Goal: Task Accomplishment & Management: Manage account settings

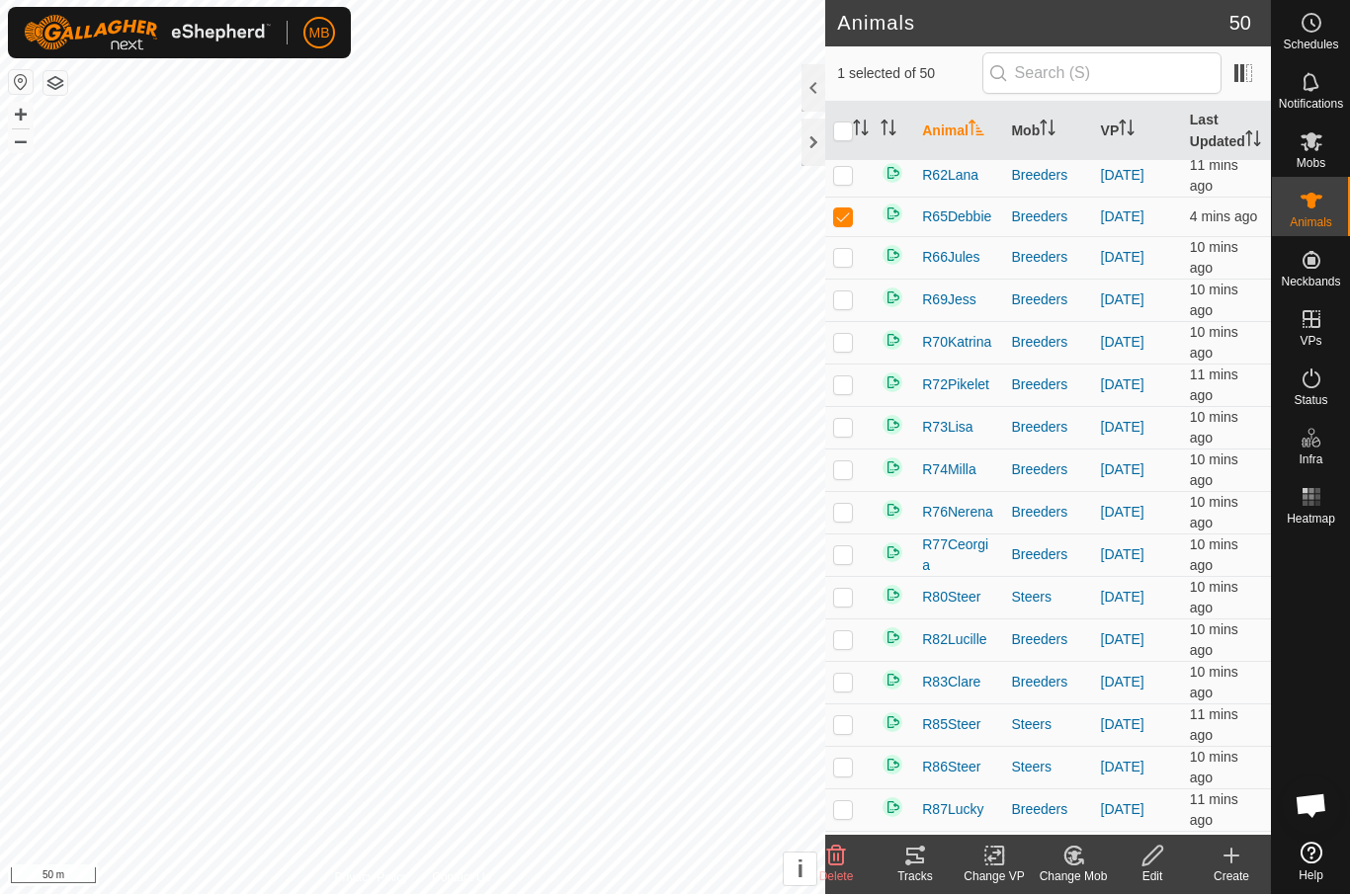
scroll to position [1111, 0]
checkbox input "false"
checkbox input "true"
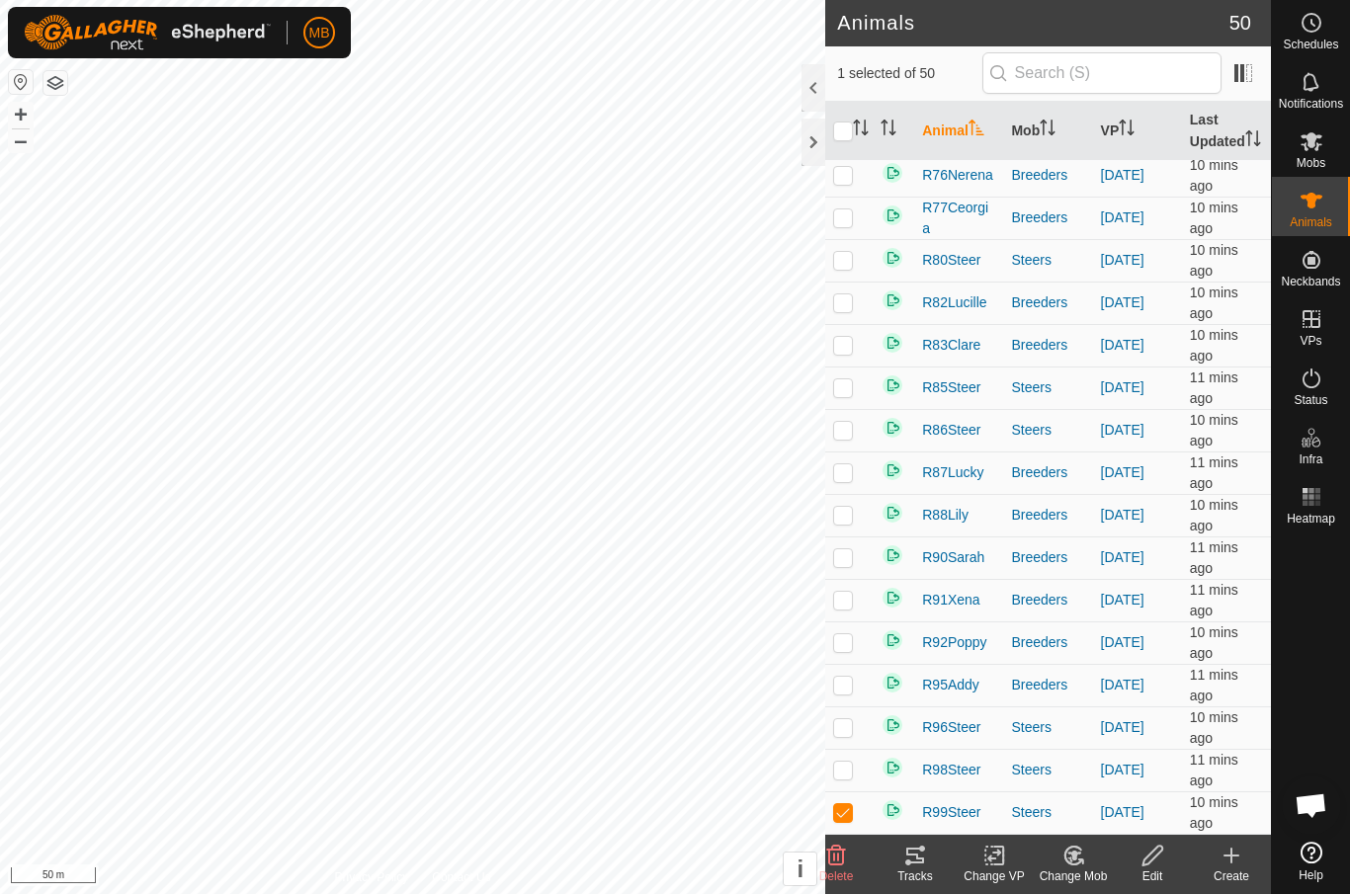
scroll to position [1470, 0]
checkbox input "true"
checkbox input "false"
checkbox input "true"
checkbox input "false"
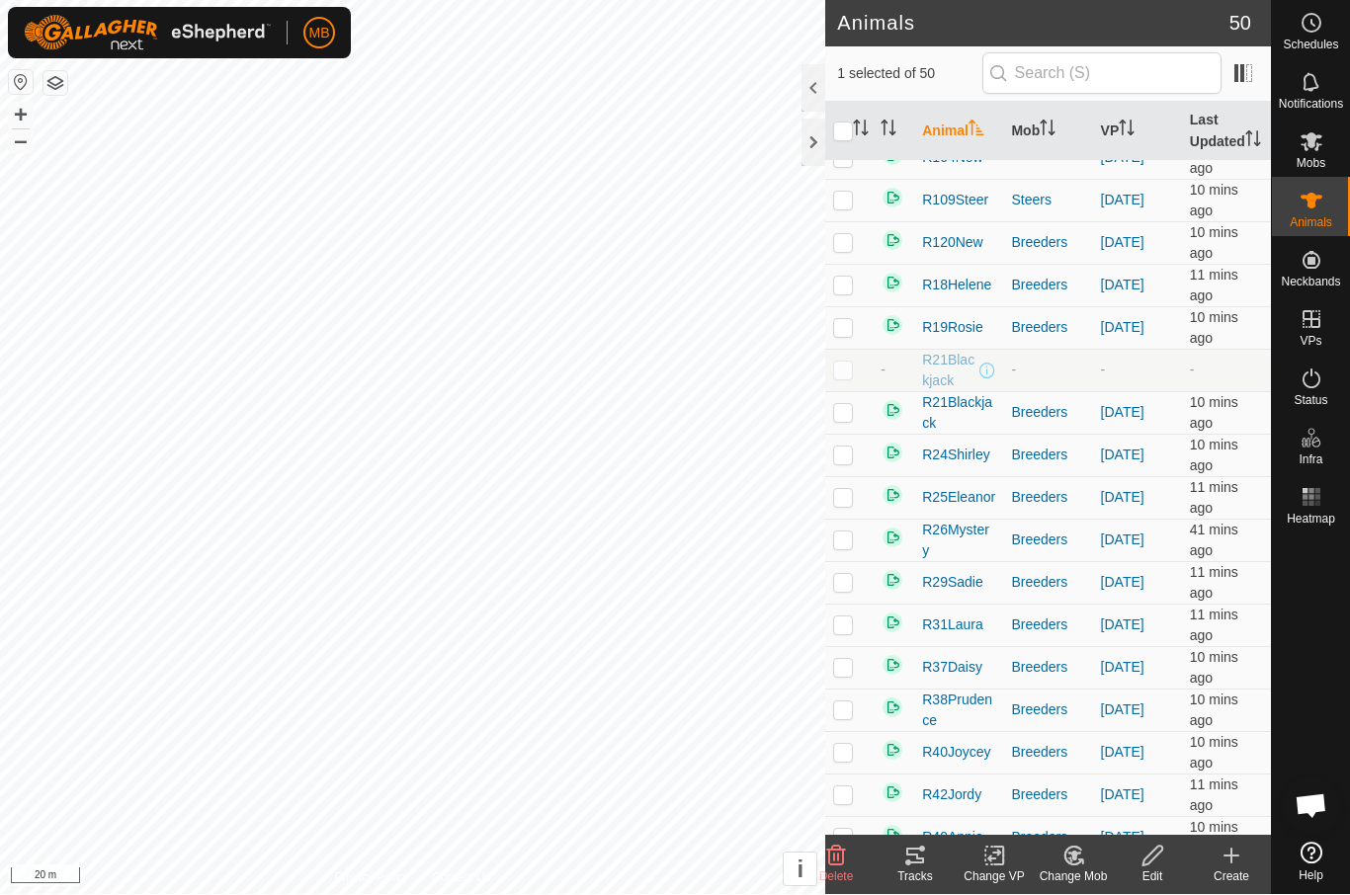
scroll to position [236, 0]
click at [923, 869] on div "Tracks" at bounding box center [915, 878] width 79 height 18
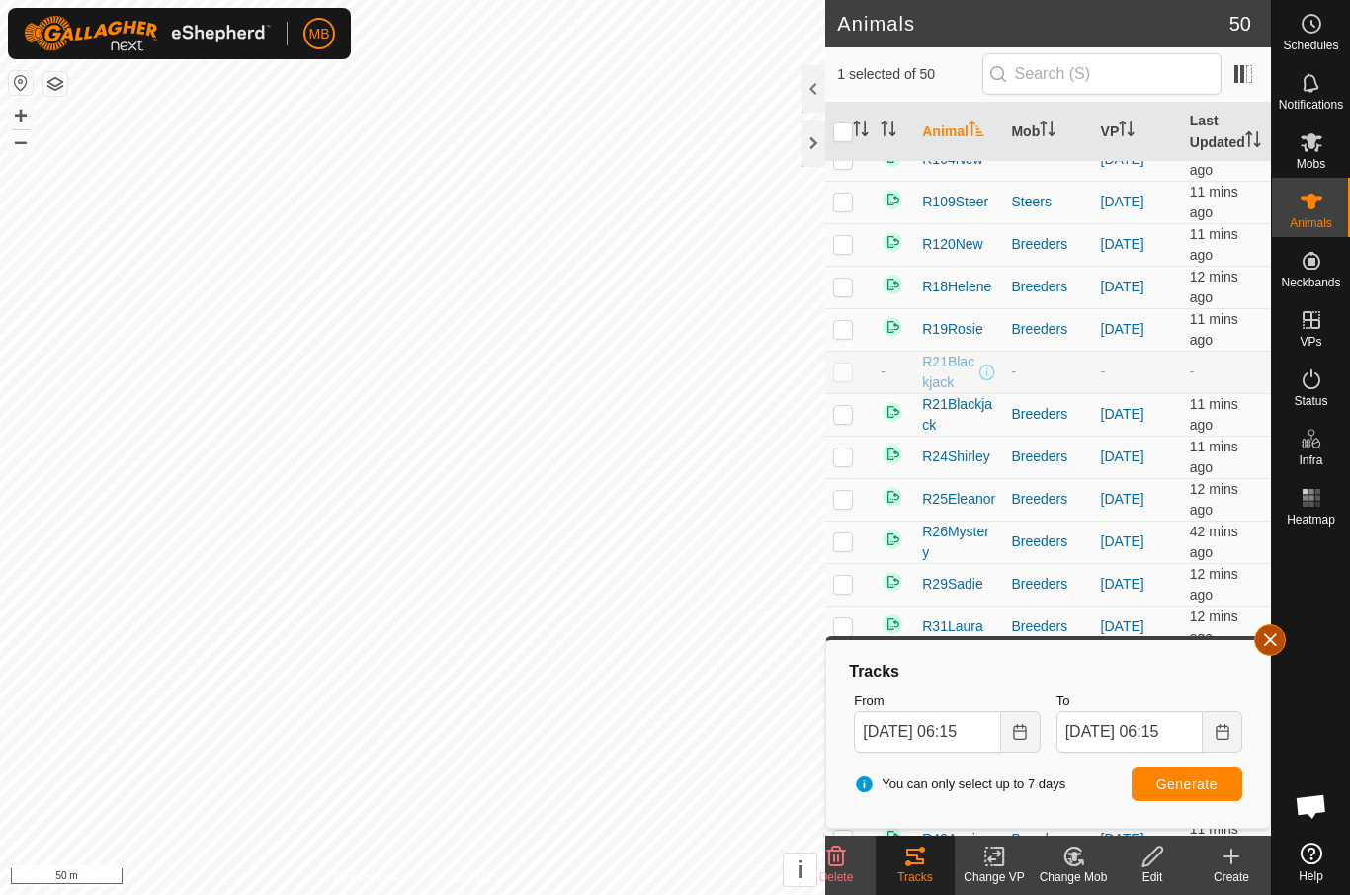
click at [1281, 638] on button "button" at bounding box center [1270, 641] width 32 height 32
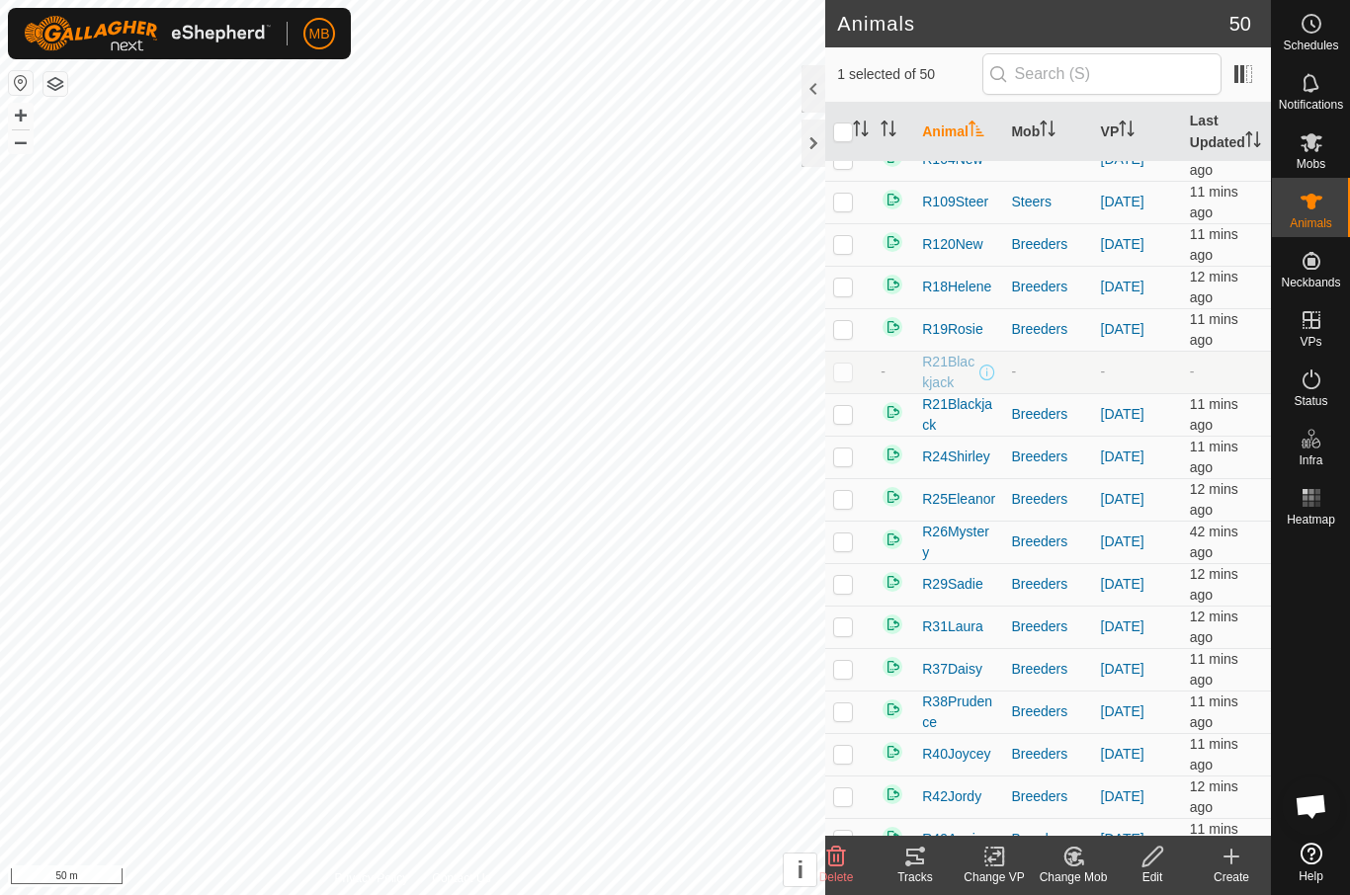
click at [998, 864] on icon at bounding box center [994, 857] width 25 height 24
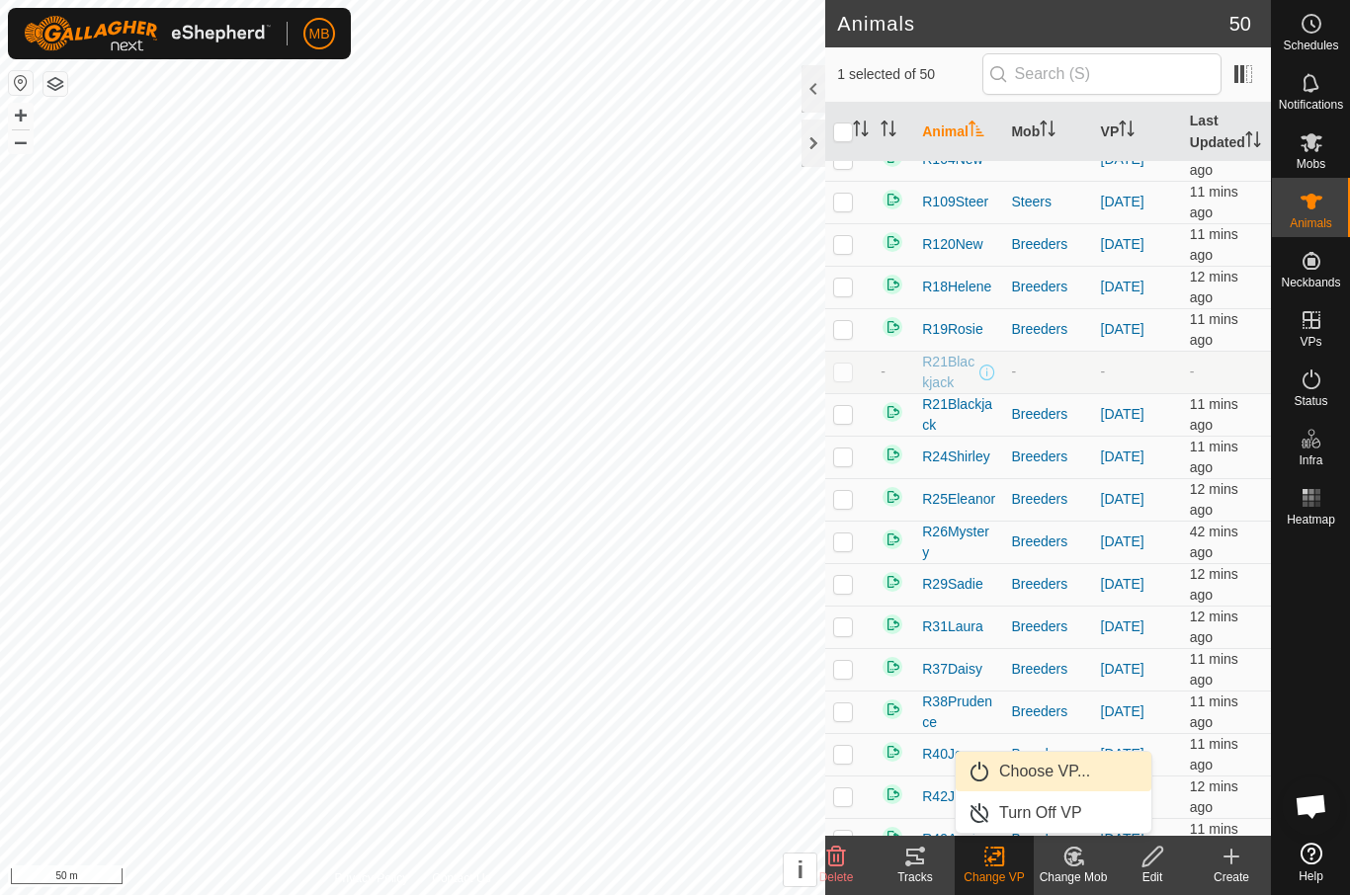
click at [1062, 765] on span "Choose VP..." at bounding box center [1044, 772] width 91 height 24
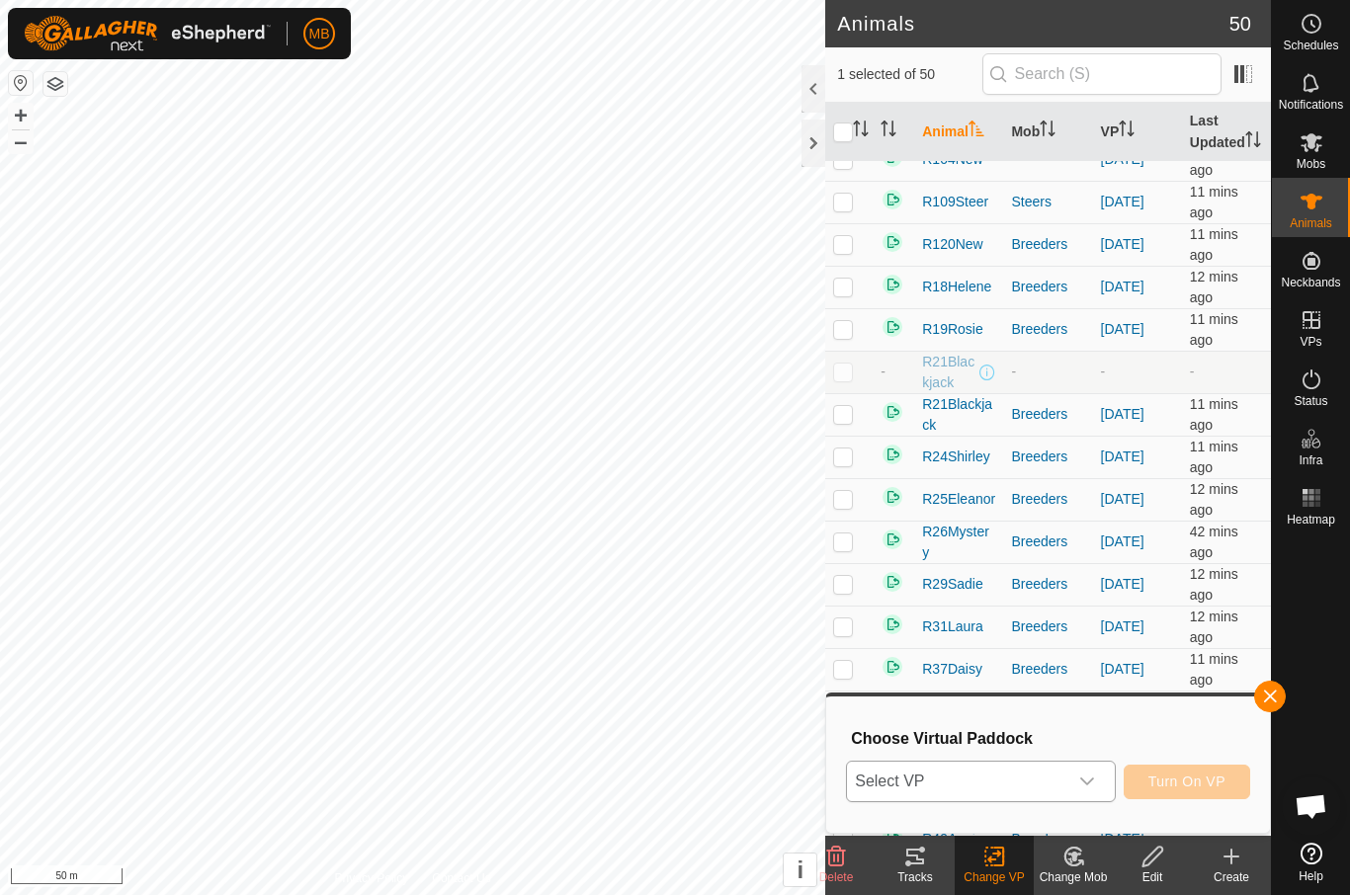
click at [1028, 783] on span "Select VP" at bounding box center [956, 782] width 219 height 40
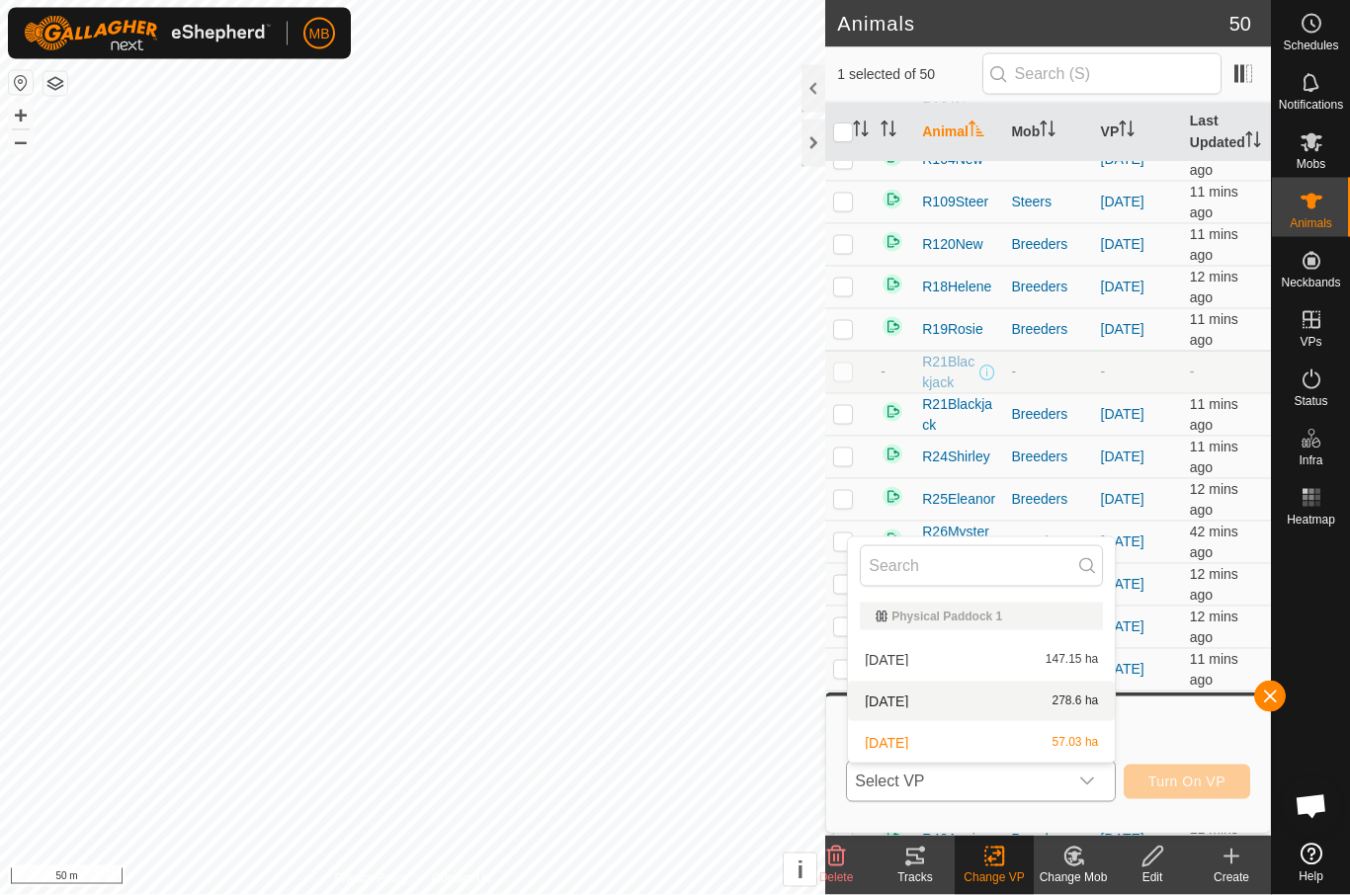
click at [1016, 708] on div "22 August 278.6 ha" at bounding box center [981, 702] width 243 height 24
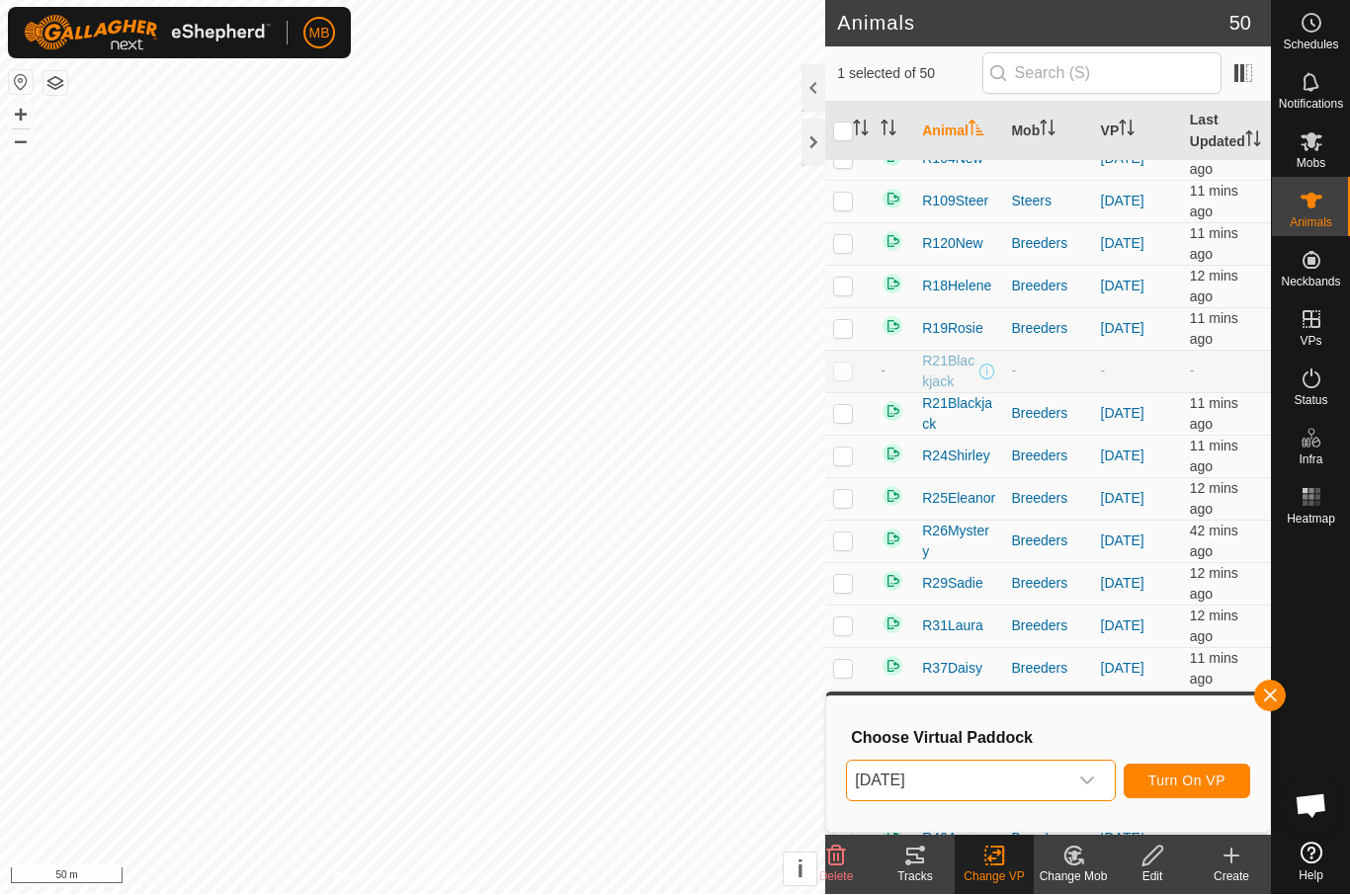
click at [1176, 778] on span "Turn On VP" at bounding box center [1187, 782] width 77 height 16
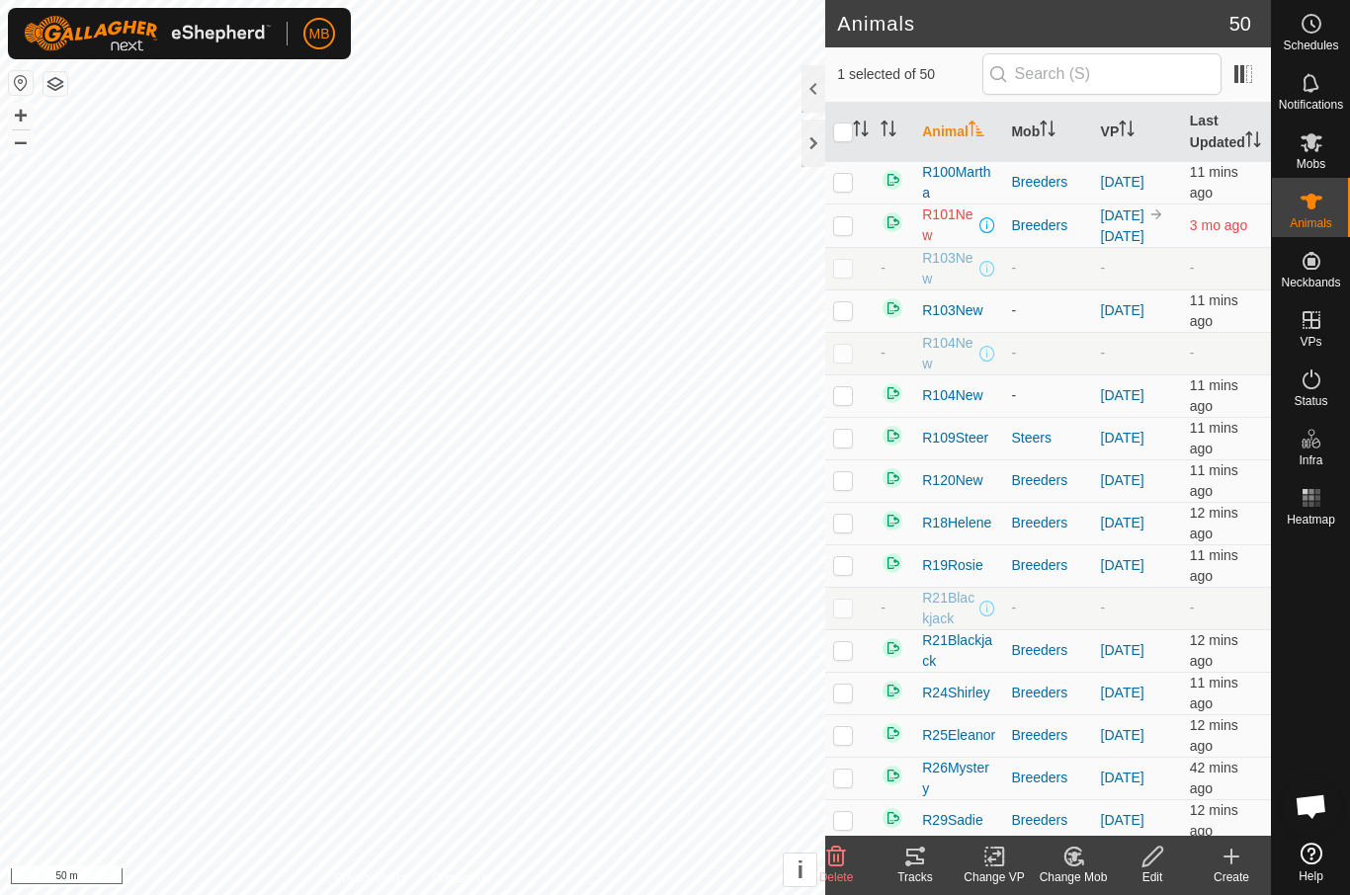
click at [995, 861] on icon at bounding box center [994, 857] width 25 height 24
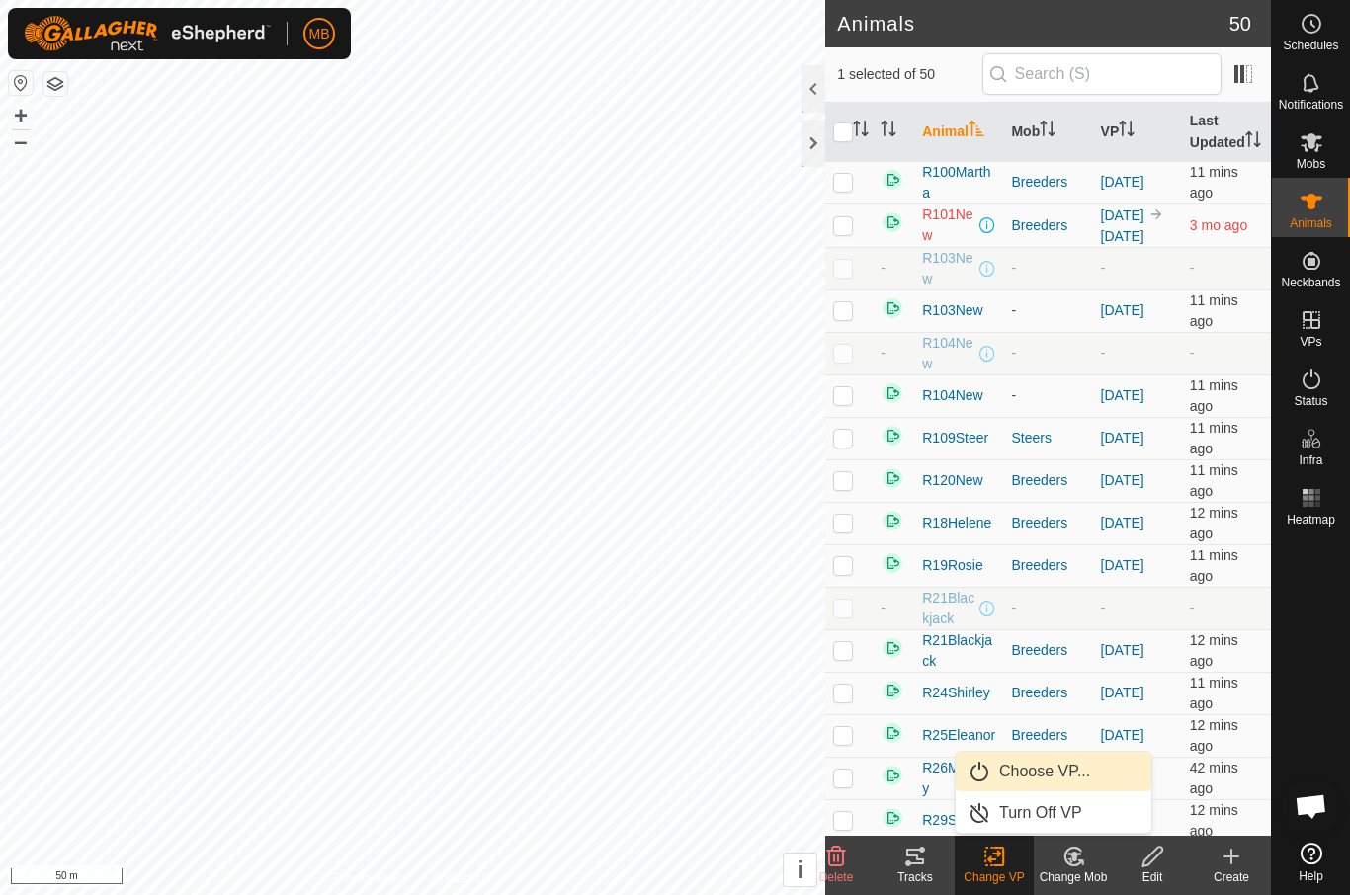
click at [1070, 776] on span "Choose VP..." at bounding box center [1044, 772] width 91 height 24
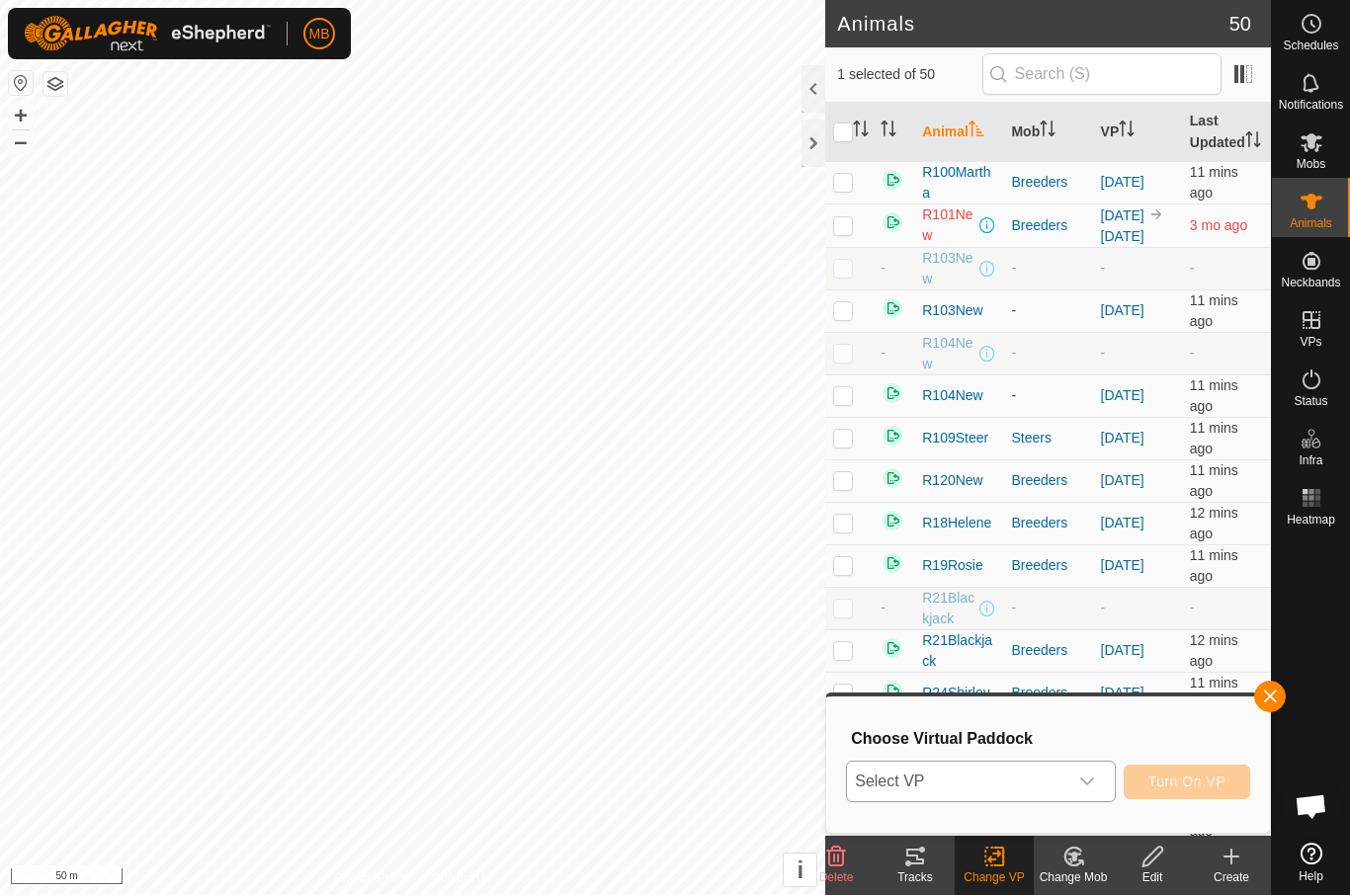
click at [1041, 787] on span "Select VP" at bounding box center [956, 782] width 219 height 40
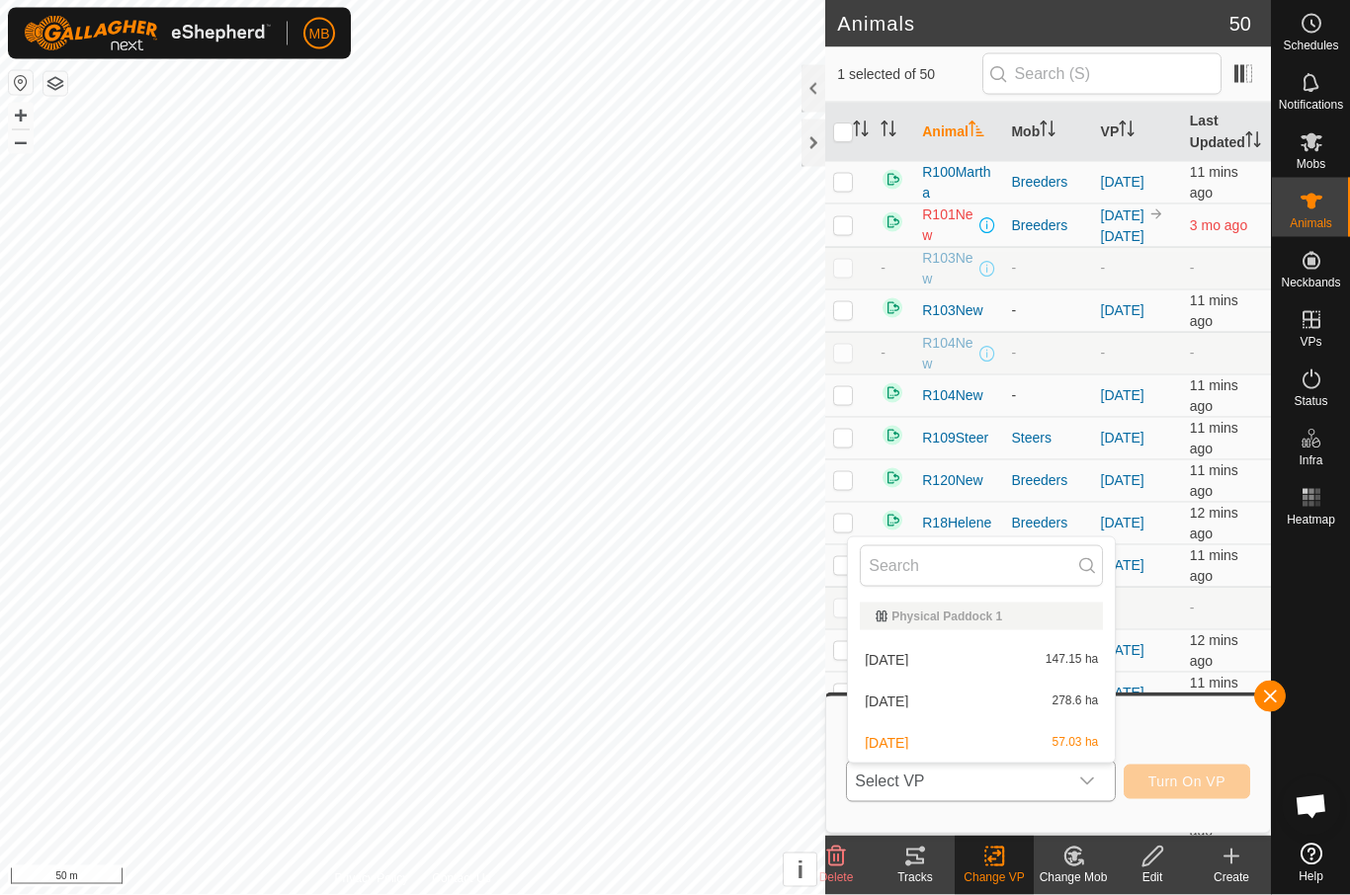
click at [1002, 701] on div "22 August 278.6 ha" at bounding box center [981, 702] width 243 height 24
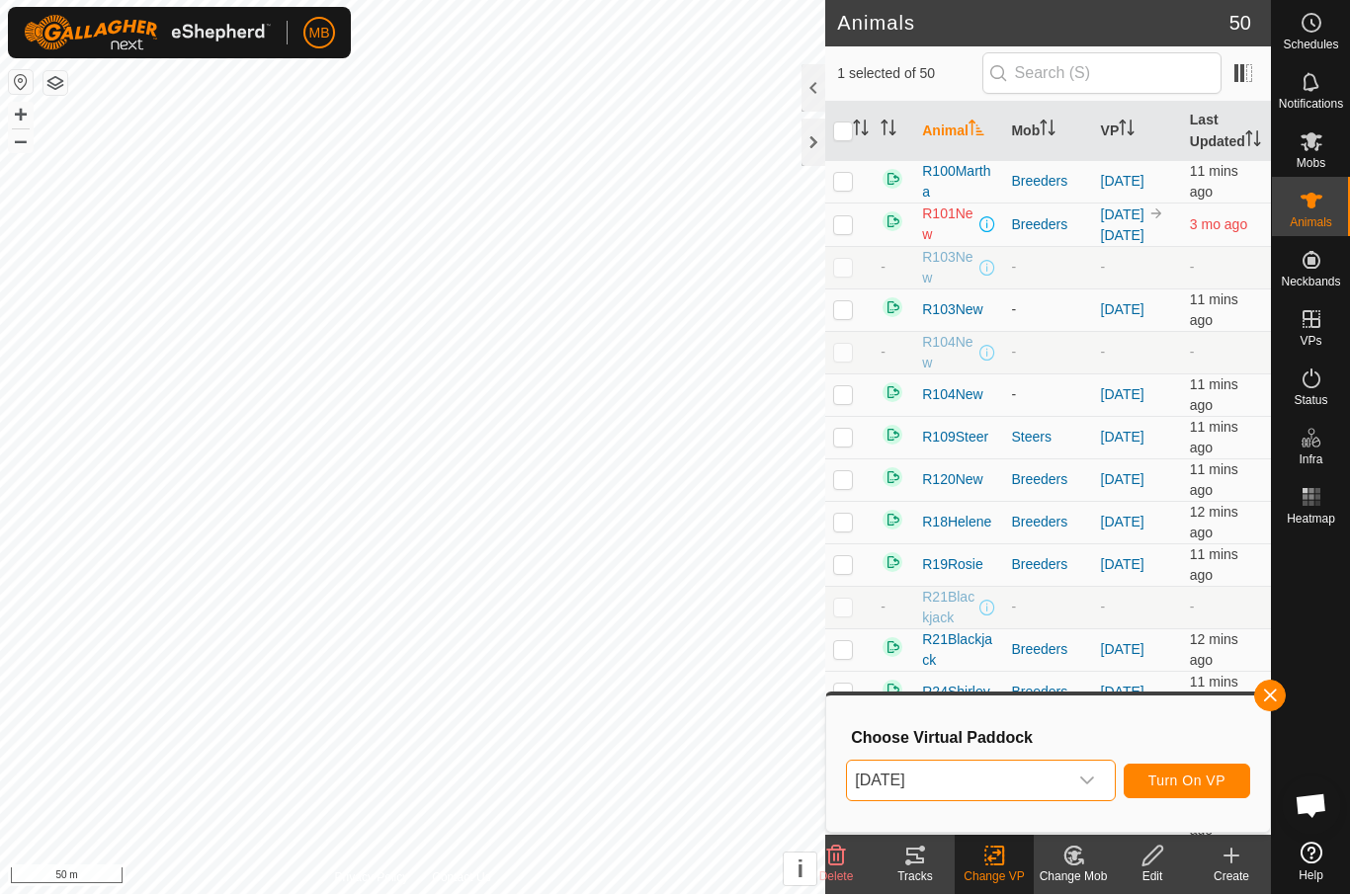
click at [1205, 785] on span "Turn On VP" at bounding box center [1187, 782] width 77 height 16
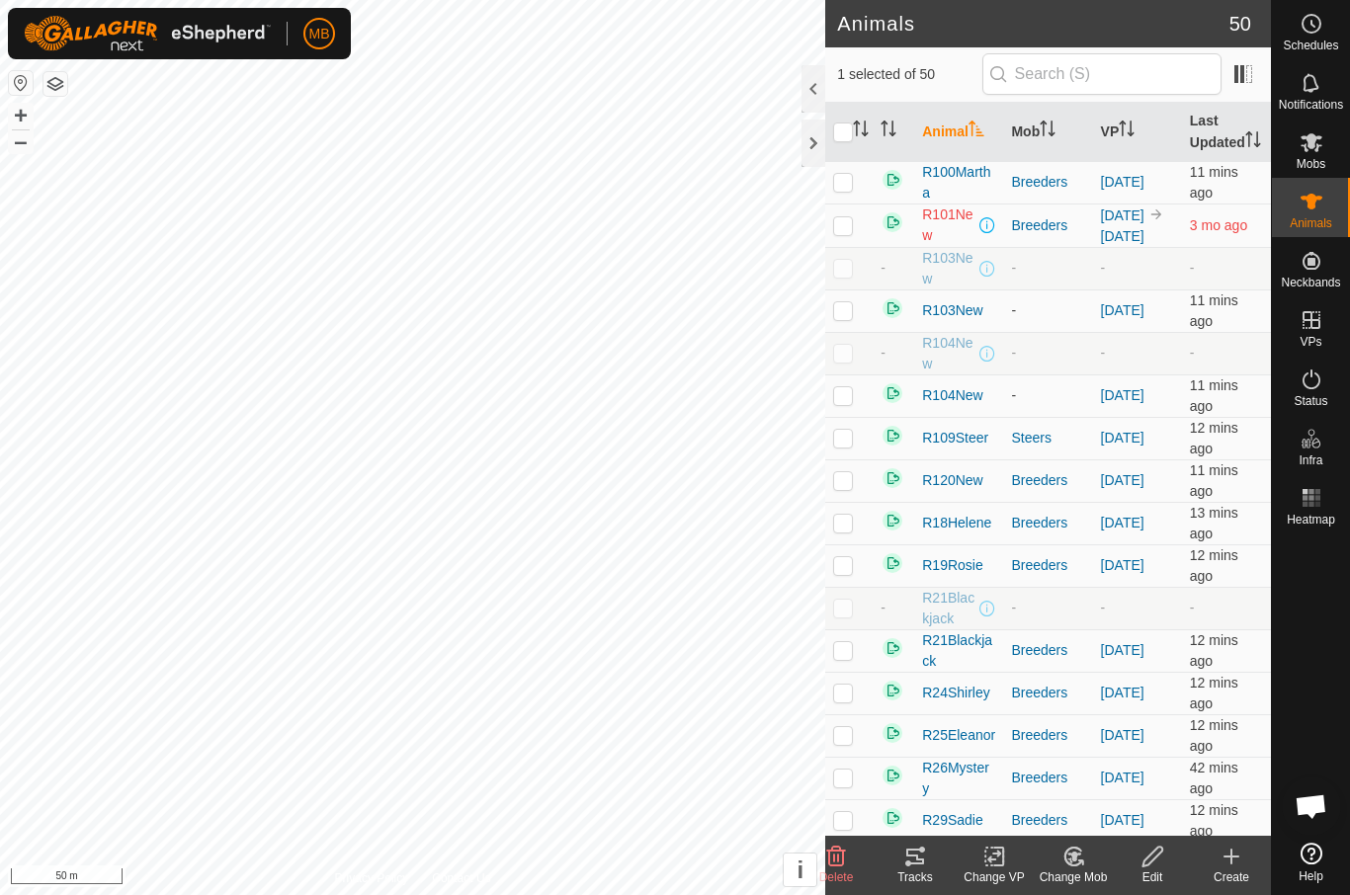
click at [1006, 867] on icon at bounding box center [994, 857] width 25 height 24
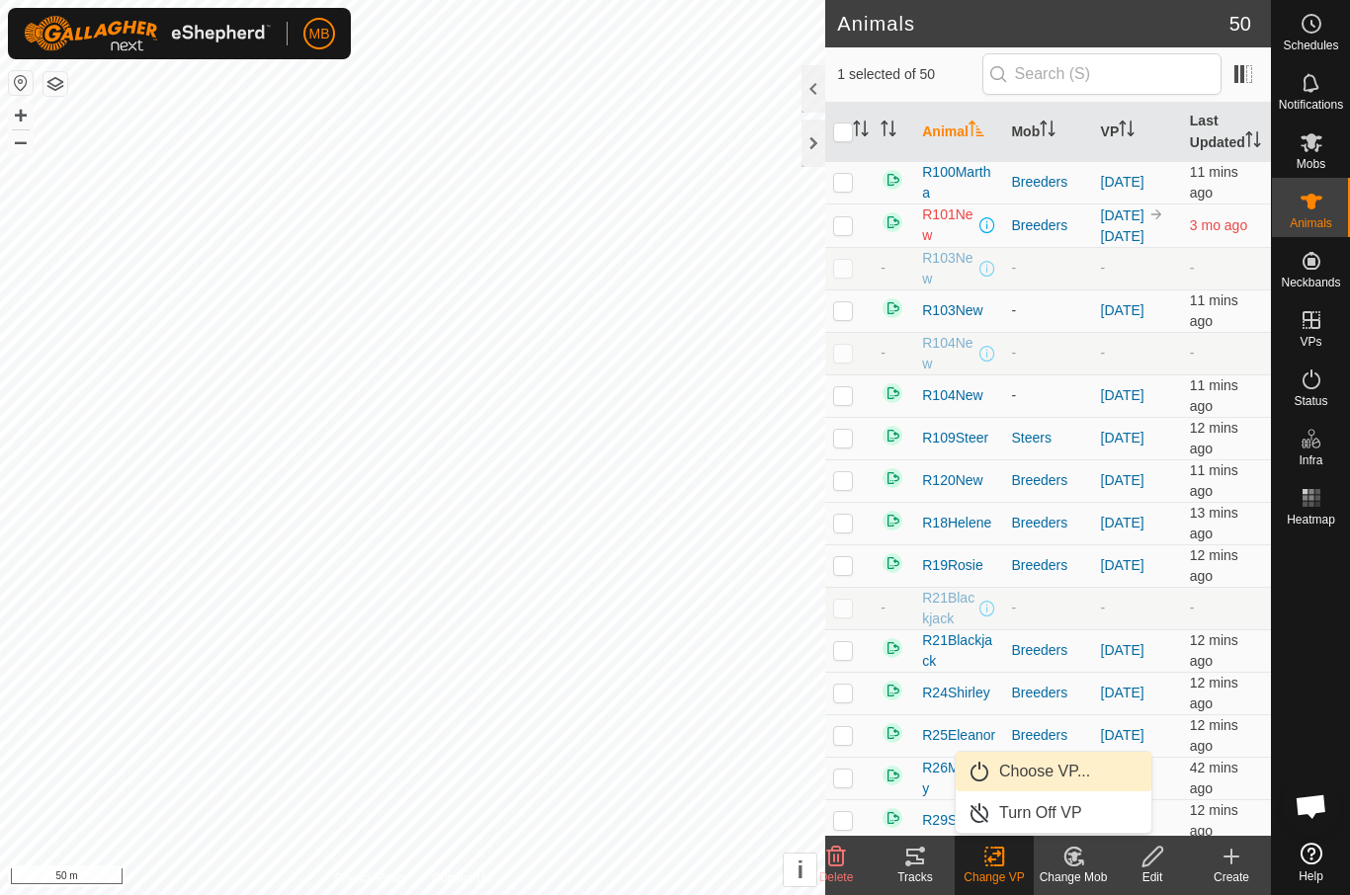
click at [1098, 779] on link "Choose VP..." at bounding box center [1054, 772] width 196 height 40
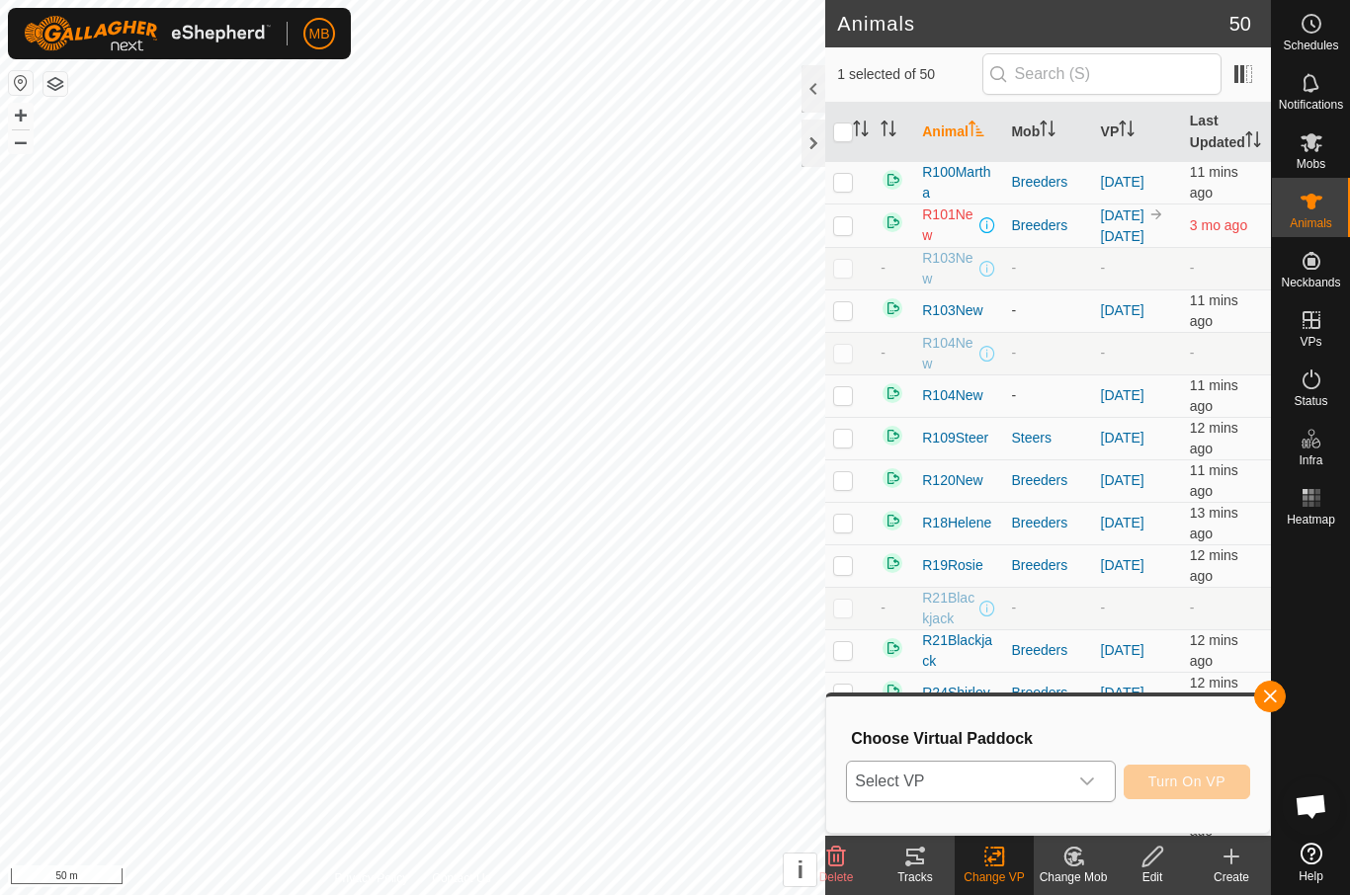
click at [1054, 780] on span "Select VP" at bounding box center [956, 782] width 219 height 40
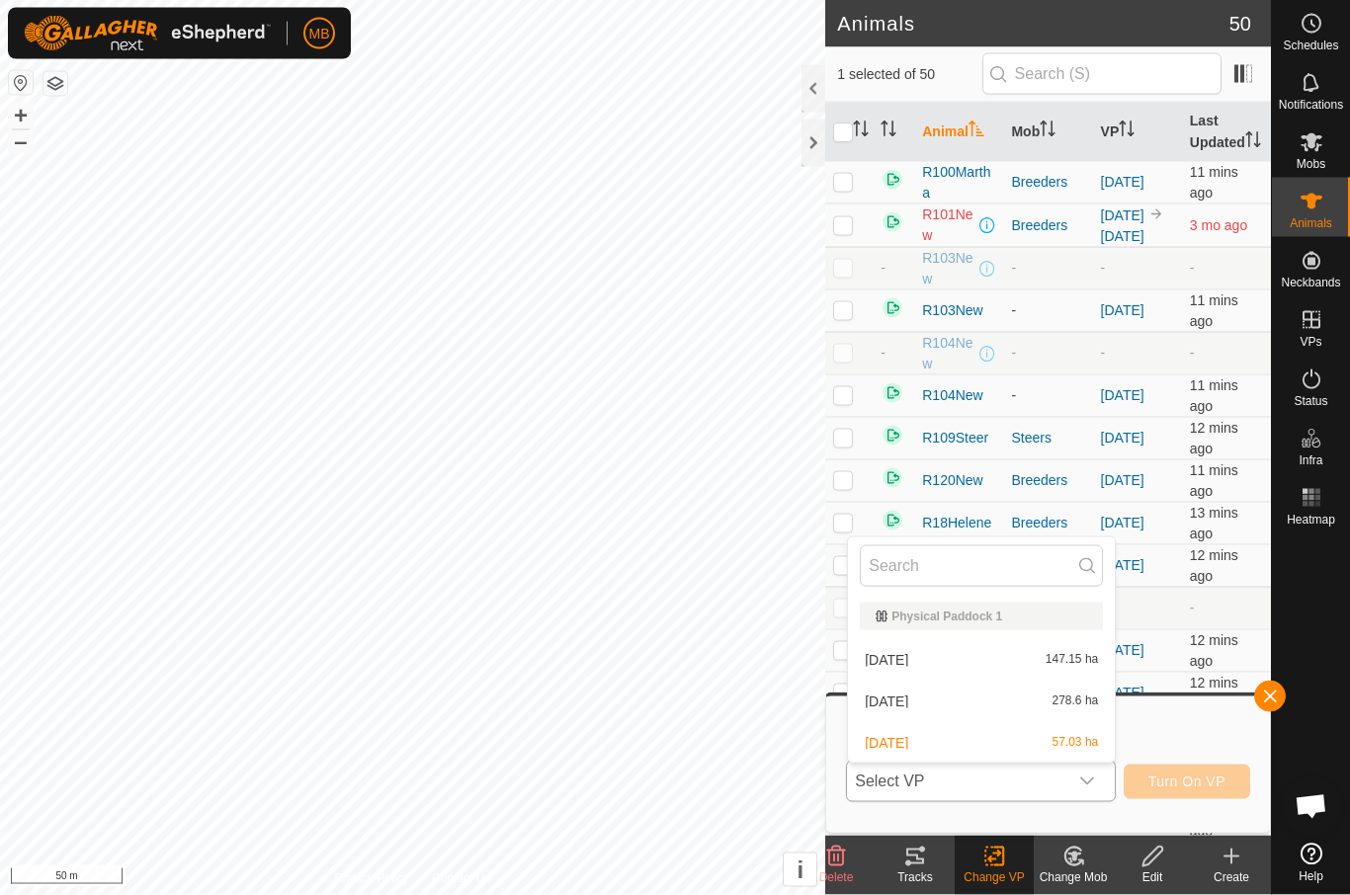
click at [1008, 700] on div "22 August 278.6 ha" at bounding box center [981, 702] width 243 height 24
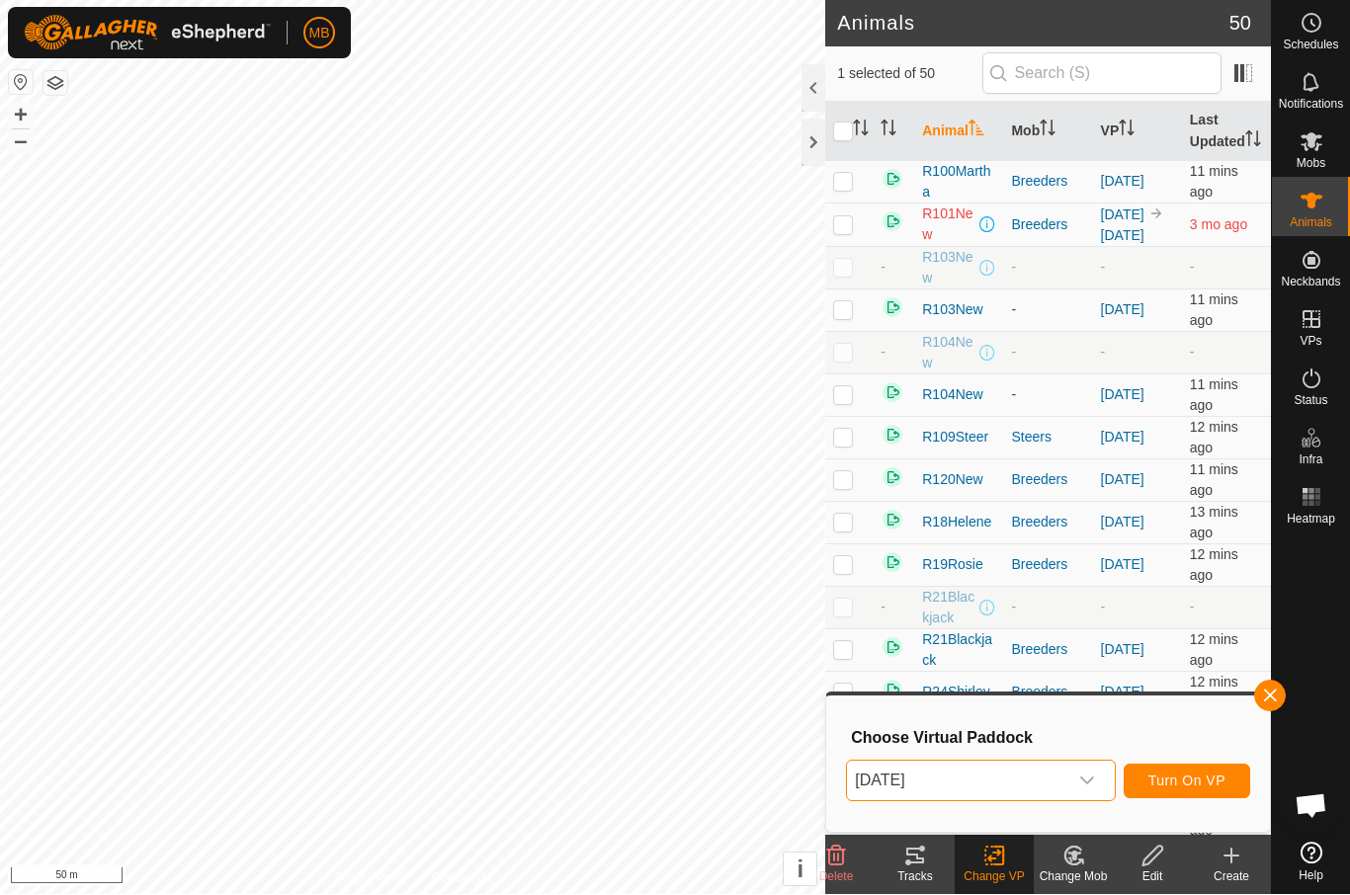
click at [1212, 774] on span "Turn On VP" at bounding box center [1187, 782] width 77 height 16
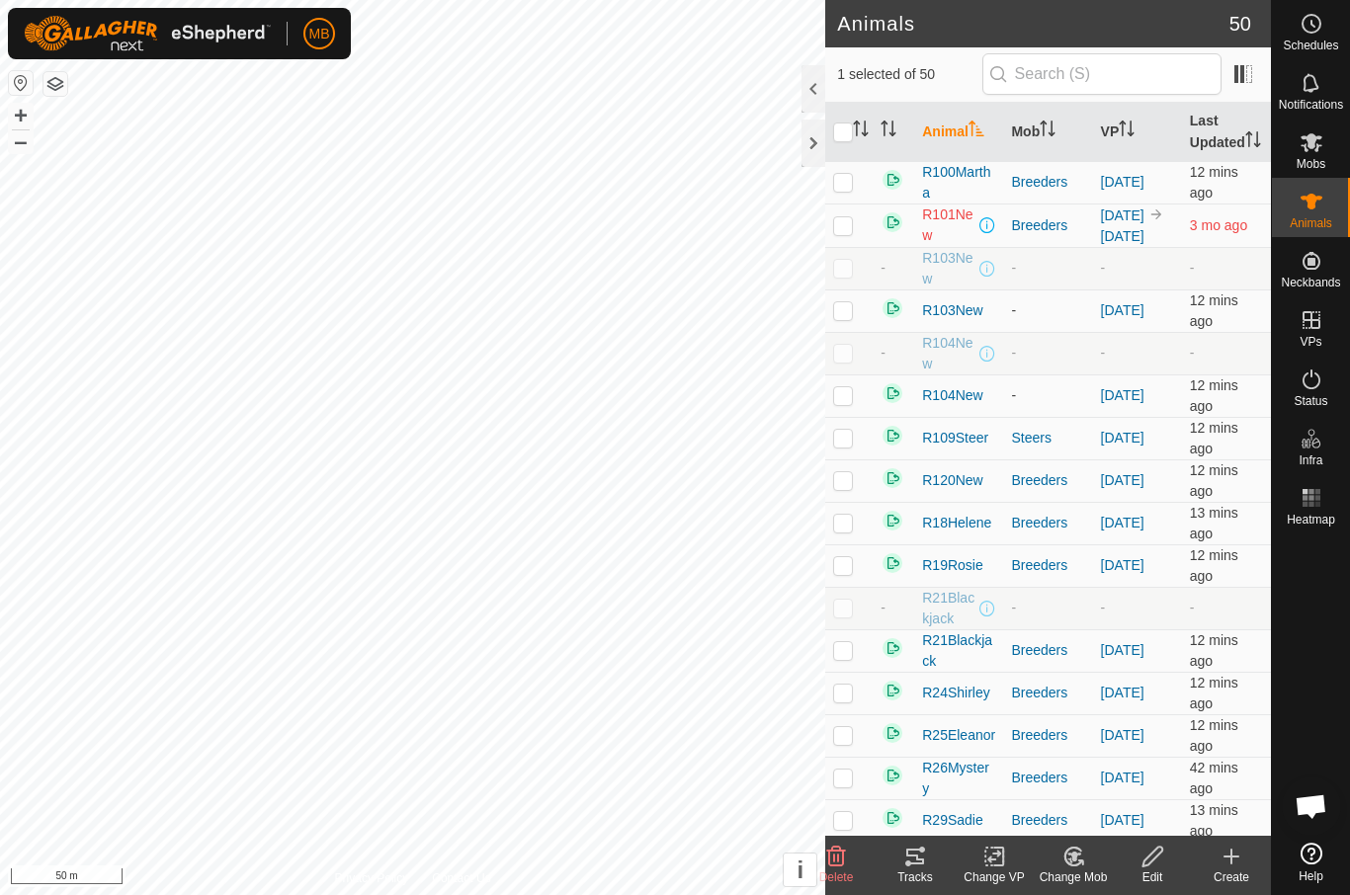
click at [1020, 859] on change-vp-svg-icon at bounding box center [994, 857] width 79 height 24
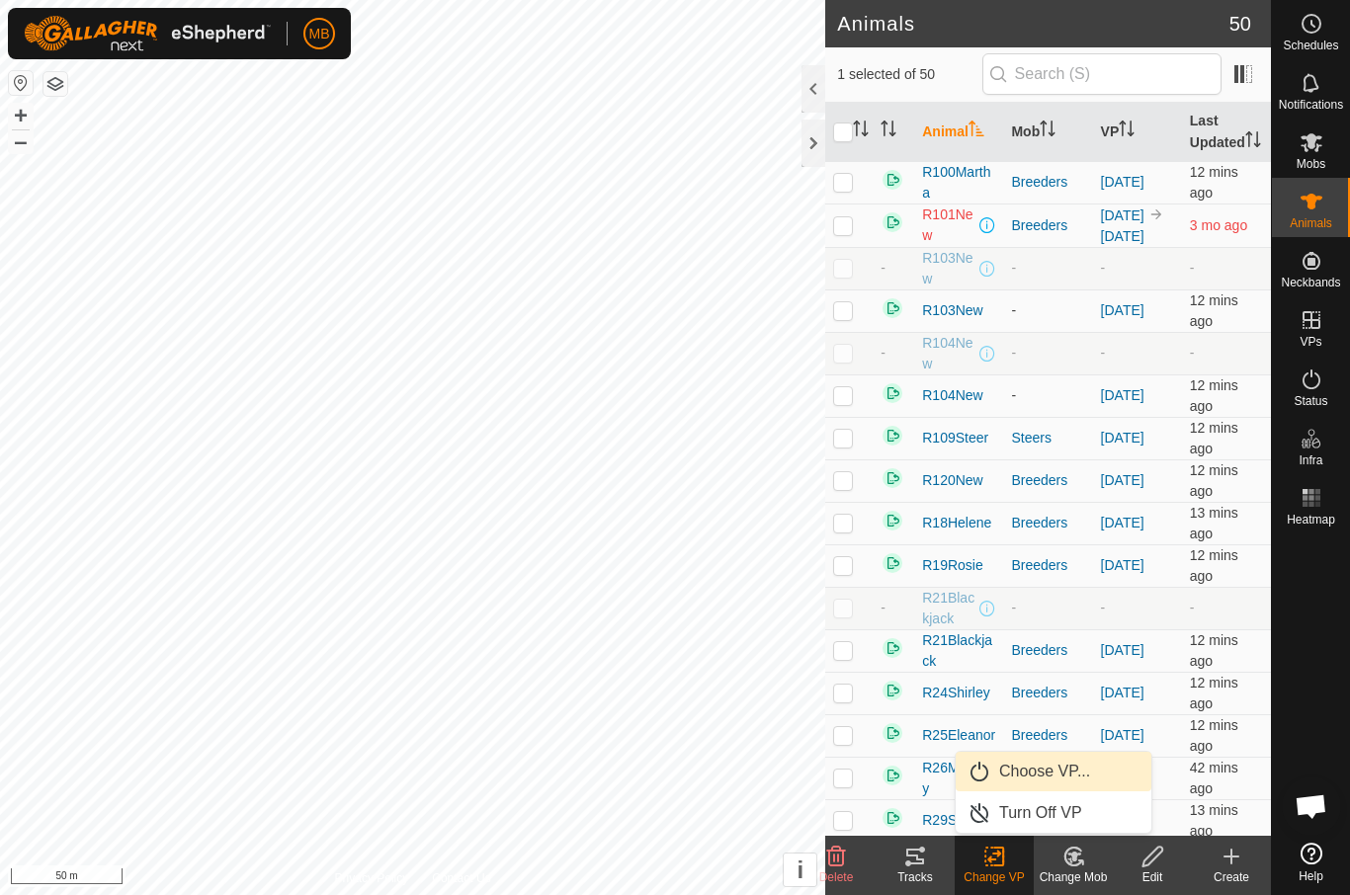
click at [1078, 770] on span "Choose VP..." at bounding box center [1044, 772] width 91 height 24
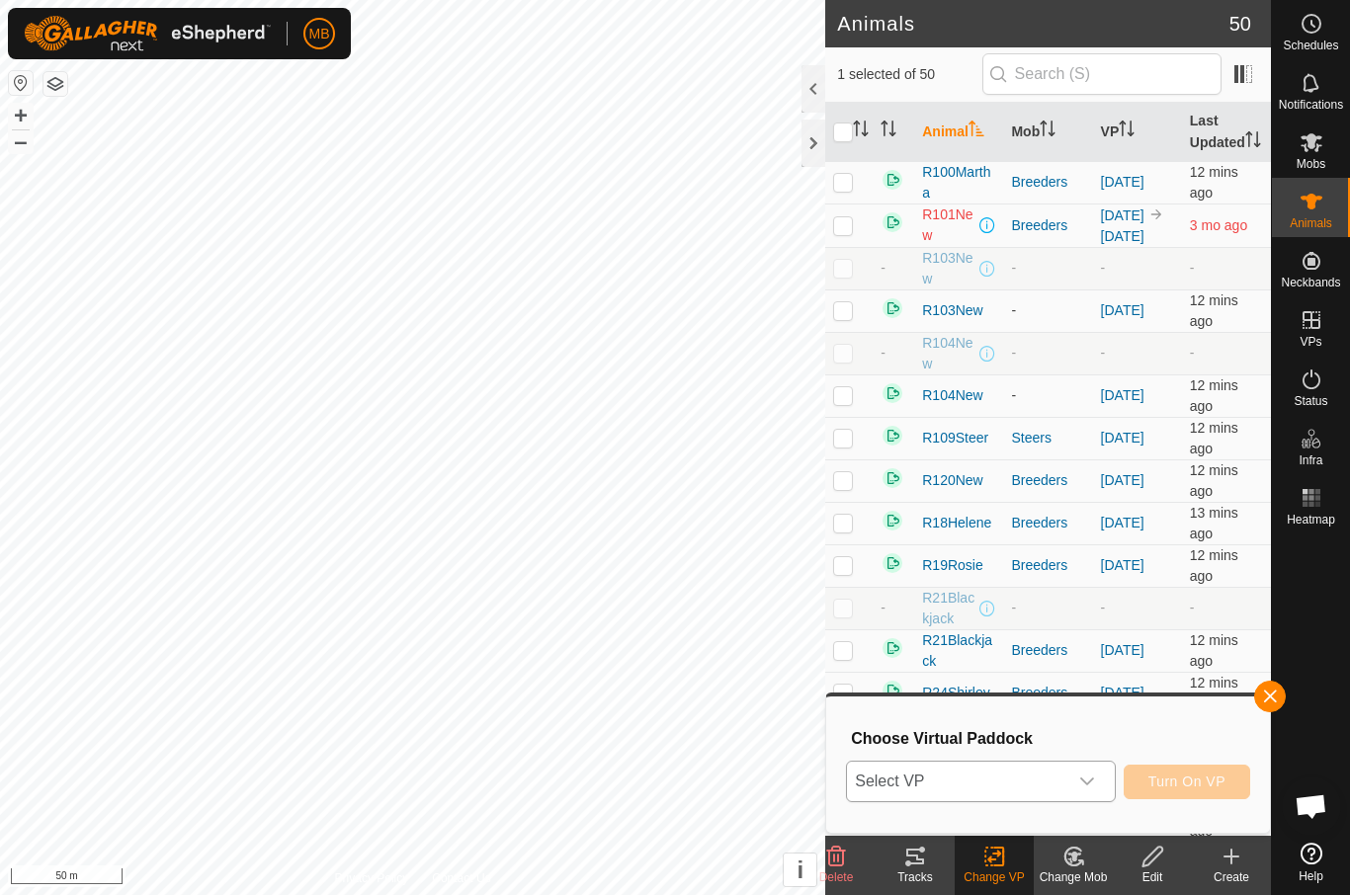
click at [1050, 790] on span "Select VP" at bounding box center [956, 782] width 219 height 40
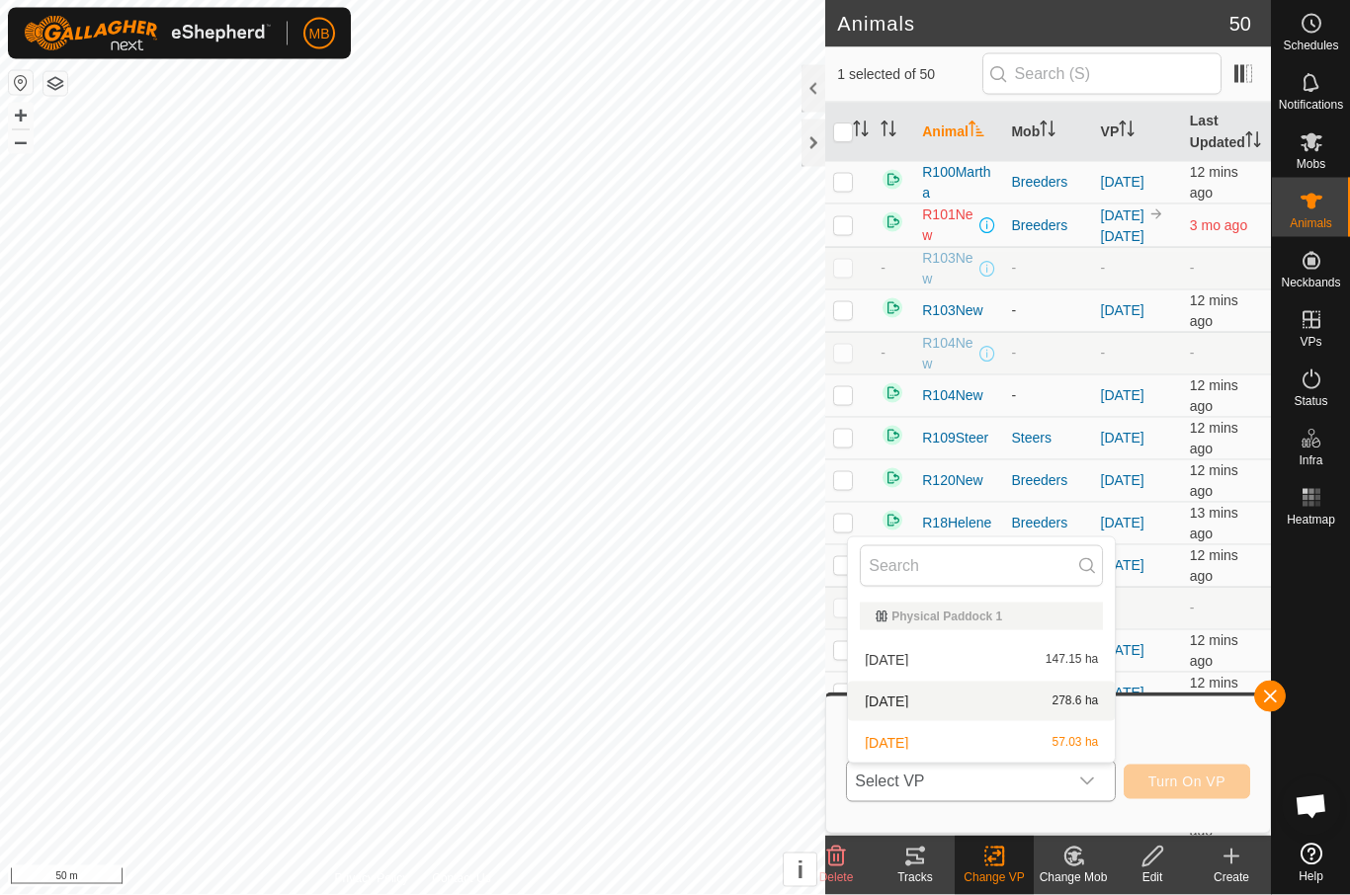
click at [1013, 703] on div "22 August 278.6 ha" at bounding box center [981, 702] width 243 height 24
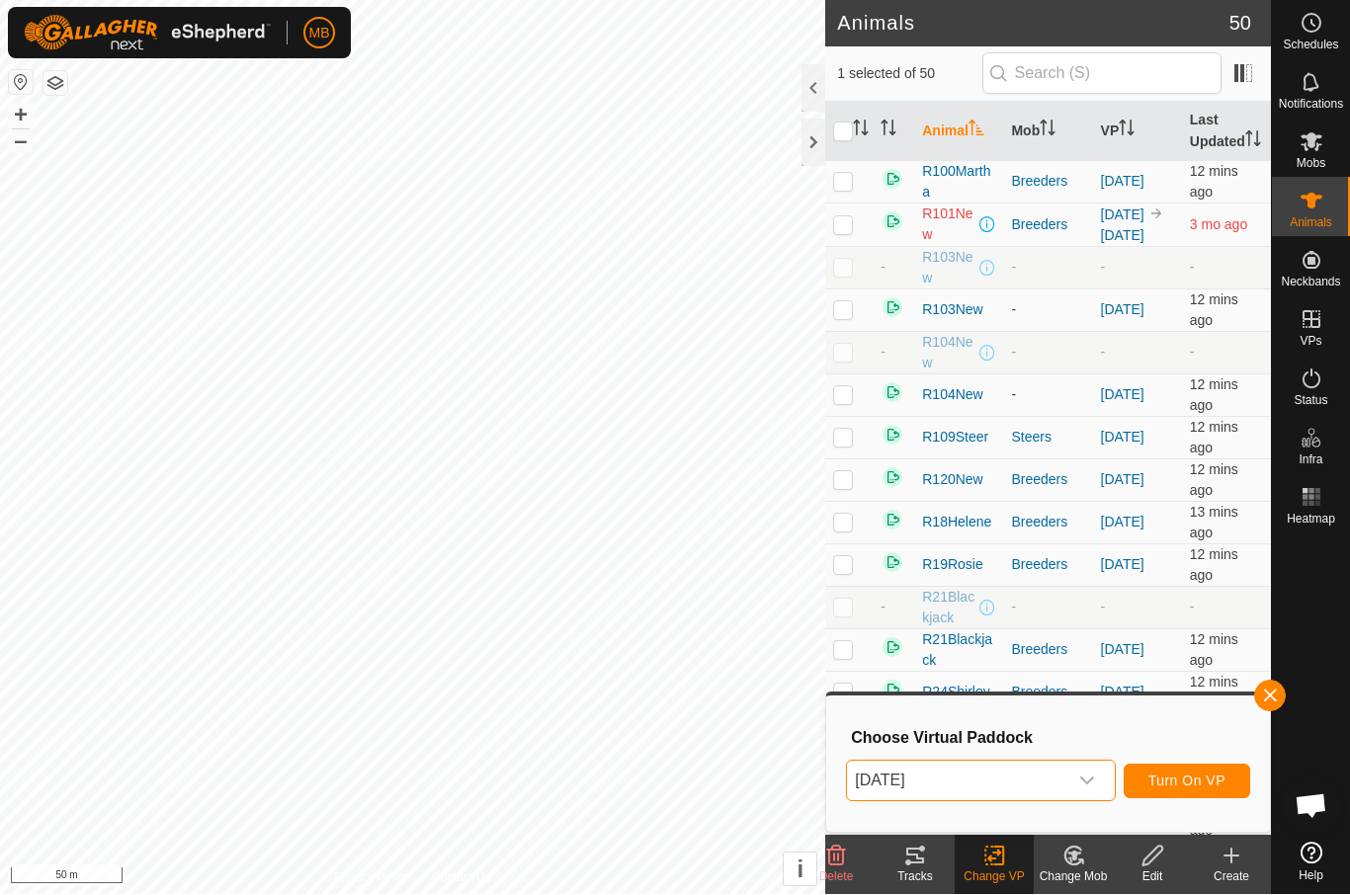
click at [1218, 785] on span "Turn On VP" at bounding box center [1187, 782] width 77 height 16
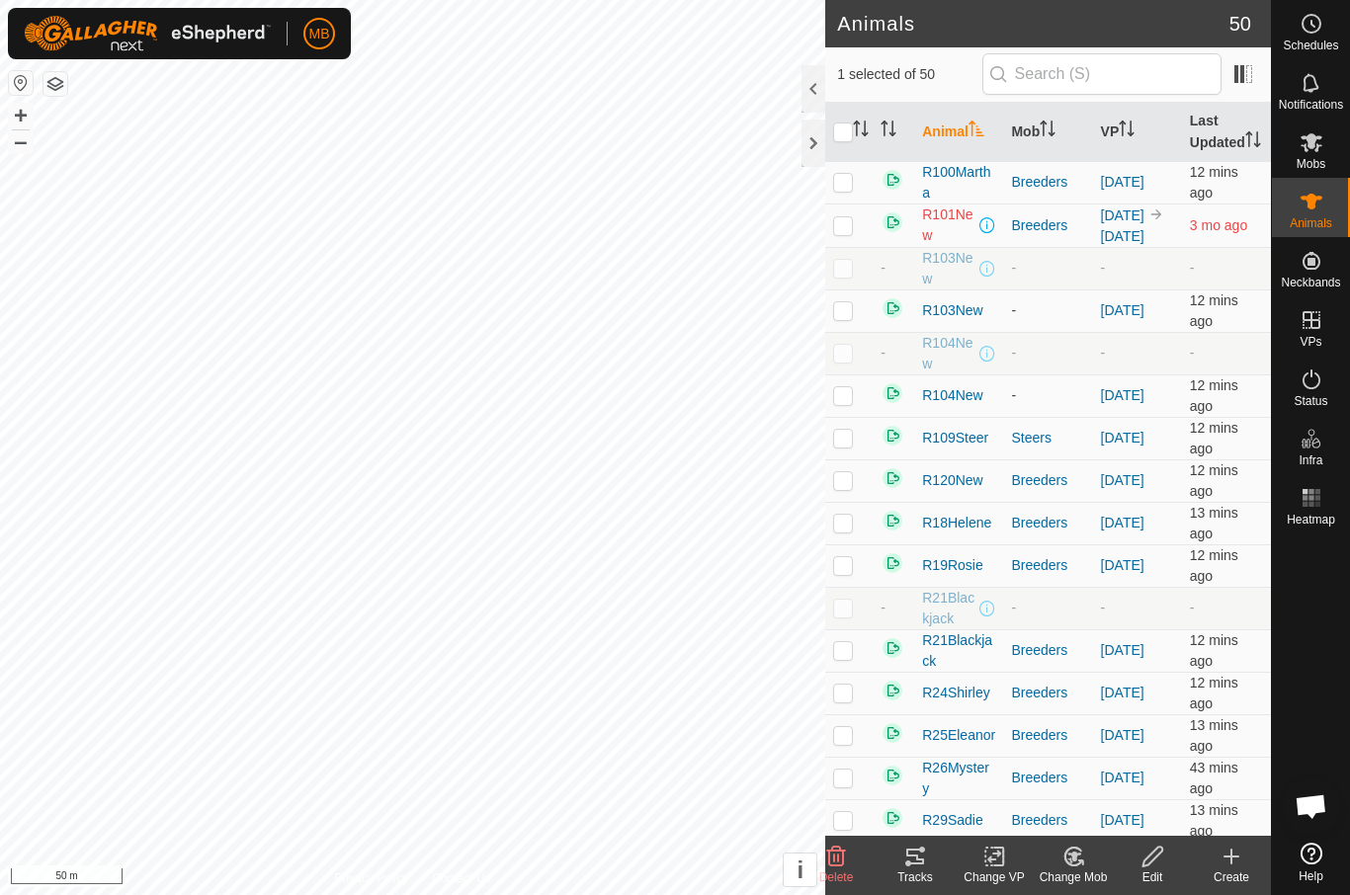
click at [1023, 866] on change-vp-svg-icon at bounding box center [994, 857] width 79 height 24
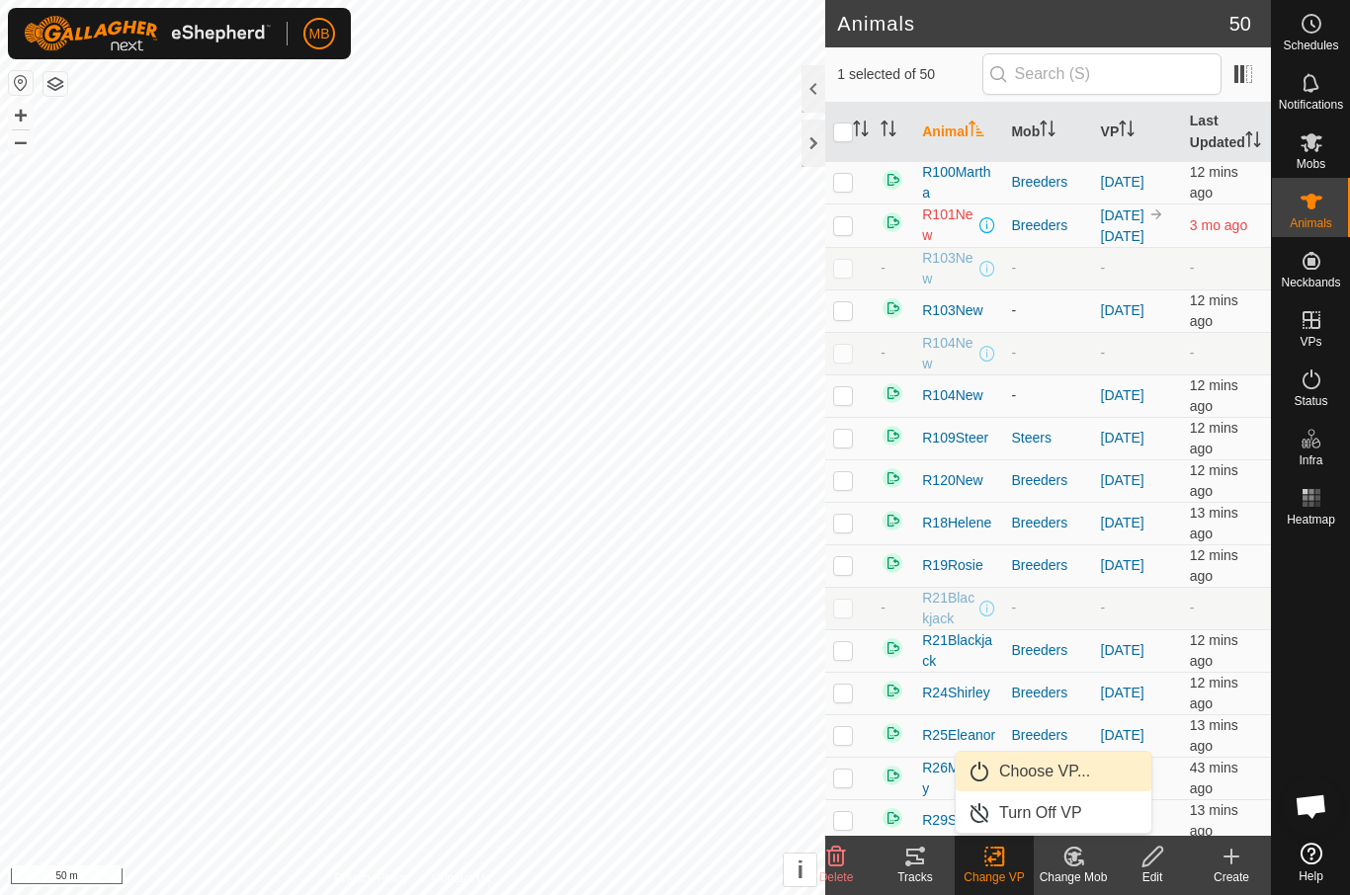
click at [1084, 781] on span "Choose VP..." at bounding box center [1044, 772] width 91 height 24
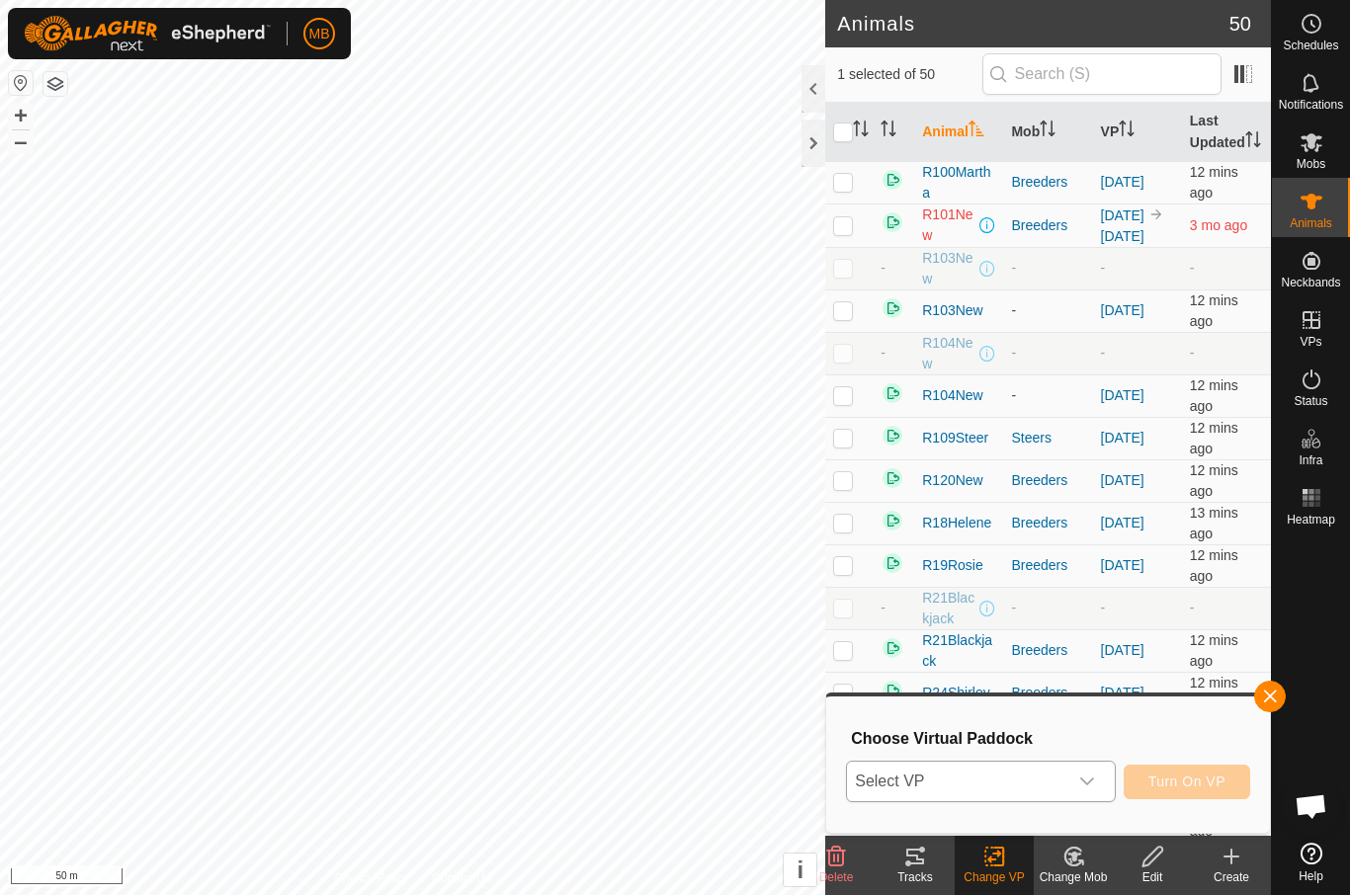
click at [1062, 790] on span "Select VP" at bounding box center [956, 782] width 219 height 40
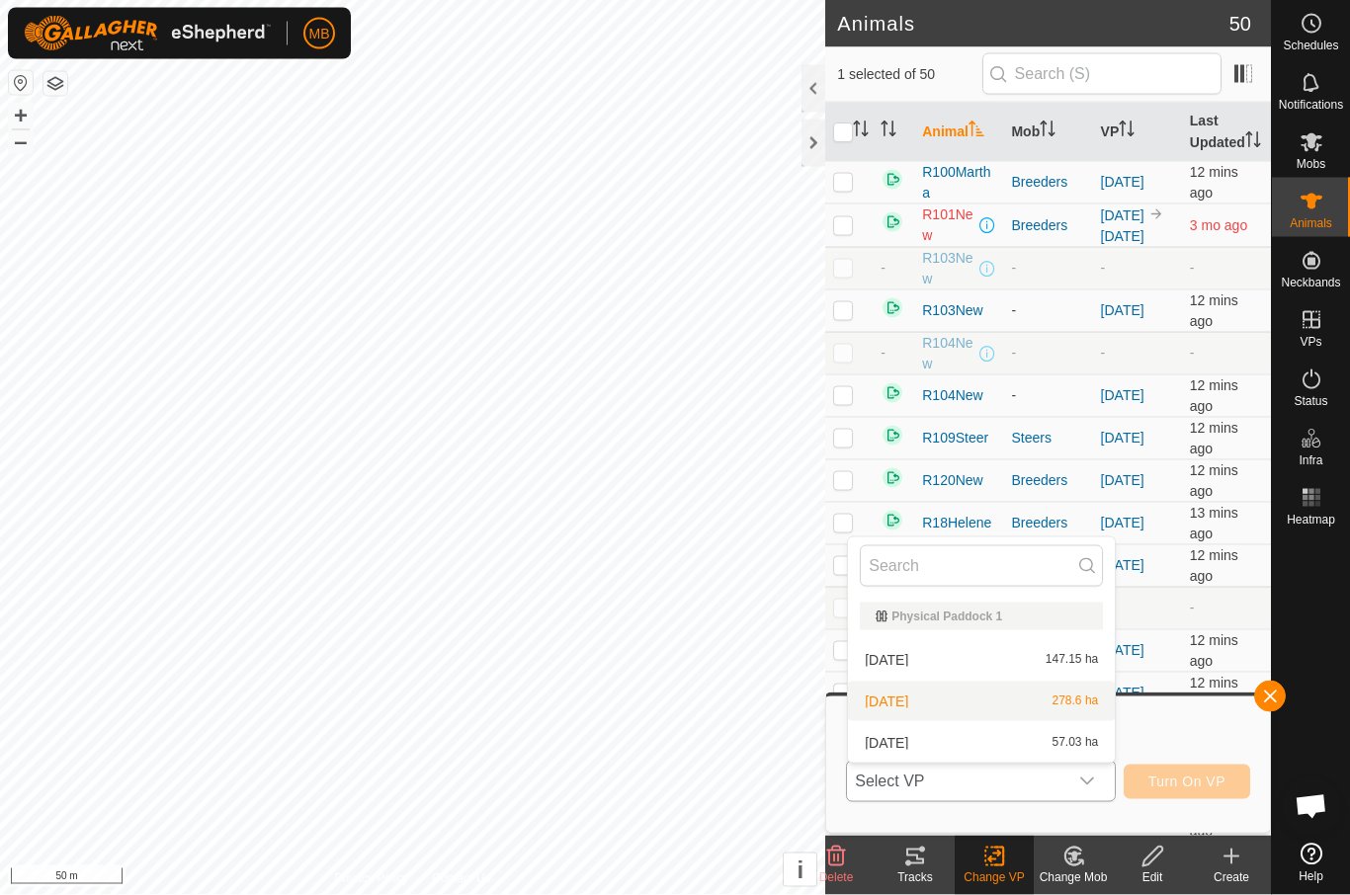
click at [1014, 703] on div "22 August 278.6 ha" at bounding box center [981, 702] width 243 height 24
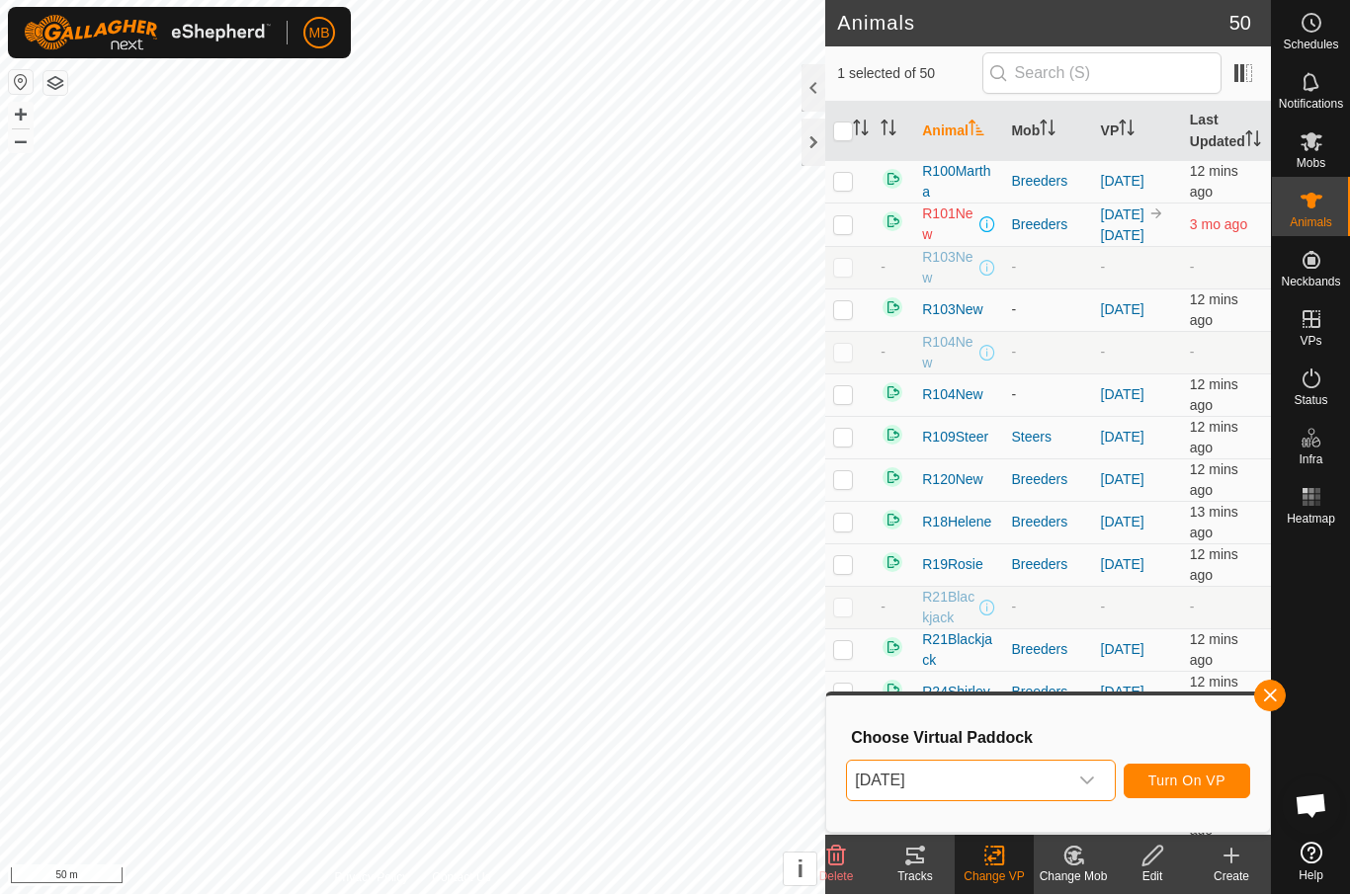
click at [1212, 786] on span "Turn On VP" at bounding box center [1187, 782] width 77 height 16
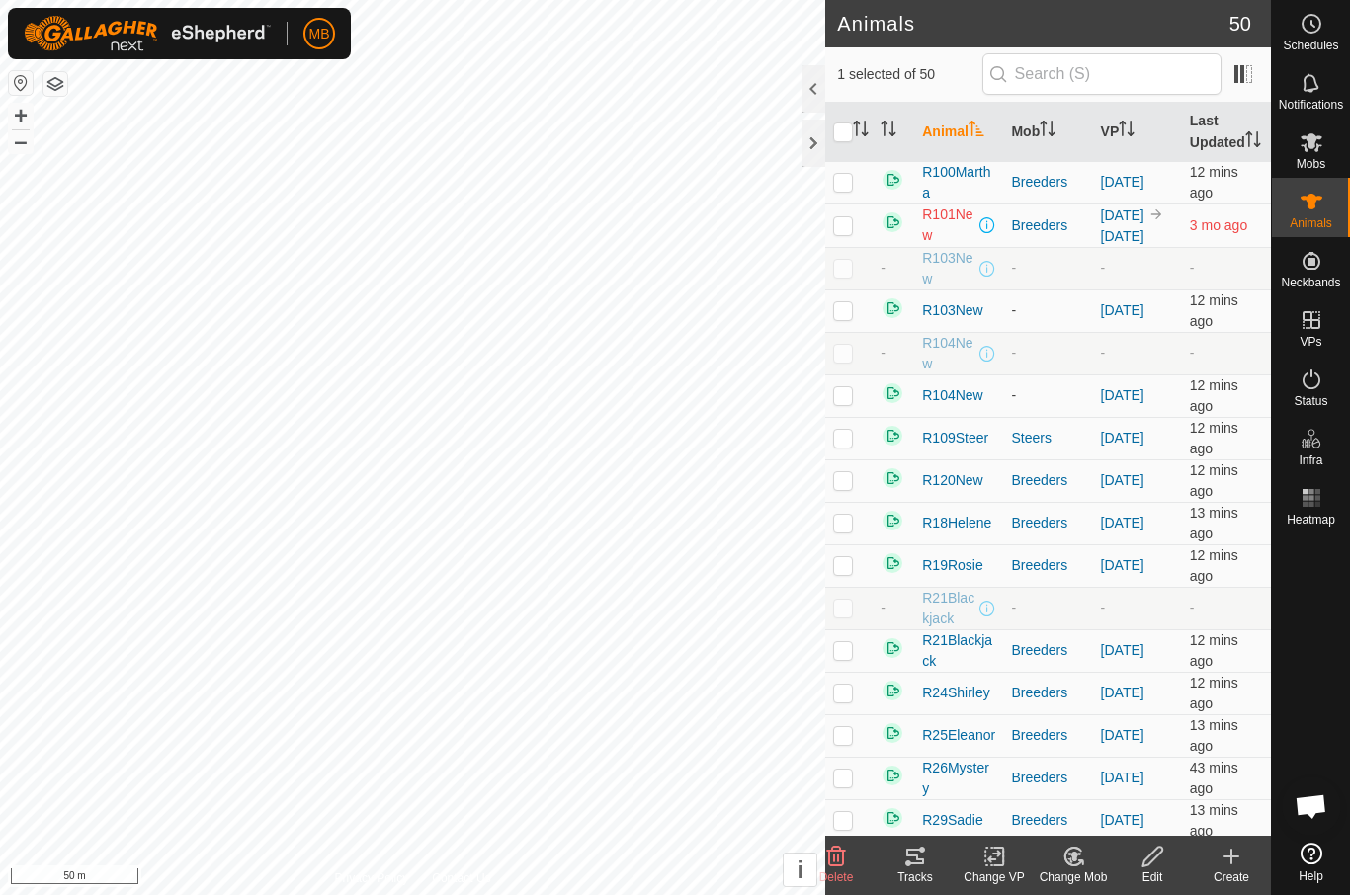
click at [1017, 863] on change-vp-svg-icon at bounding box center [994, 857] width 79 height 24
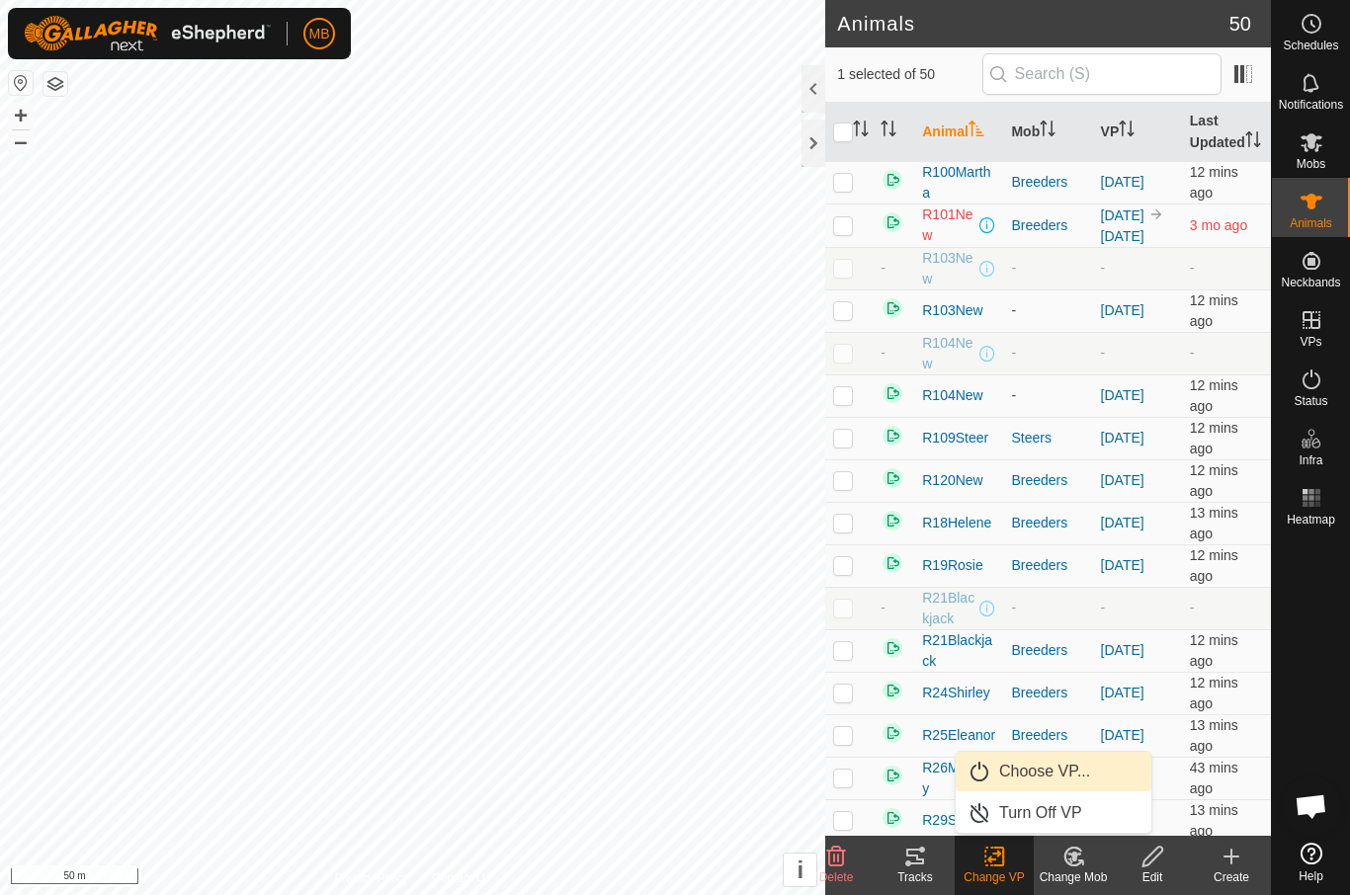
click at [1085, 774] on span "Choose VP..." at bounding box center [1044, 772] width 91 height 24
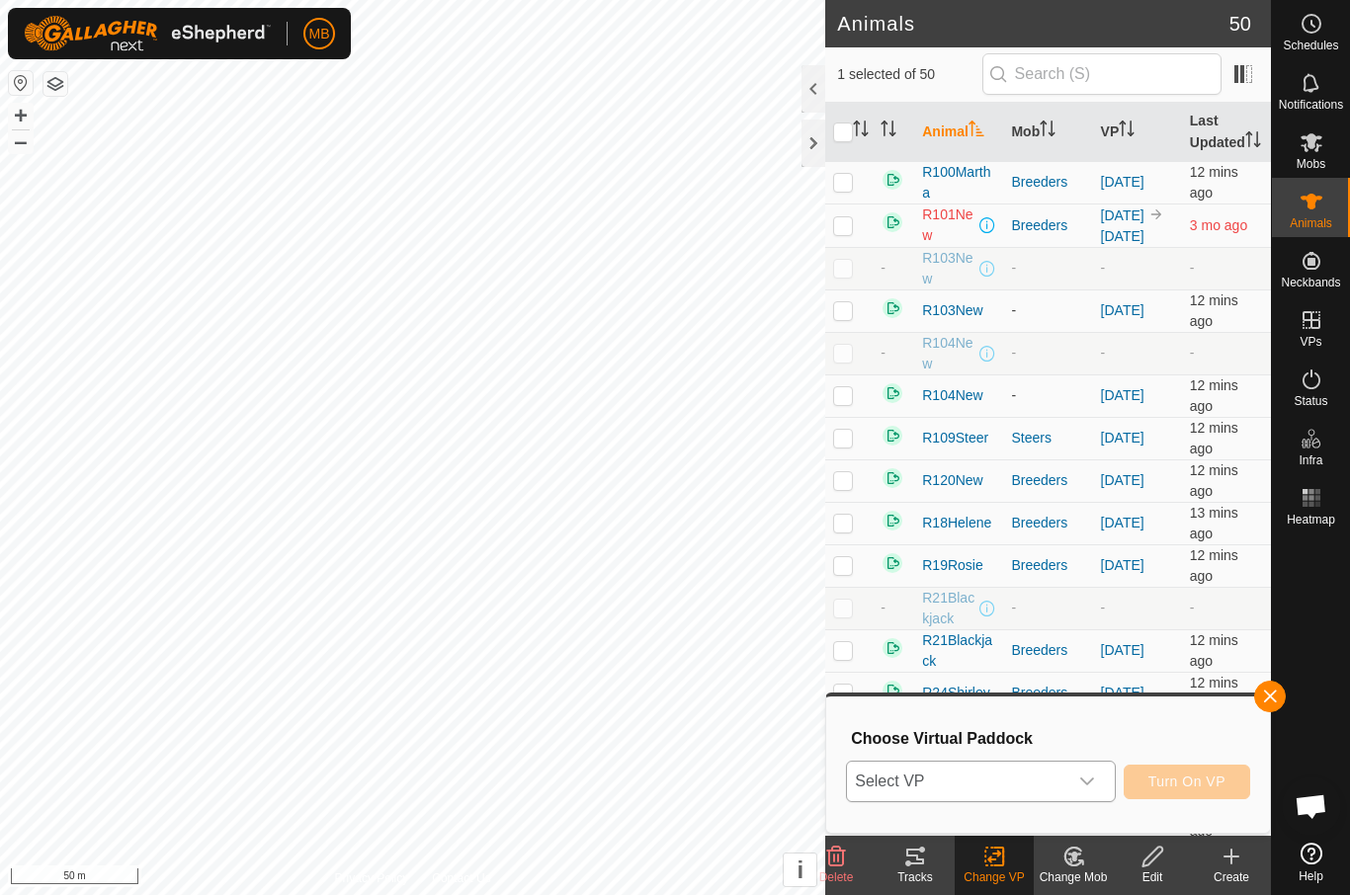
click at [1051, 782] on span "Select VP" at bounding box center [956, 782] width 219 height 40
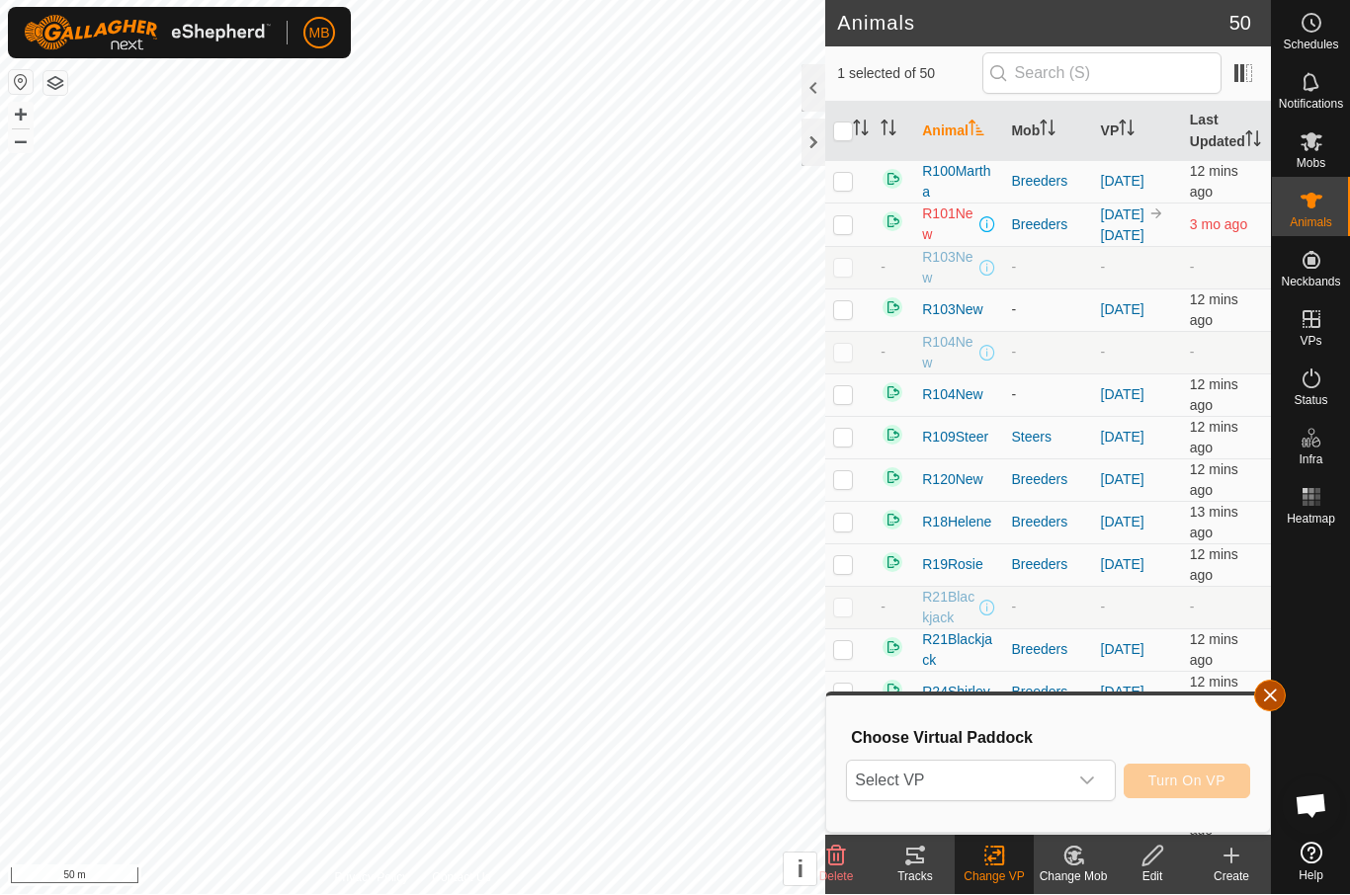
click at [1279, 691] on button "button" at bounding box center [1270, 697] width 32 height 32
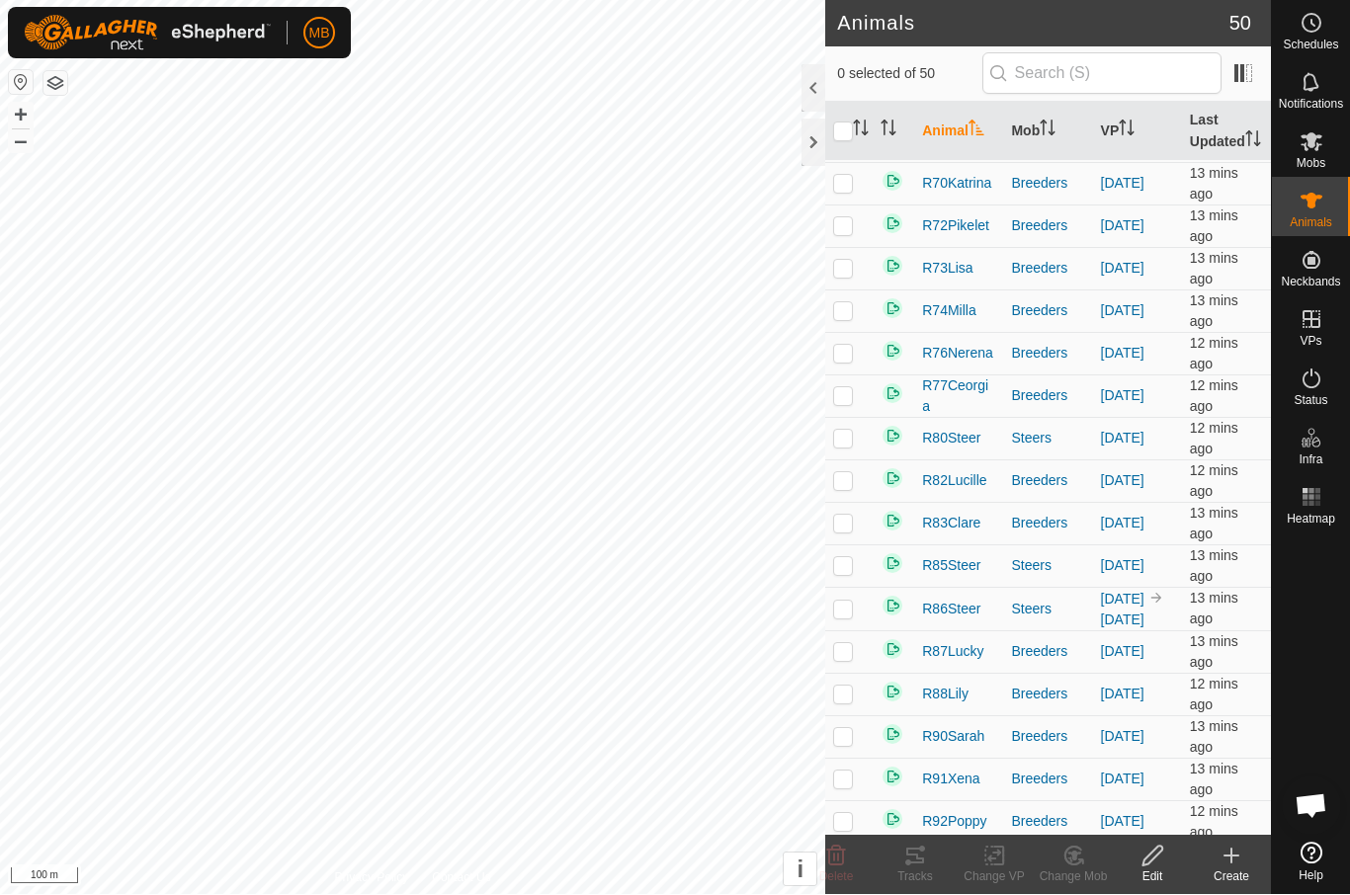
scroll to position [1277, 0]
click at [849, 276] on p-checkbox at bounding box center [843, 268] width 20 height 16
click at [855, 290] on td at bounding box center [848, 268] width 47 height 43
checkbox input "false"
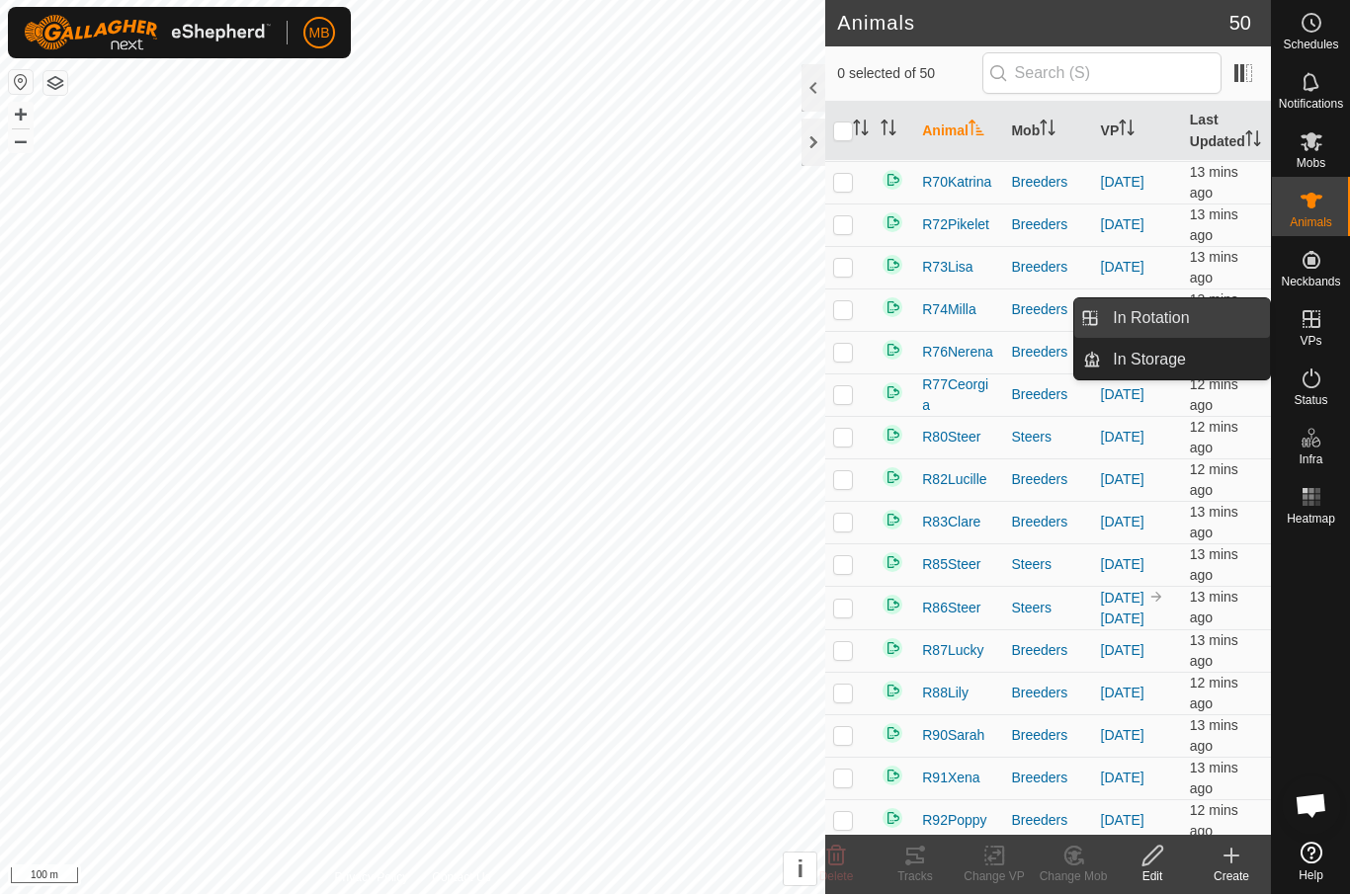
click at [1221, 326] on link "In Rotation" at bounding box center [1185, 319] width 169 height 40
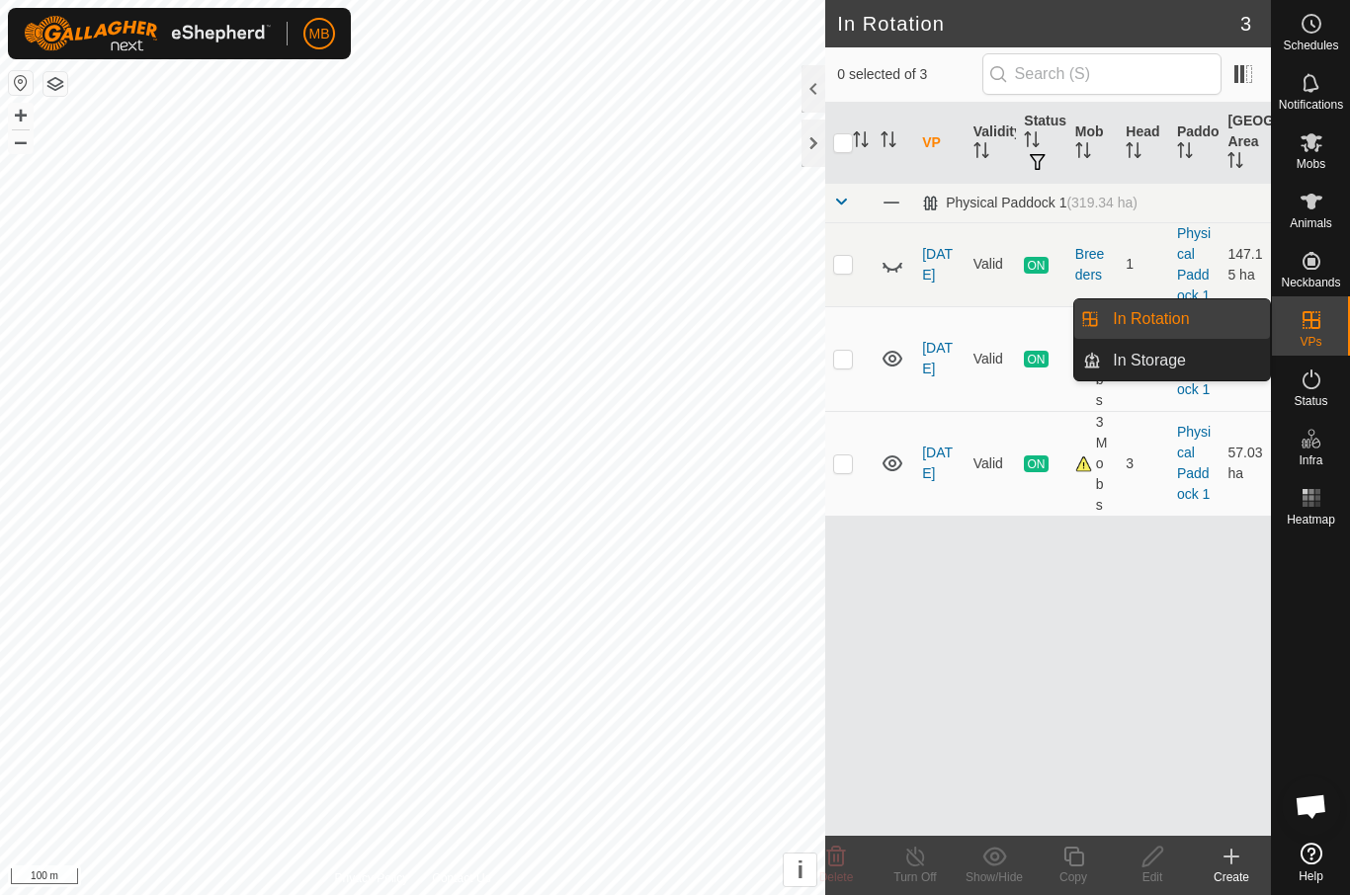
click at [1229, 315] on link "In Rotation" at bounding box center [1185, 319] width 169 height 40
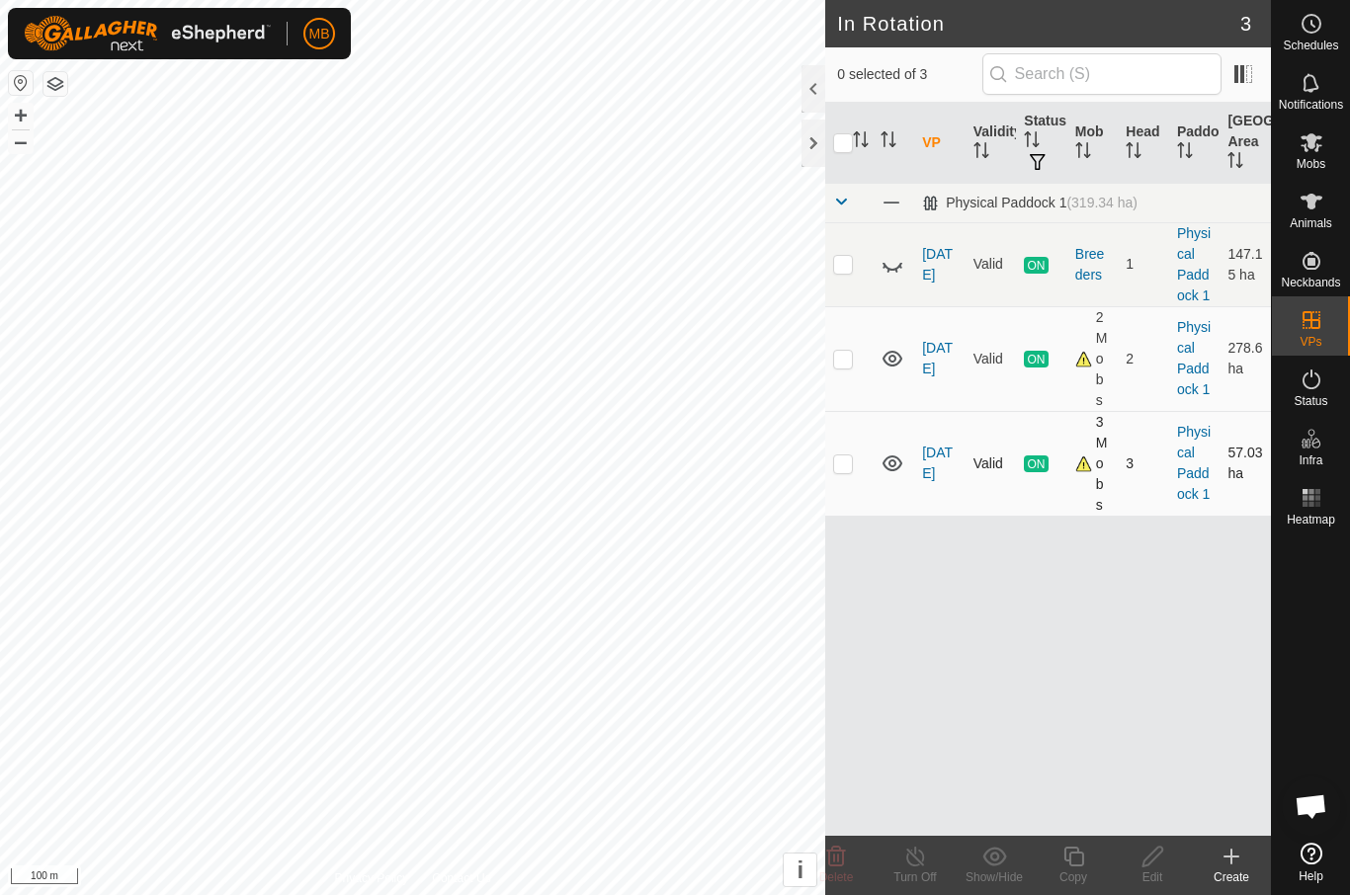
click at [846, 475] on td at bounding box center [848, 463] width 47 height 105
checkbox input "true"
click at [1067, 871] on div "Copy" at bounding box center [1073, 878] width 79 height 18
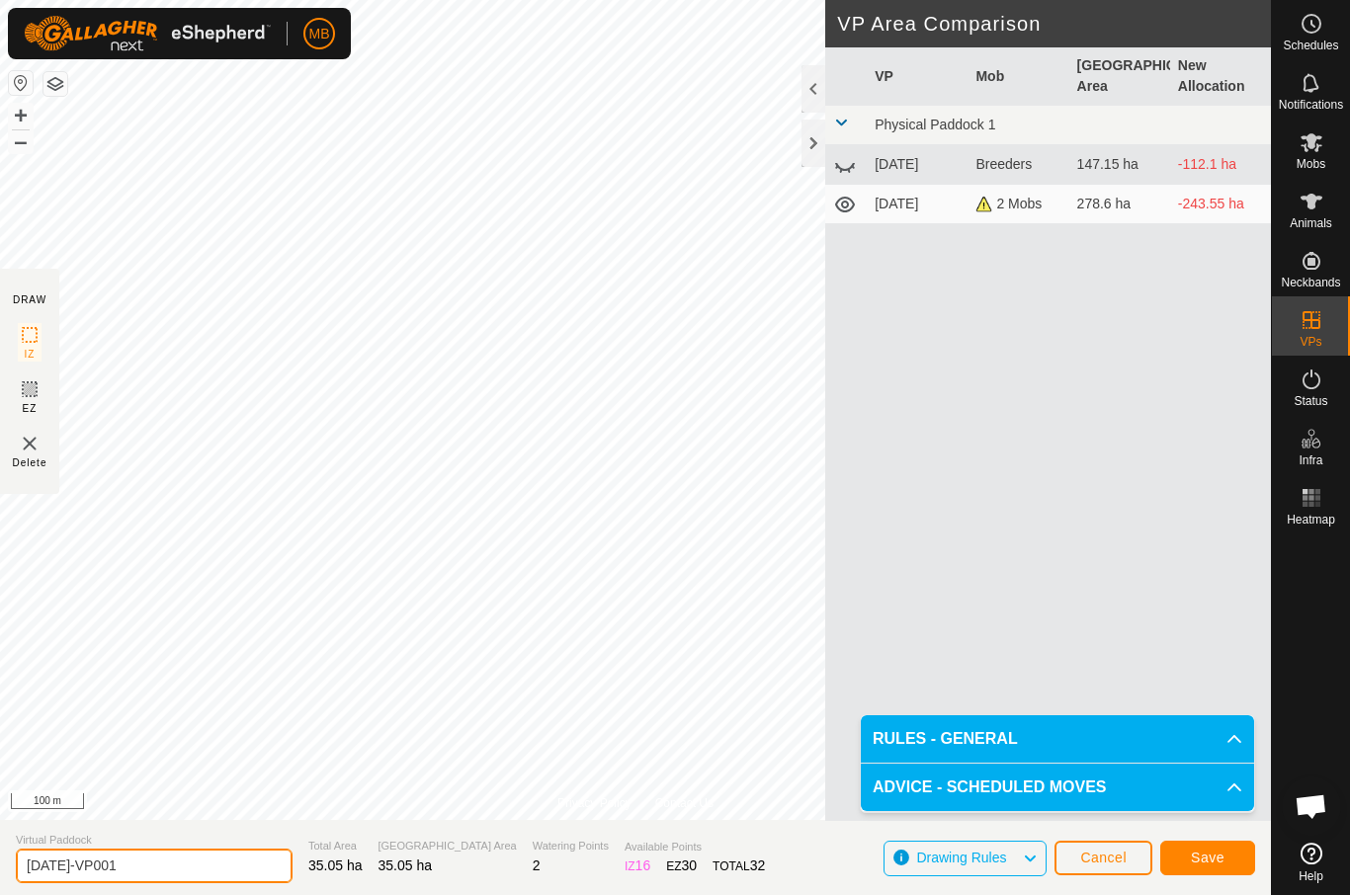
click at [193, 861] on input "23 September-VP001" at bounding box center [154, 866] width 277 height 35
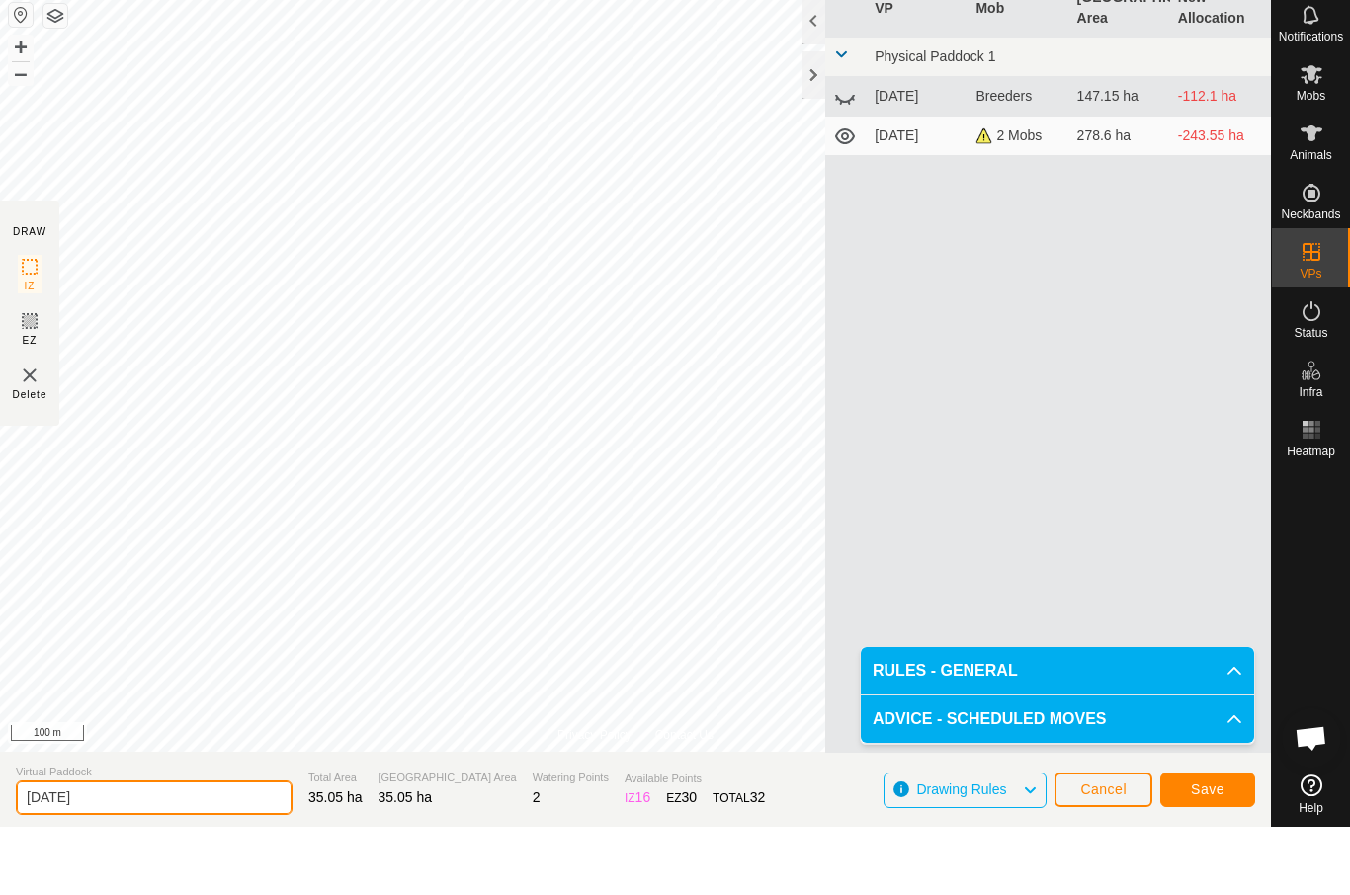
type input "[DATE]"
click at [1225, 841] on button "Save" at bounding box center [1207, 858] width 95 height 35
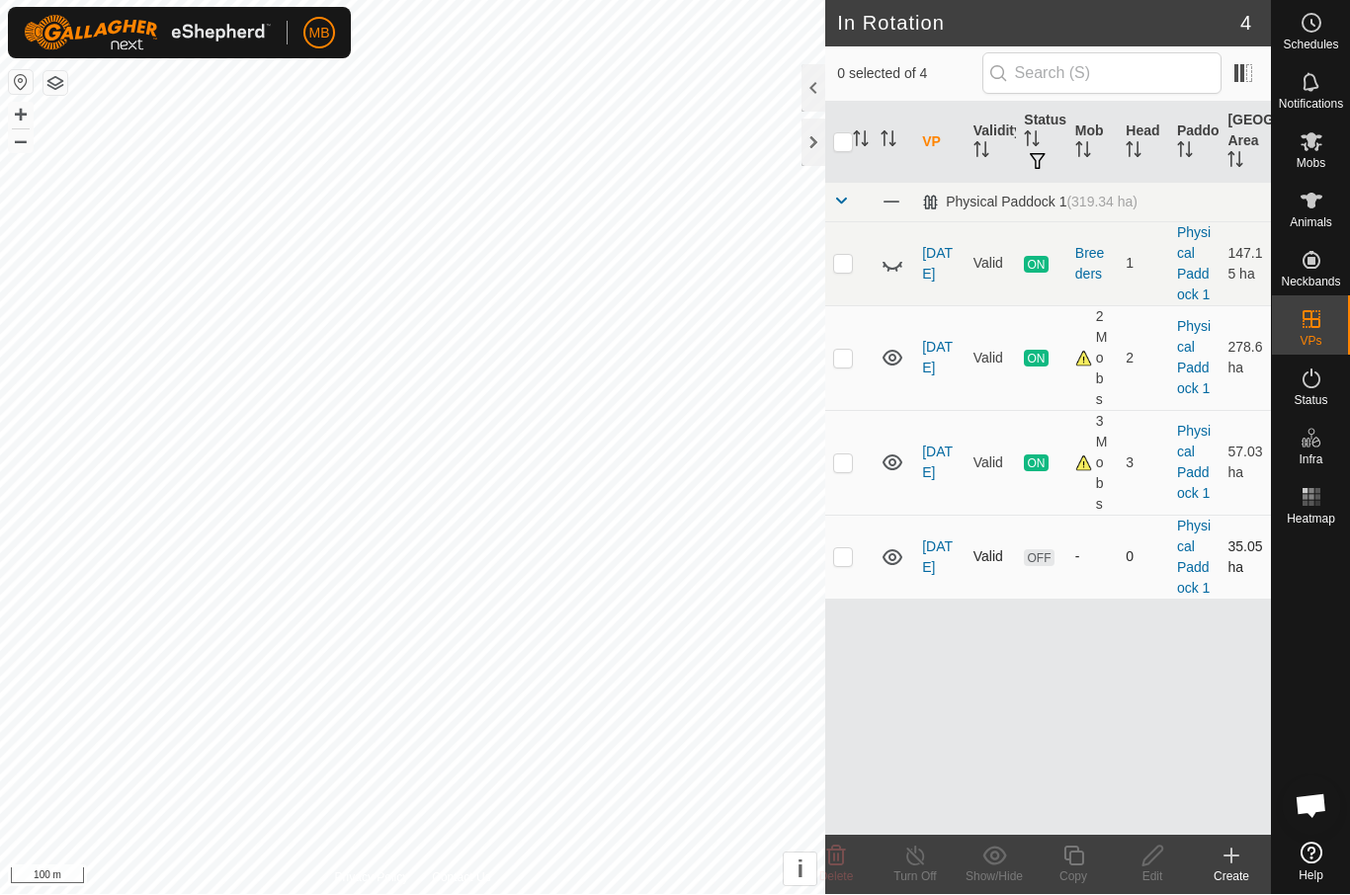
click at [847, 564] on p-checkbox at bounding box center [843, 558] width 20 height 16
checkbox input "true"
click at [1160, 857] on icon at bounding box center [1153, 857] width 25 height 24
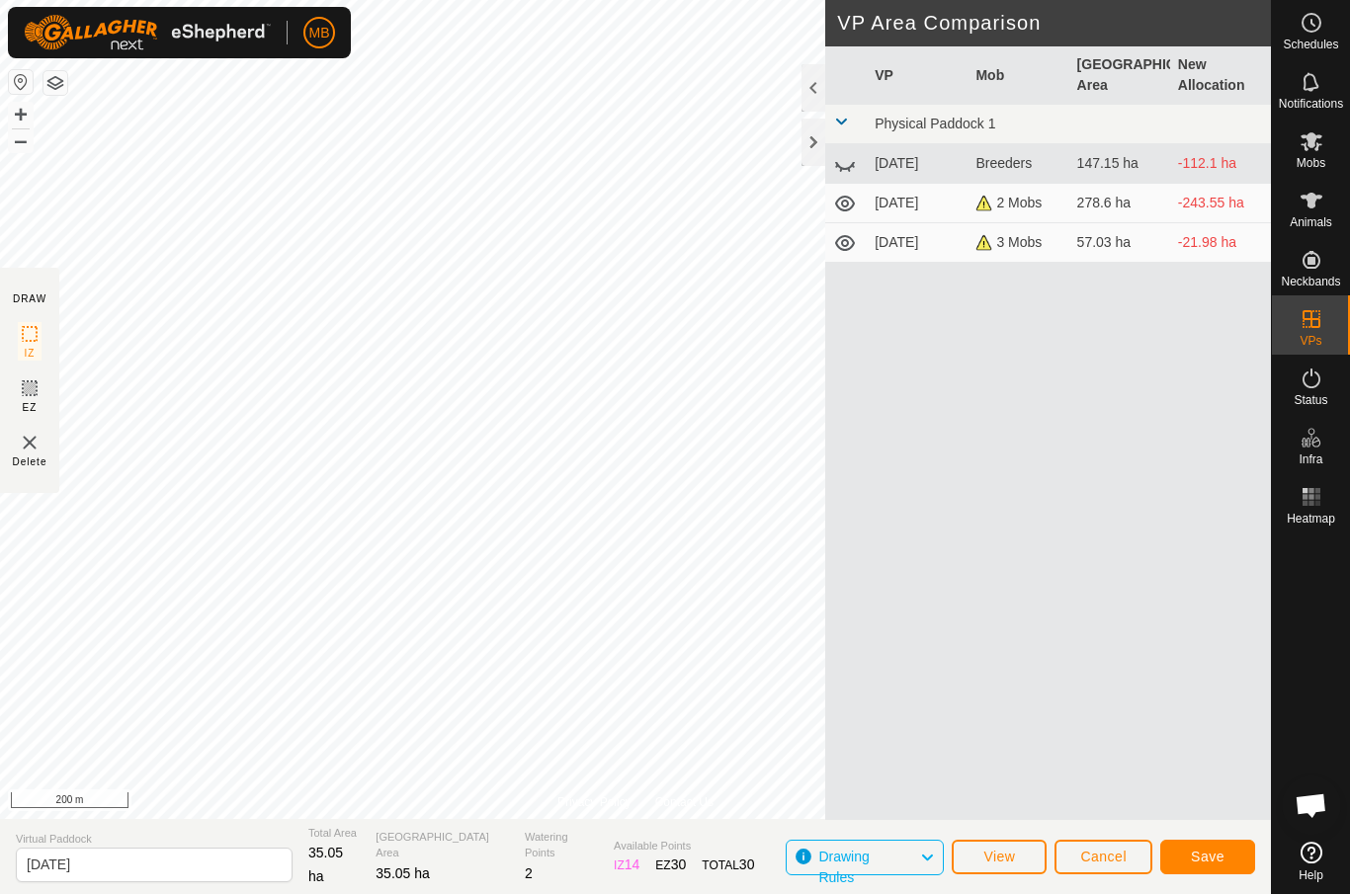
click at [1117, 850] on span "Cancel" at bounding box center [1103, 858] width 46 height 16
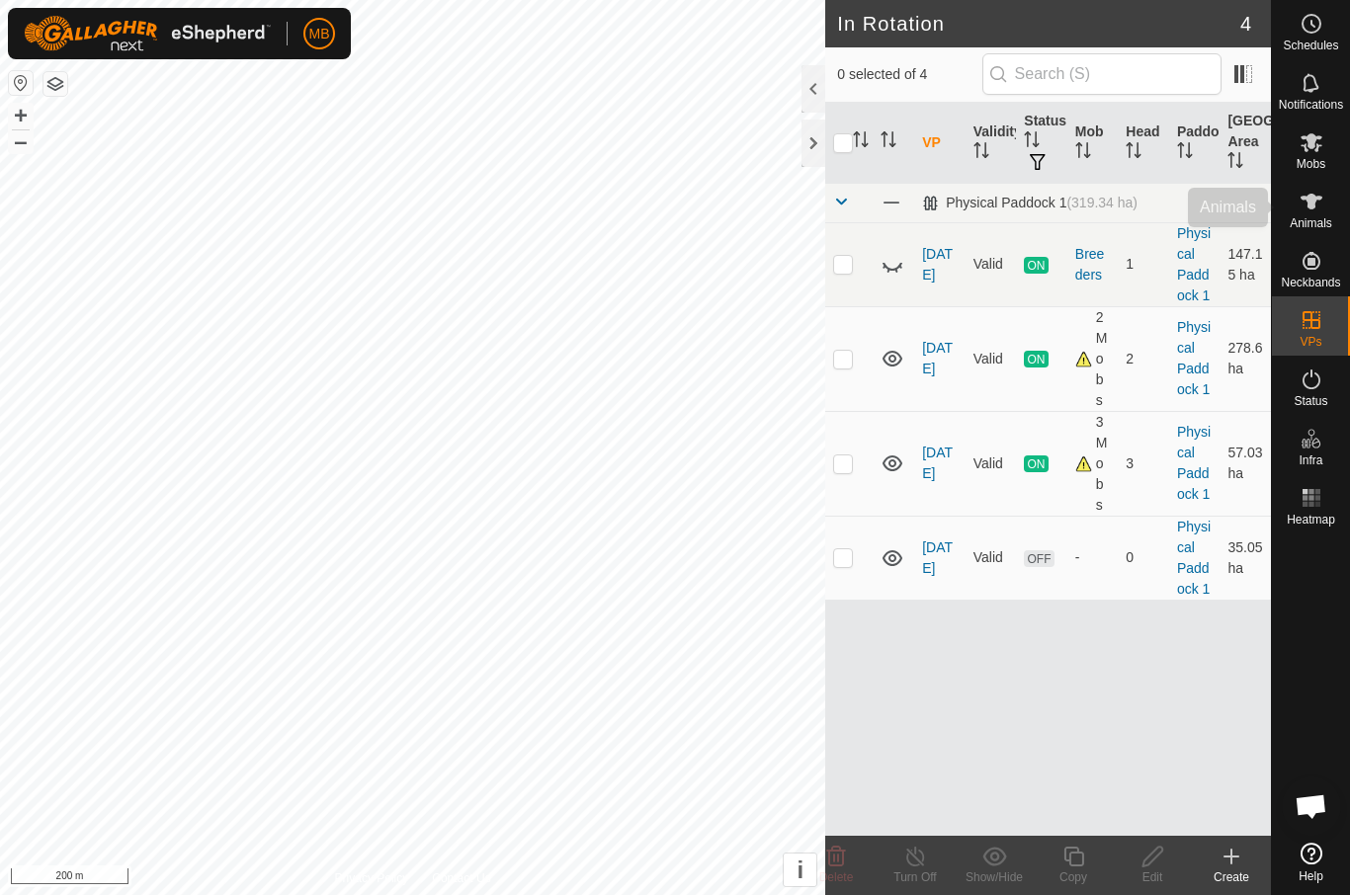
click at [1326, 201] on es-animals-svg-icon at bounding box center [1312, 202] width 36 height 32
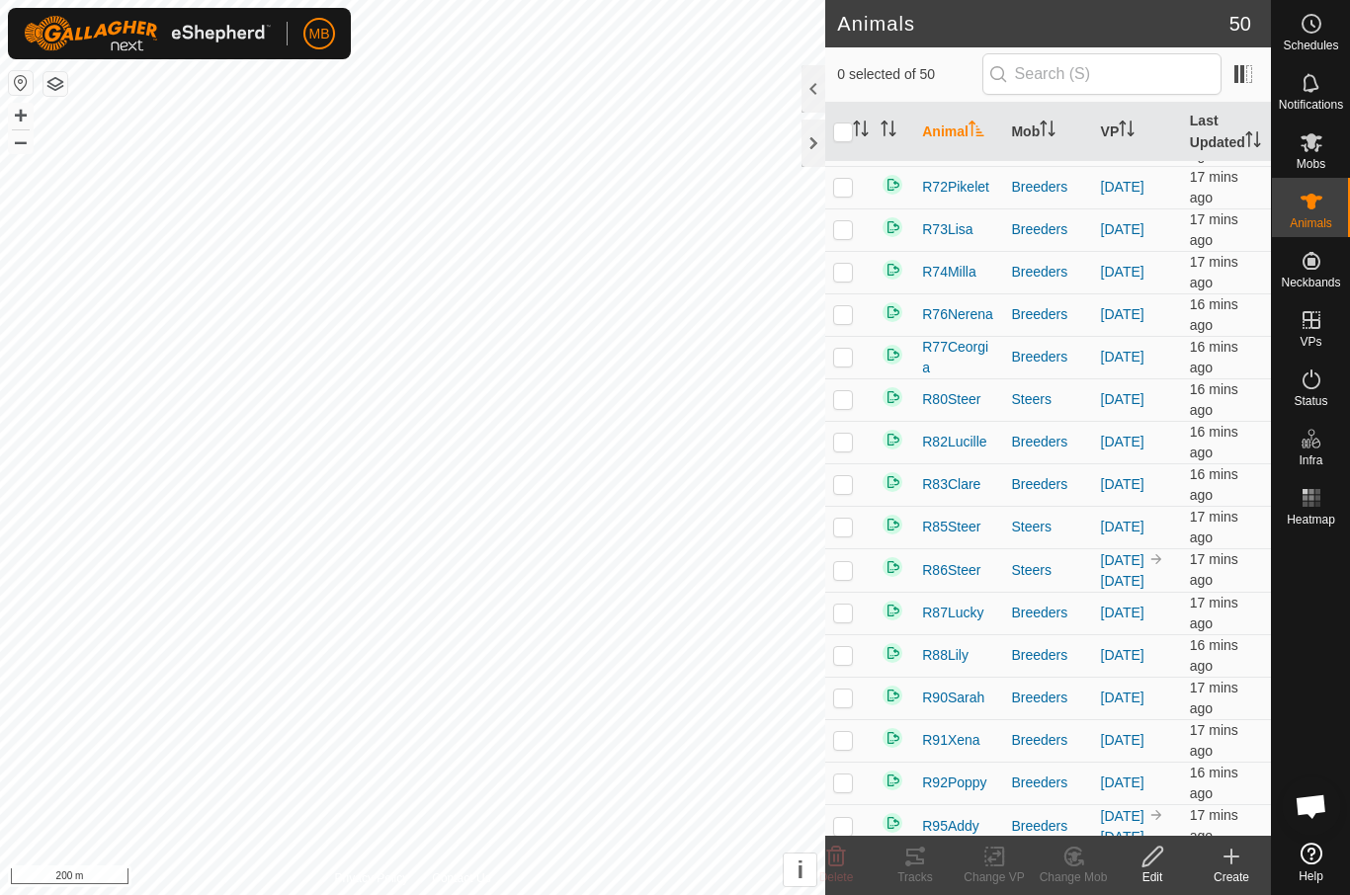
scroll to position [1286, 0]
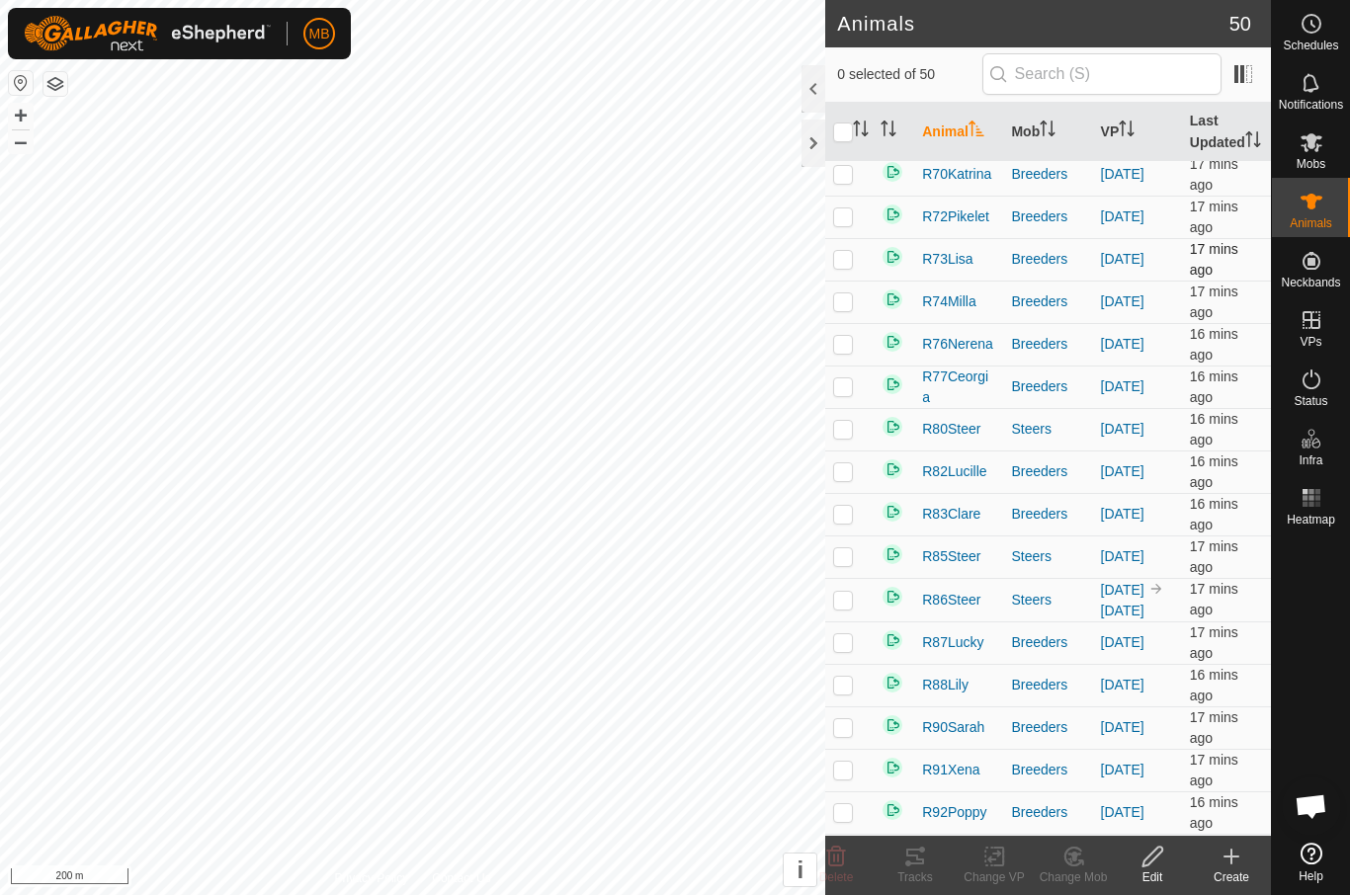
click at [862, 281] on td at bounding box center [848, 259] width 47 height 43
checkbox input "true"
click at [1145, 124] on th "VP" at bounding box center [1137, 132] width 89 height 59
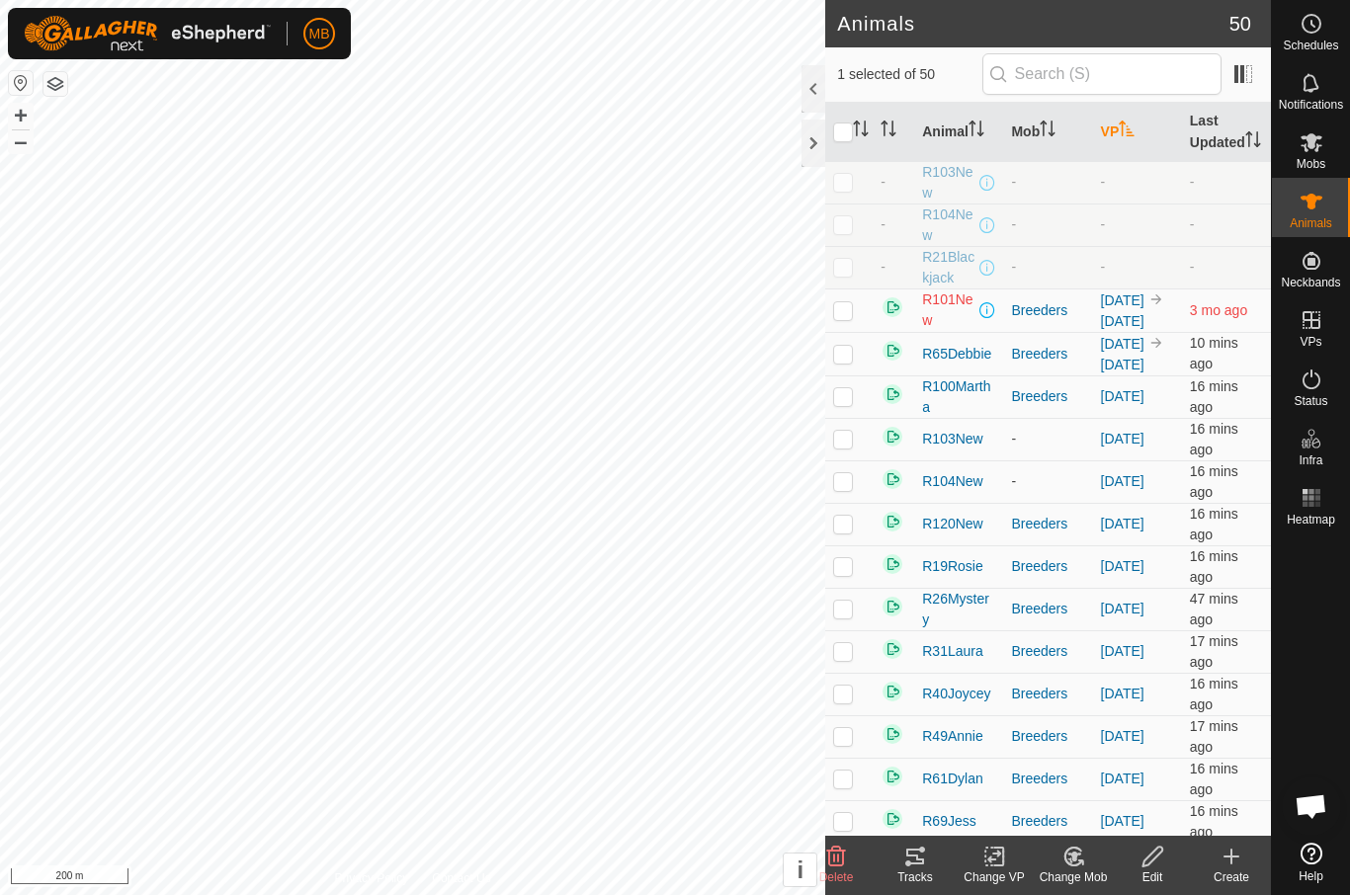
click at [1139, 144] on th "VP" at bounding box center [1137, 132] width 89 height 59
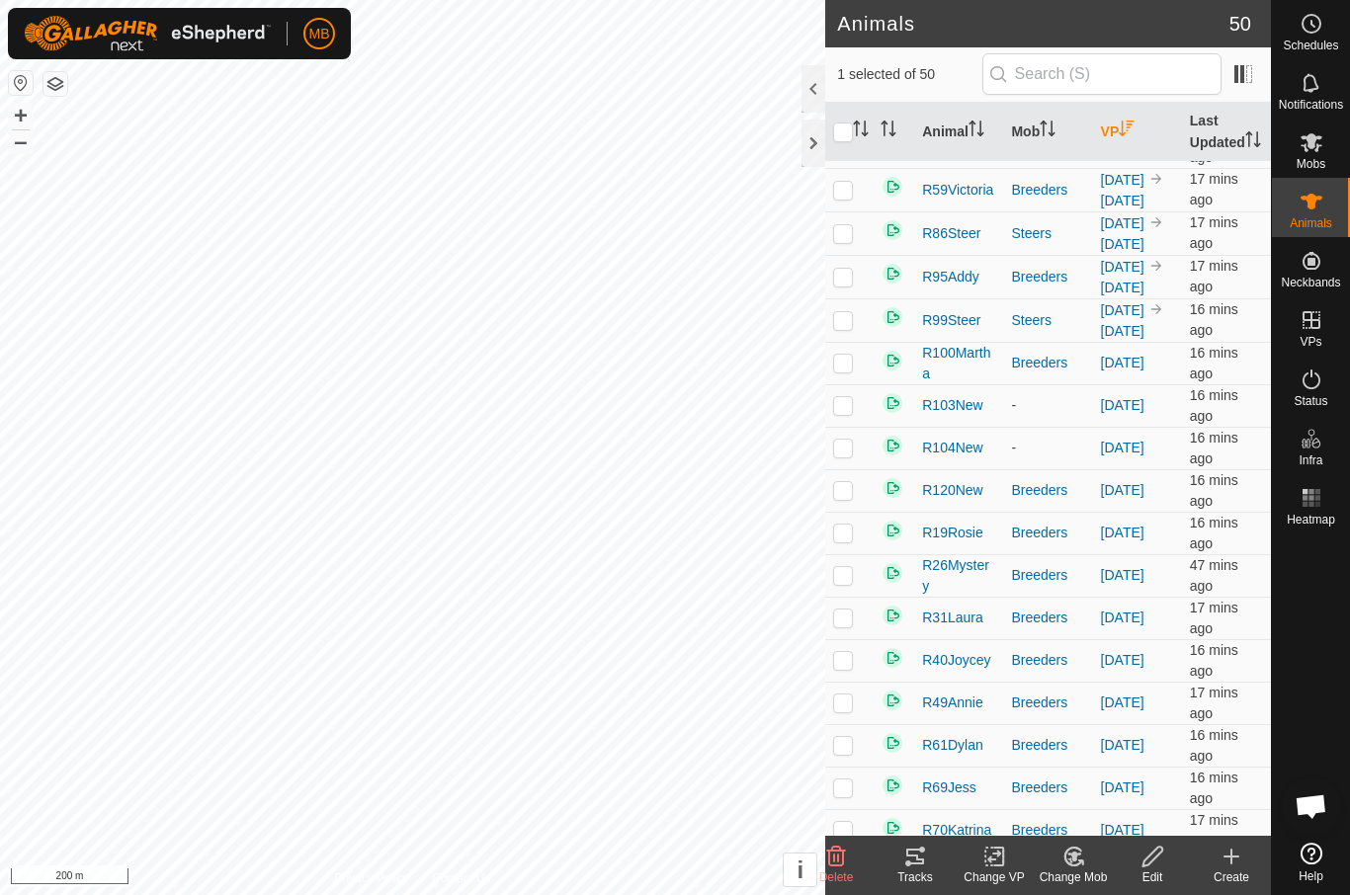
scroll to position [841, 0]
click at [847, 243] on p-checkbox at bounding box center [843, 235] width 20 height 16
checkbox input "true"
click at [842, 287] on p-checkbox at bounding box center [843, 279] width 20 height 16
checkbox input "true"
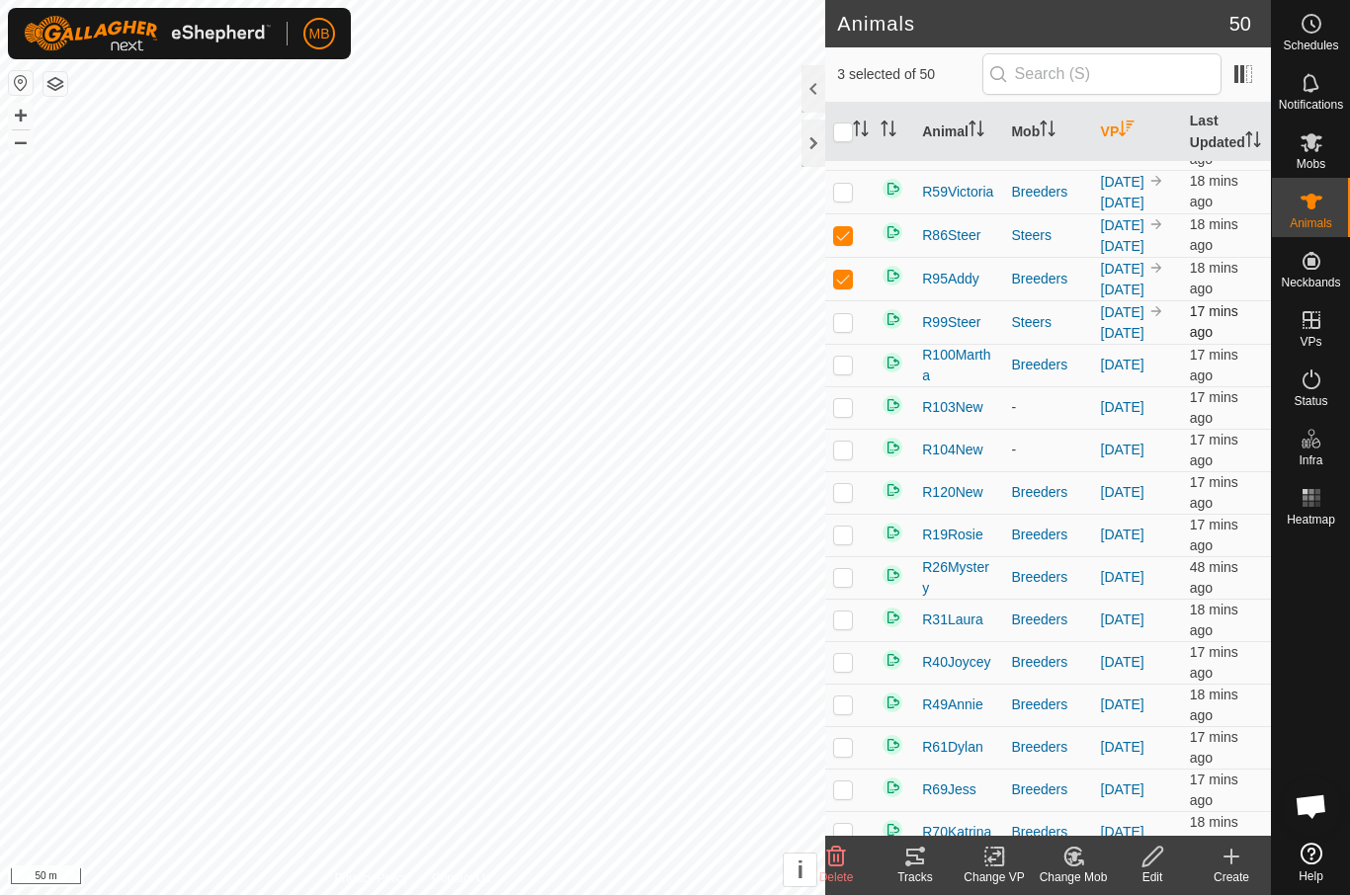
click at [855, 344] on td at bounding box center [848, 321] width 47 height 43
checkbox input "true"
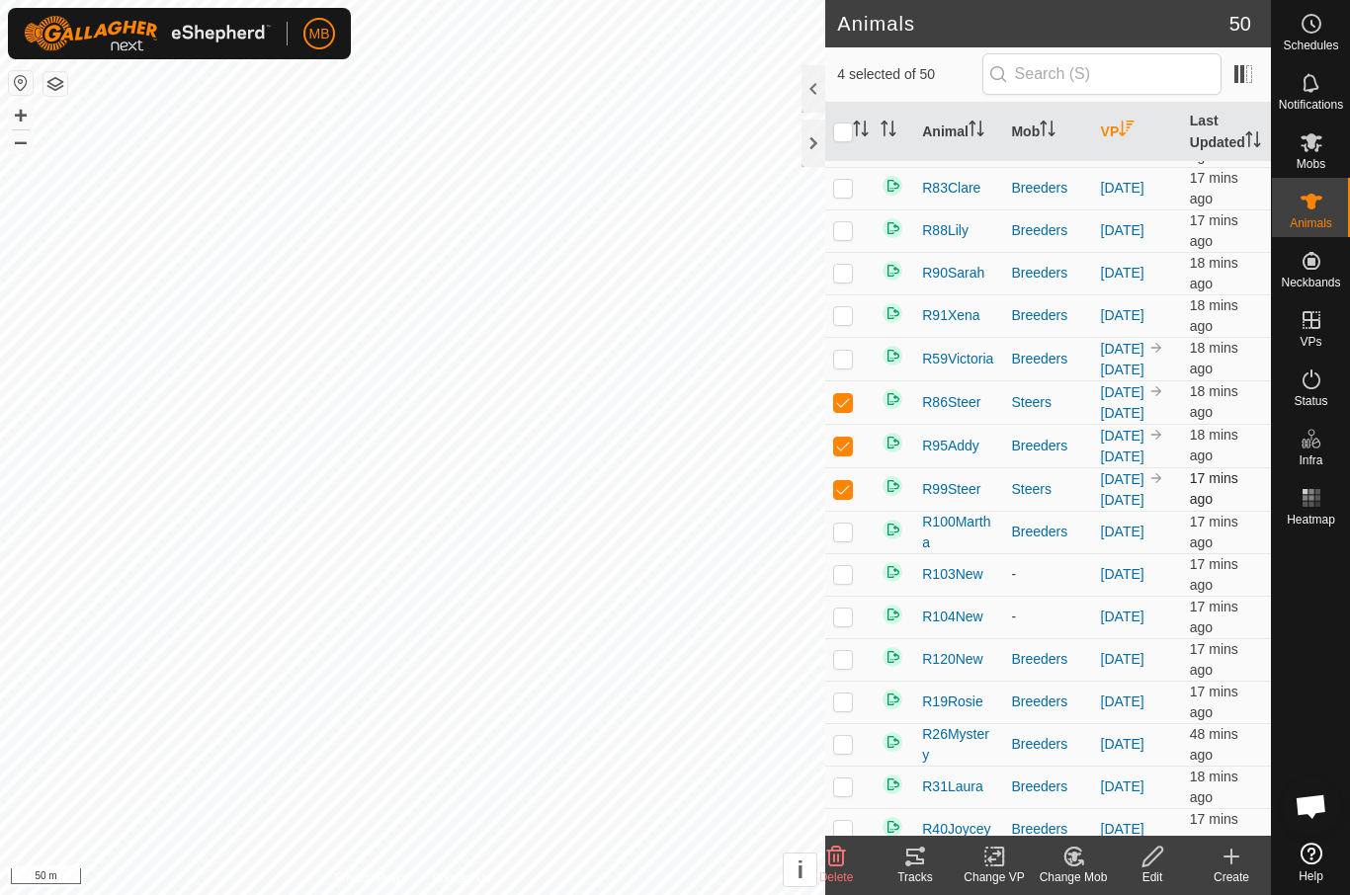
scroll to position [673, 0]
click at [866, 382] on td at bounding box center [848, 359] width 47 height 43
checkbox input "true"
checkbox input "false"
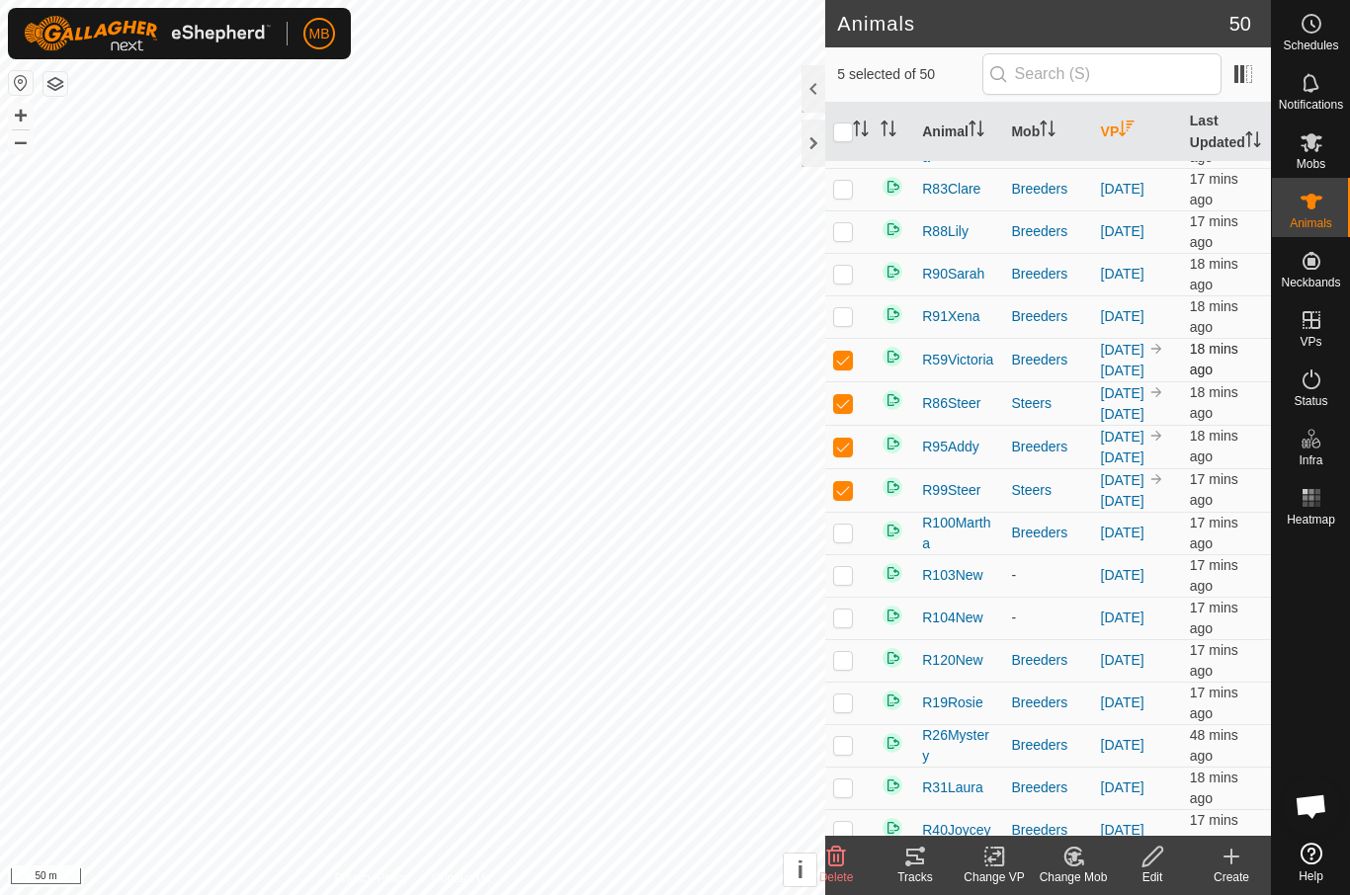
checkbox input "false"
checkbox input "true"
click at [1009, 864] on change-vp-svg-icon at bounding box center [994, 857] width 79 height 24
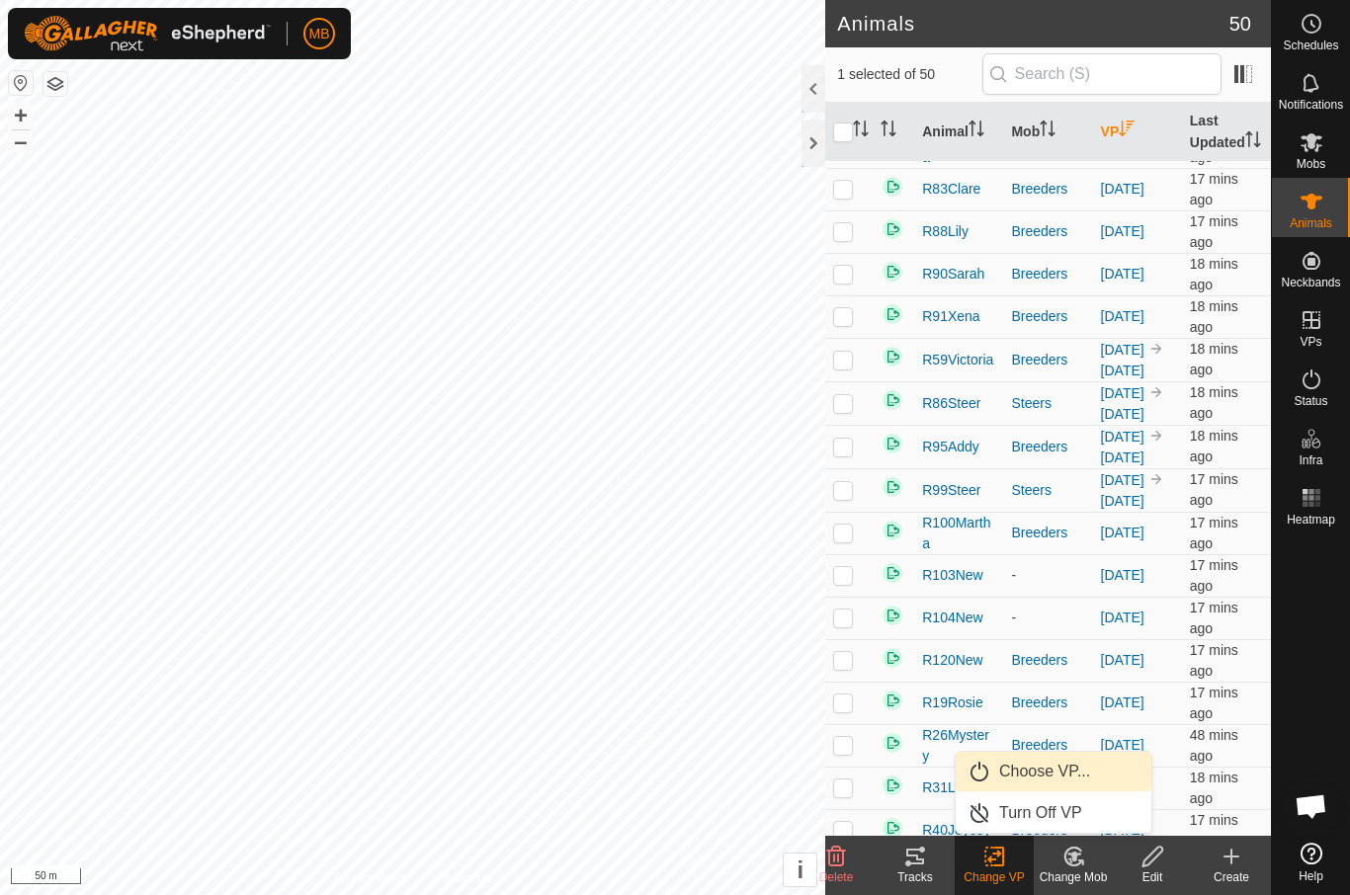
click at [1072, 781] on span "Choose VP..." at bounding box center [1044, 772] width 91 height 24
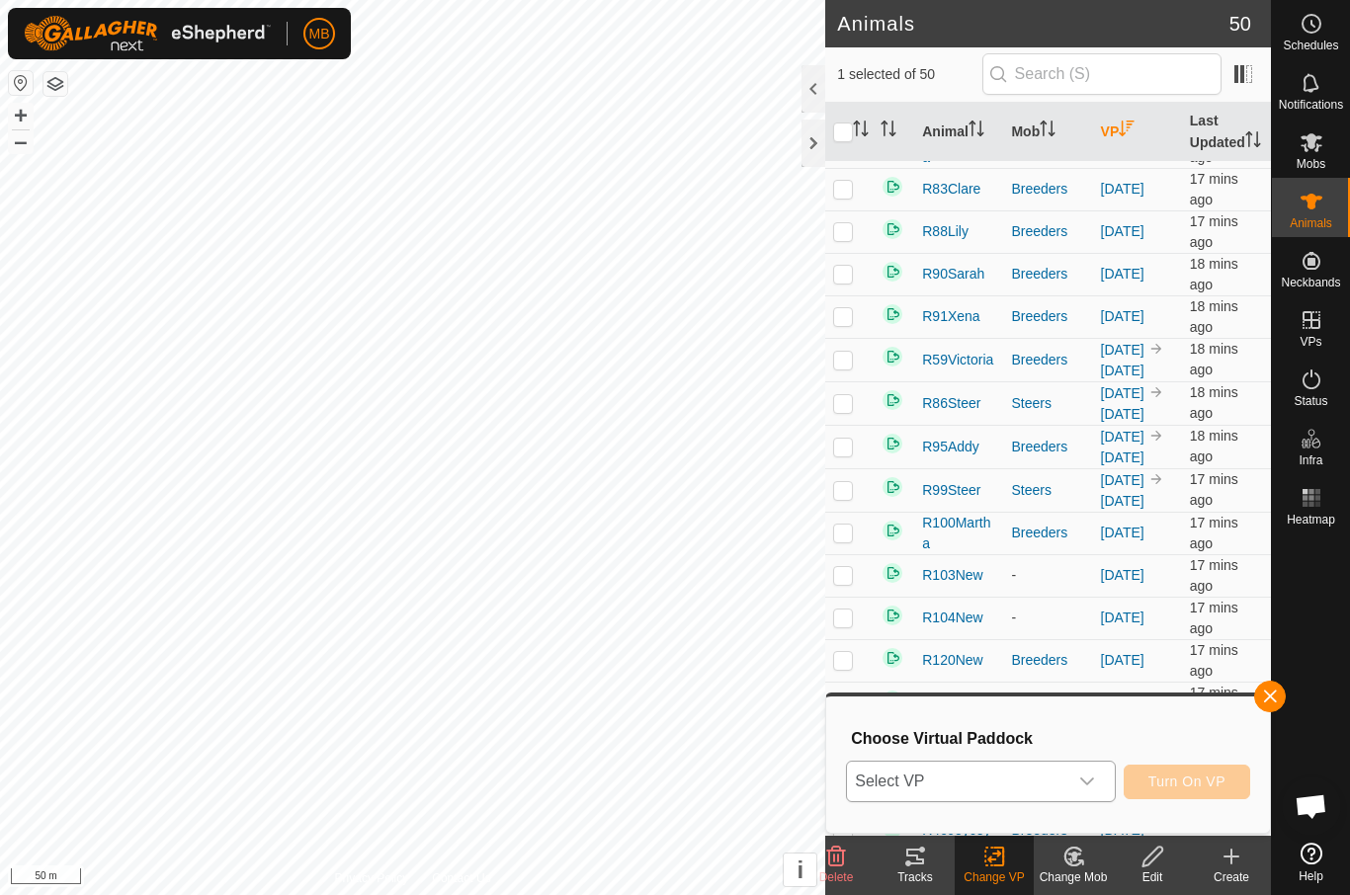
click at [1057, 782] on span "Select VP" at bounding box center [956, 782] width 219 height 40
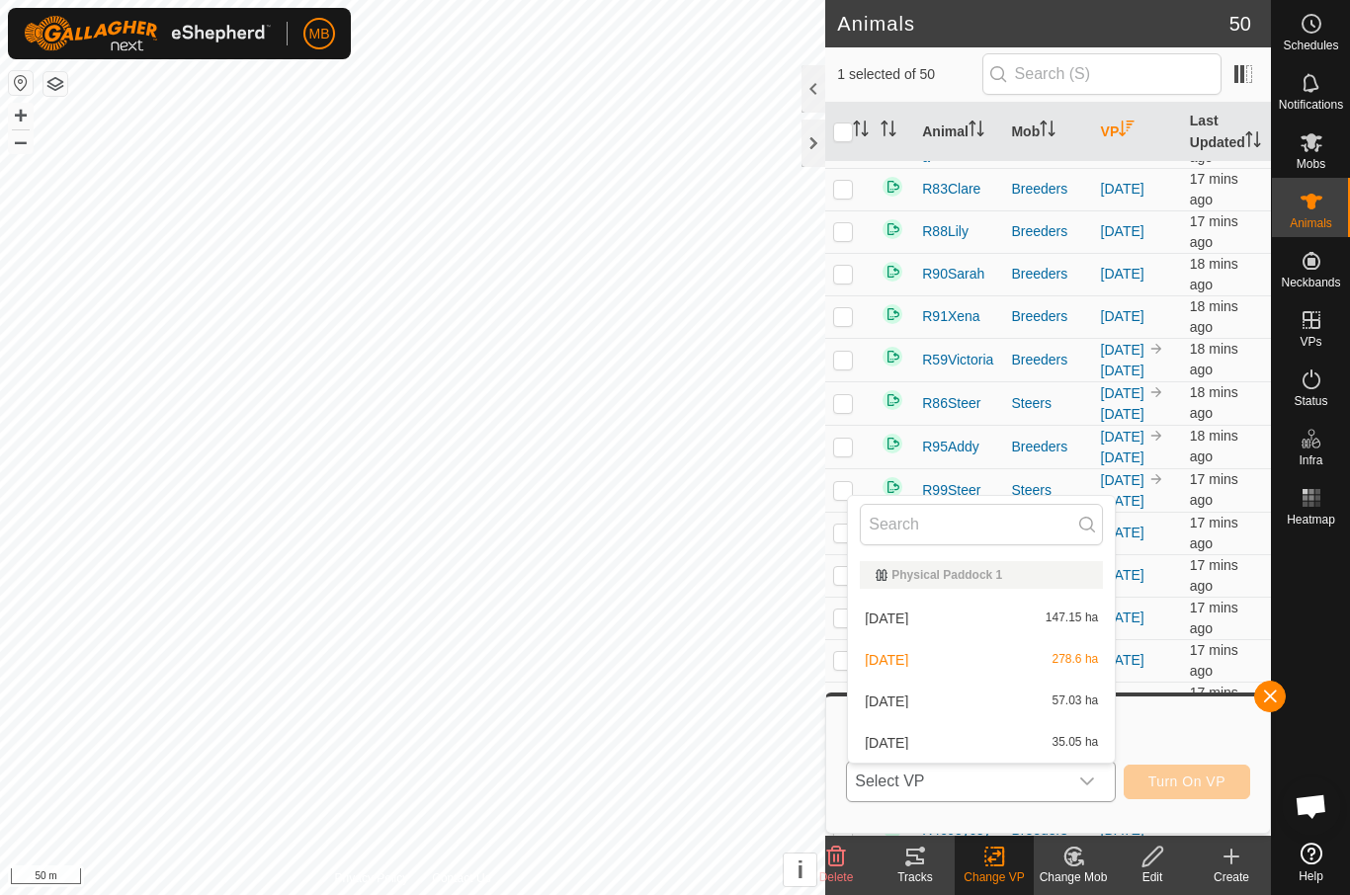
click at [1021, 656] on div "22 August 278.6 ha" at bounding box center [981, 660] width 243 height 24
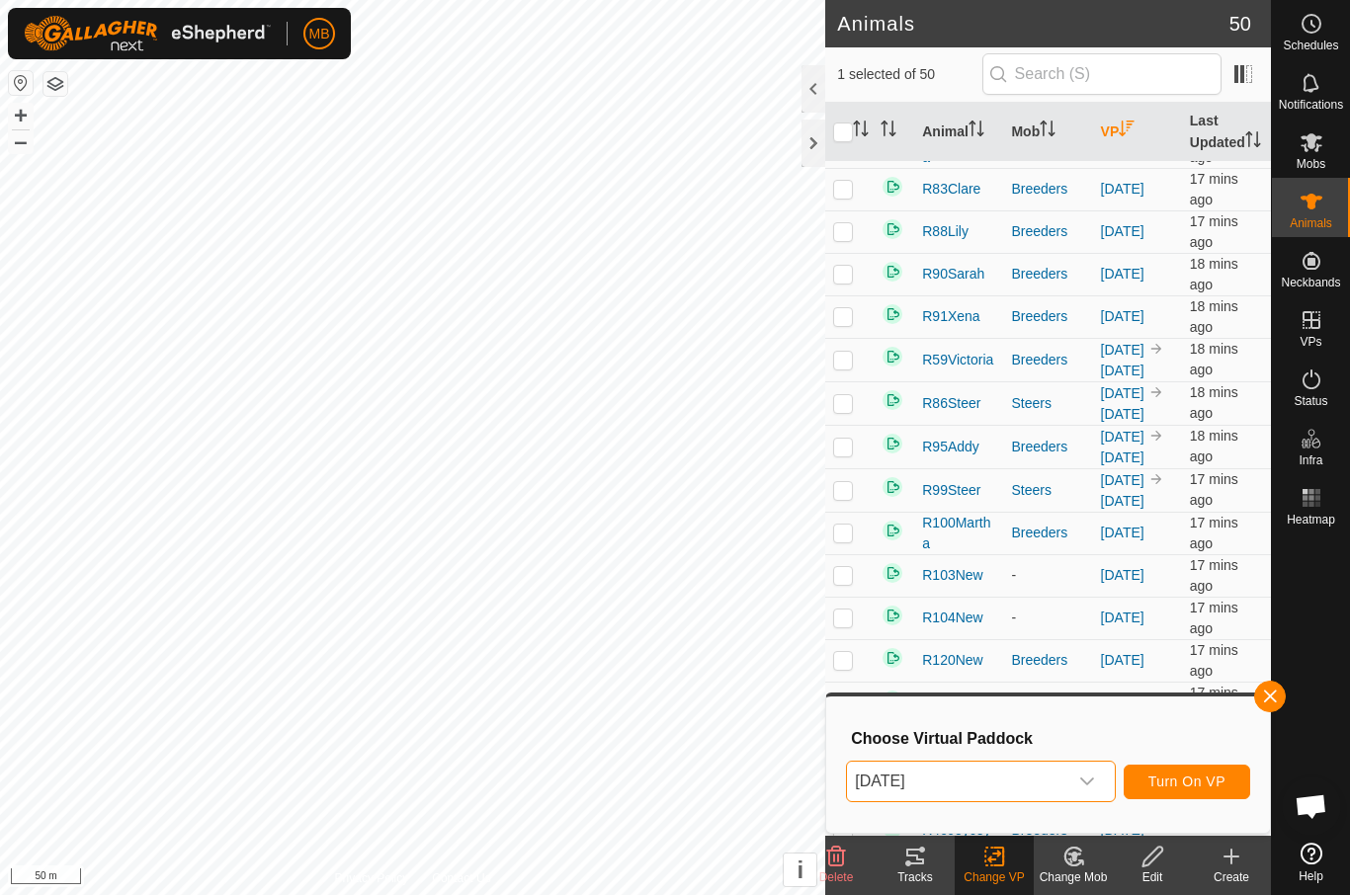
click at [1210, 777] on span "Turn On VP" at bounding box center [1187, 782] width 77 height 16
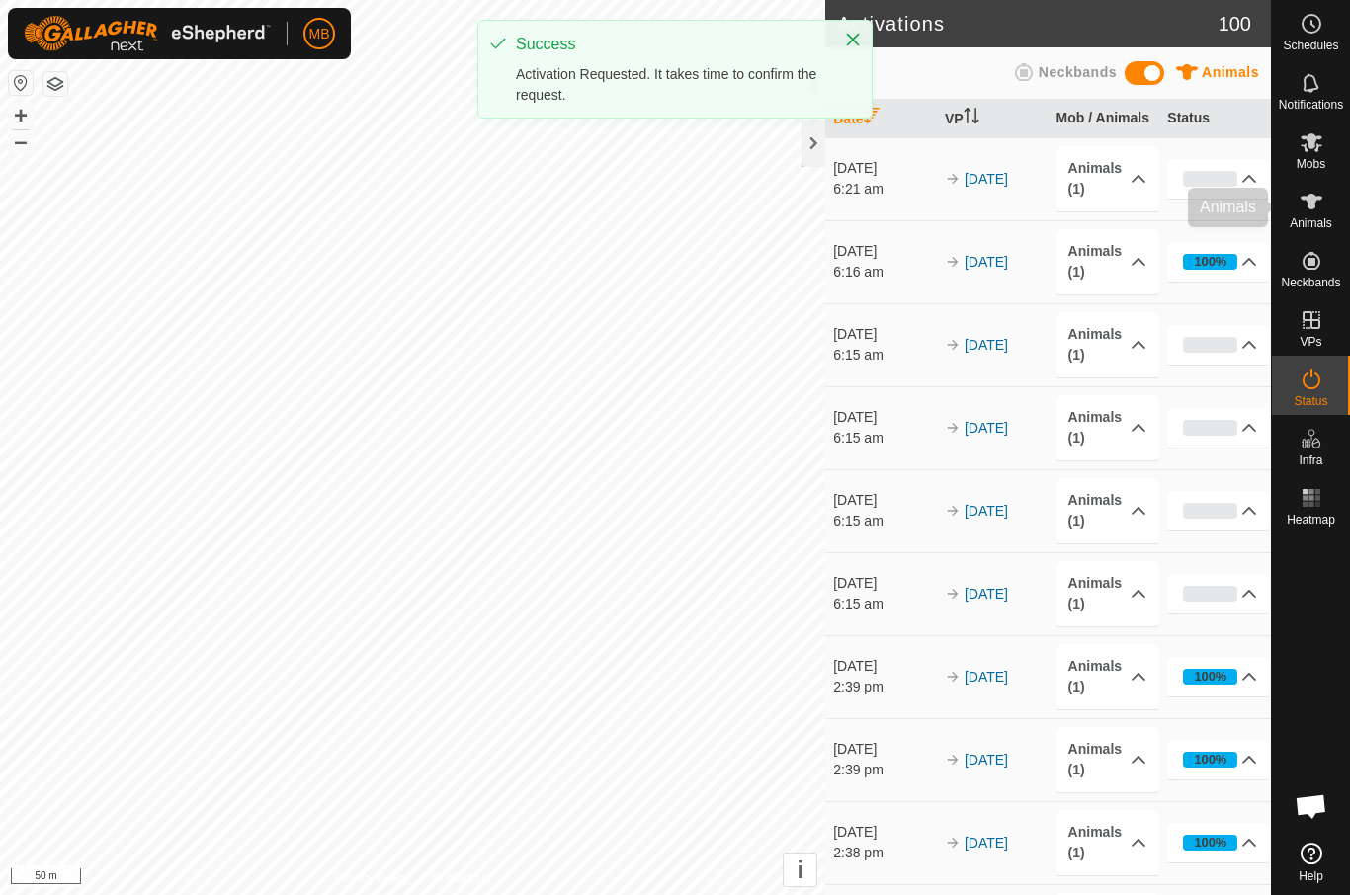
click at [1326, 210] on es-animals-svg-icon at bounding box center [1312, 202] width 36 height 32
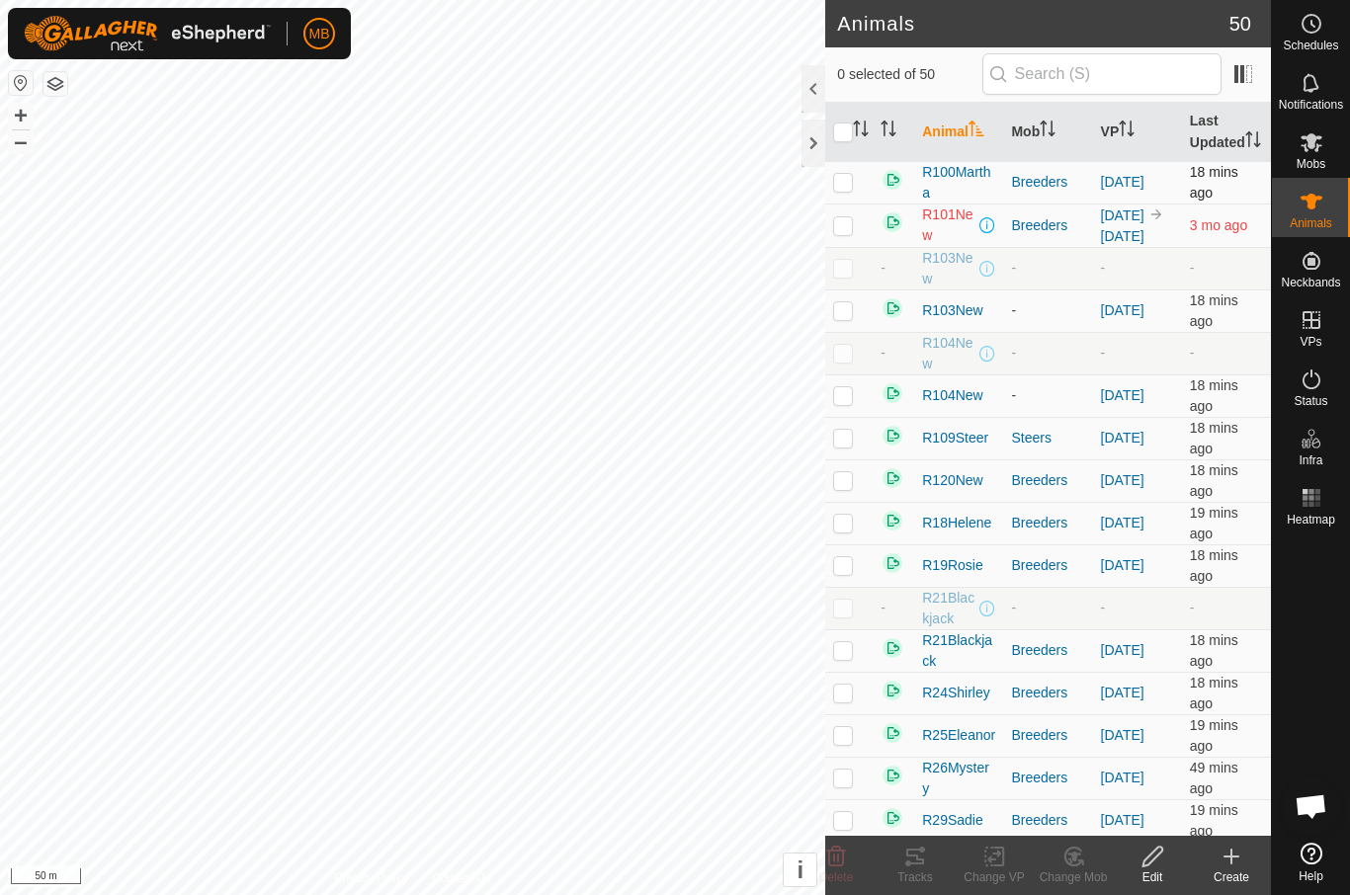
click at [845, 190] on p-checkbox at bounding box center [843, 182] width 20 height 16
click at [834, 204] on td at bounding box center [848, 182] width 47 height 43
checkbox input "false"
click at [1146, 146] on th "VP" at bounding box center [1137, 132] width 89 height 59
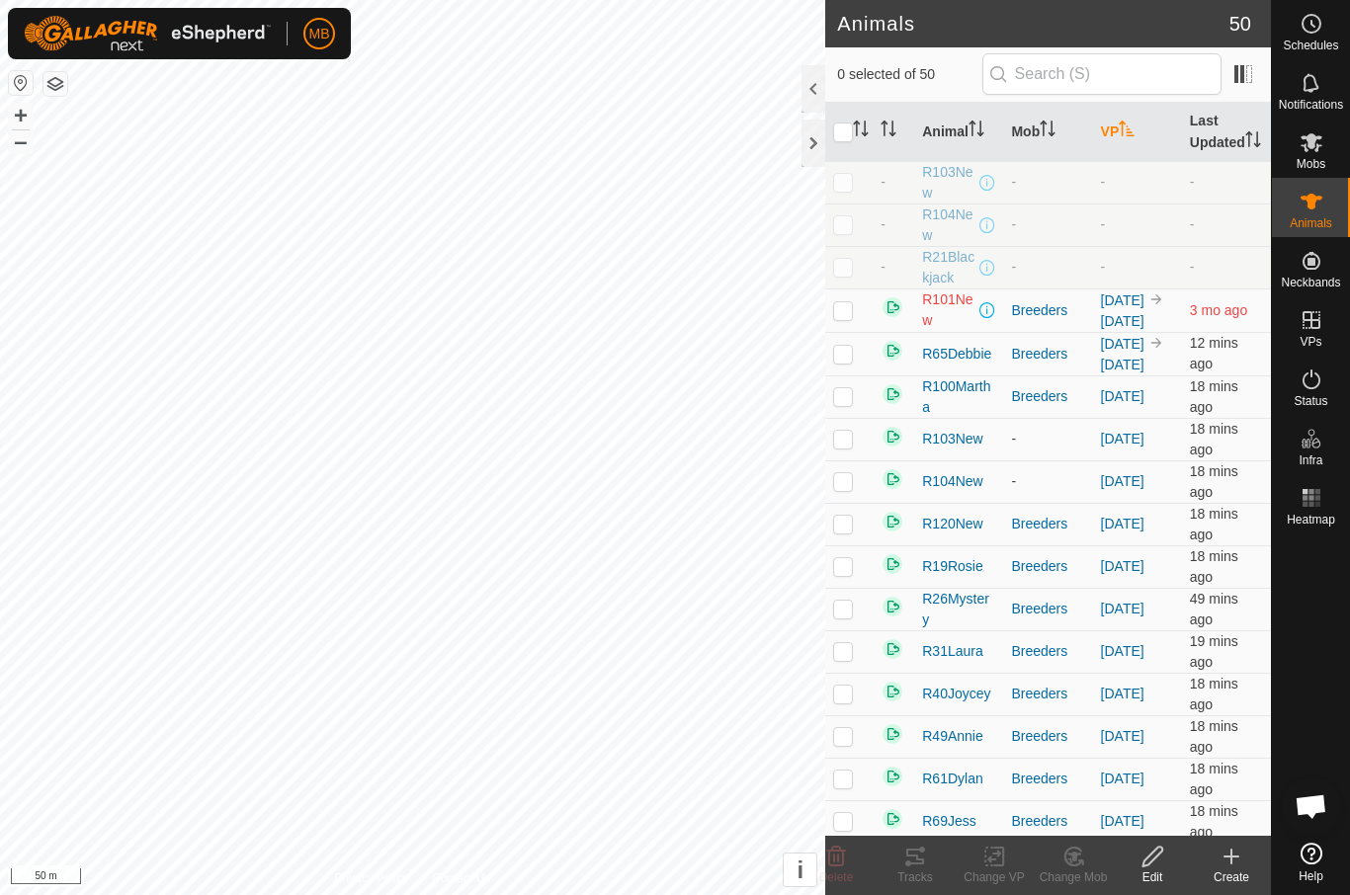
click at [1138, 151] on th "VP" at bounding box center [1137, 132] width 89 height 59
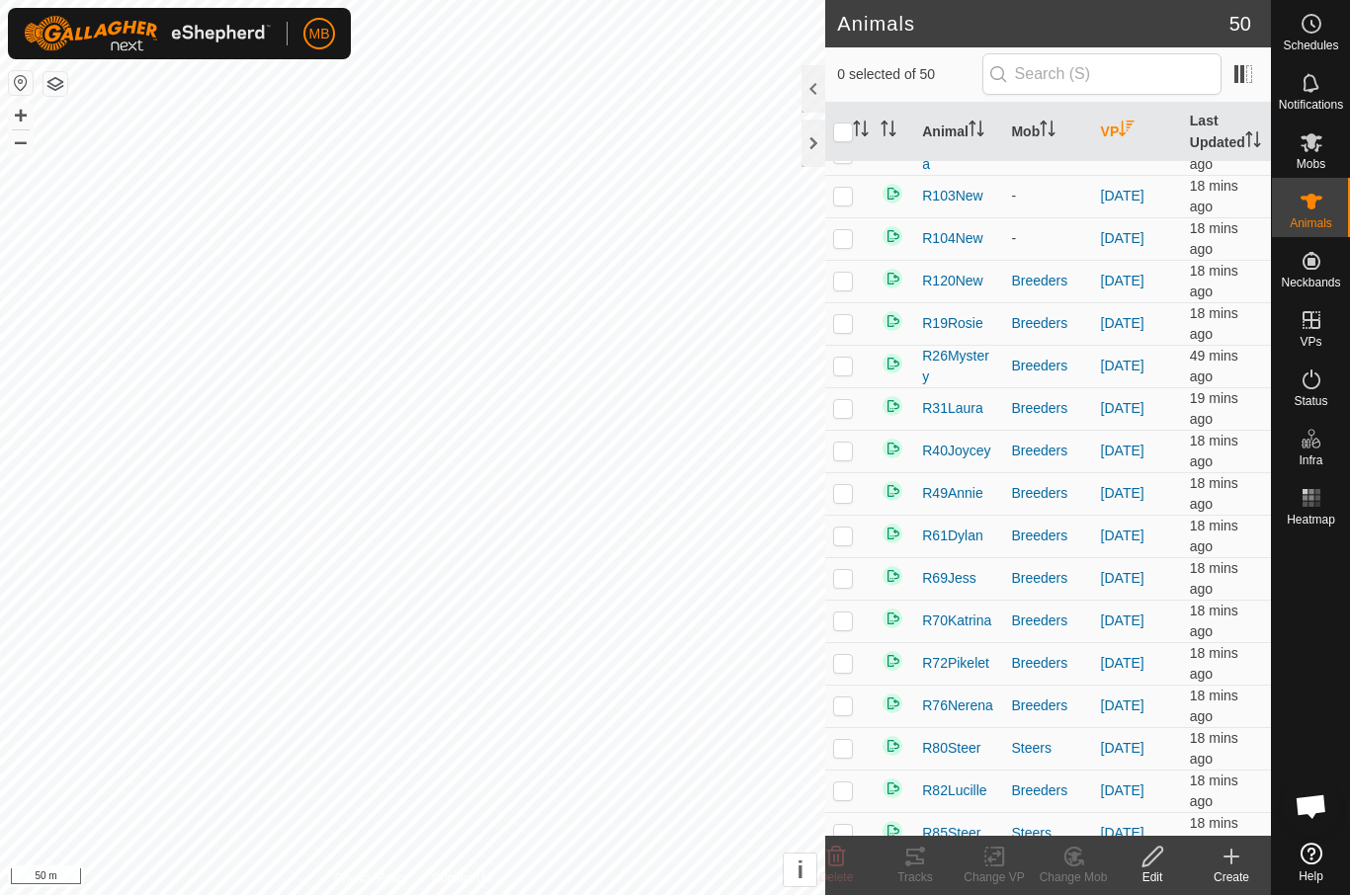
scroll to position [1054, 0]
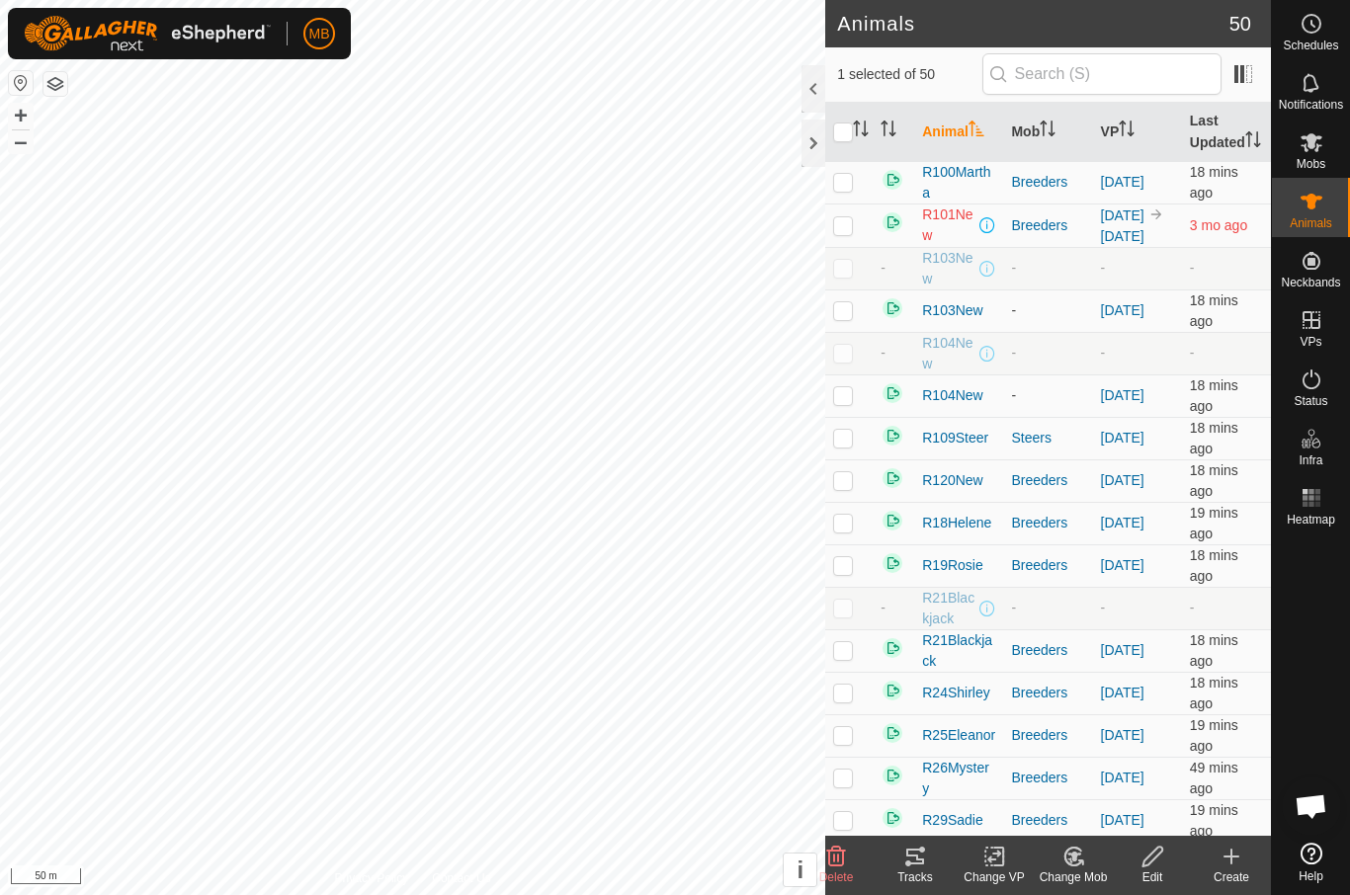
checkbox input "true"
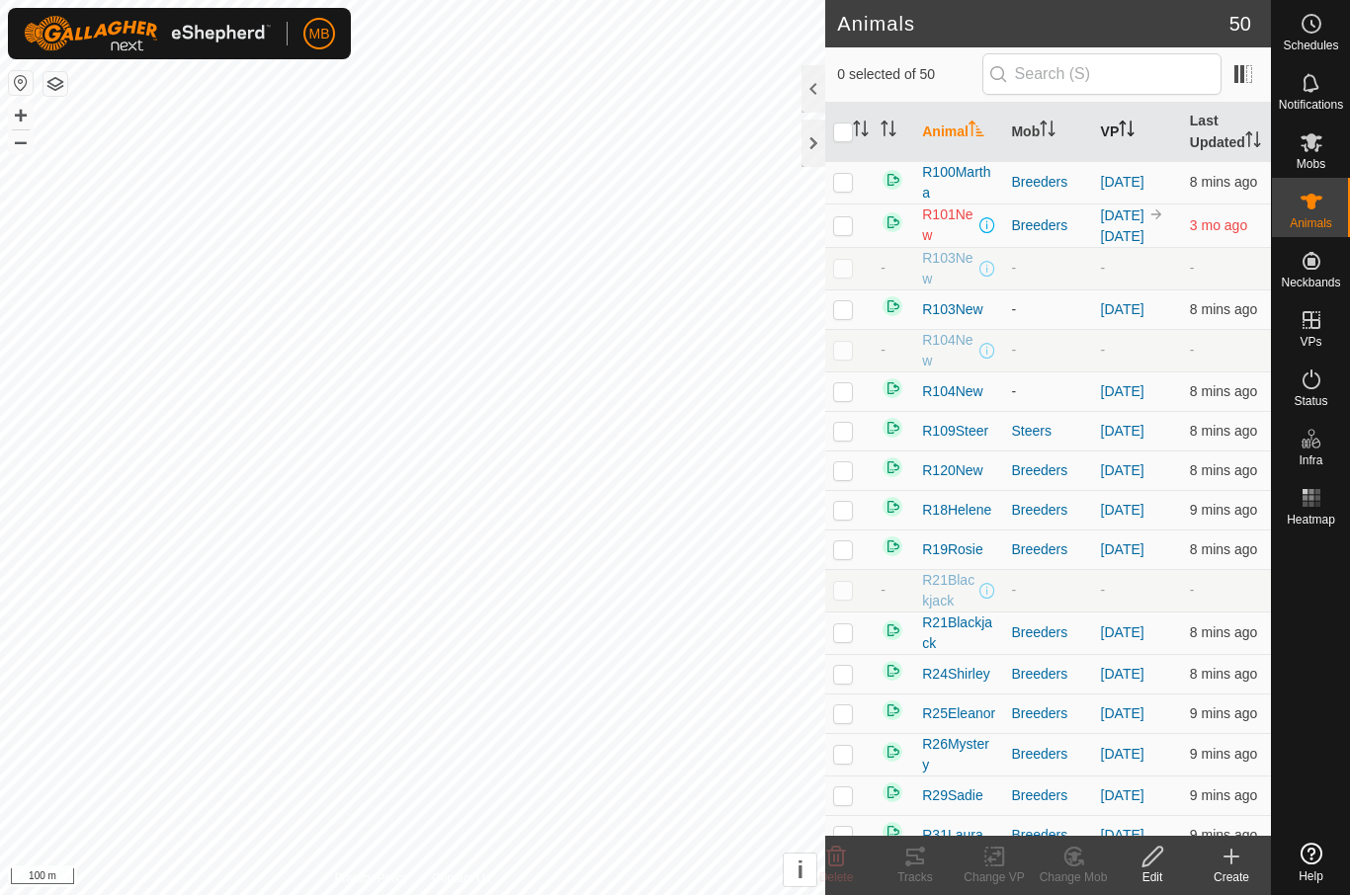
click at [1144, 151] on th "VP" at bounding box center [1137, 132] width 89 height 59
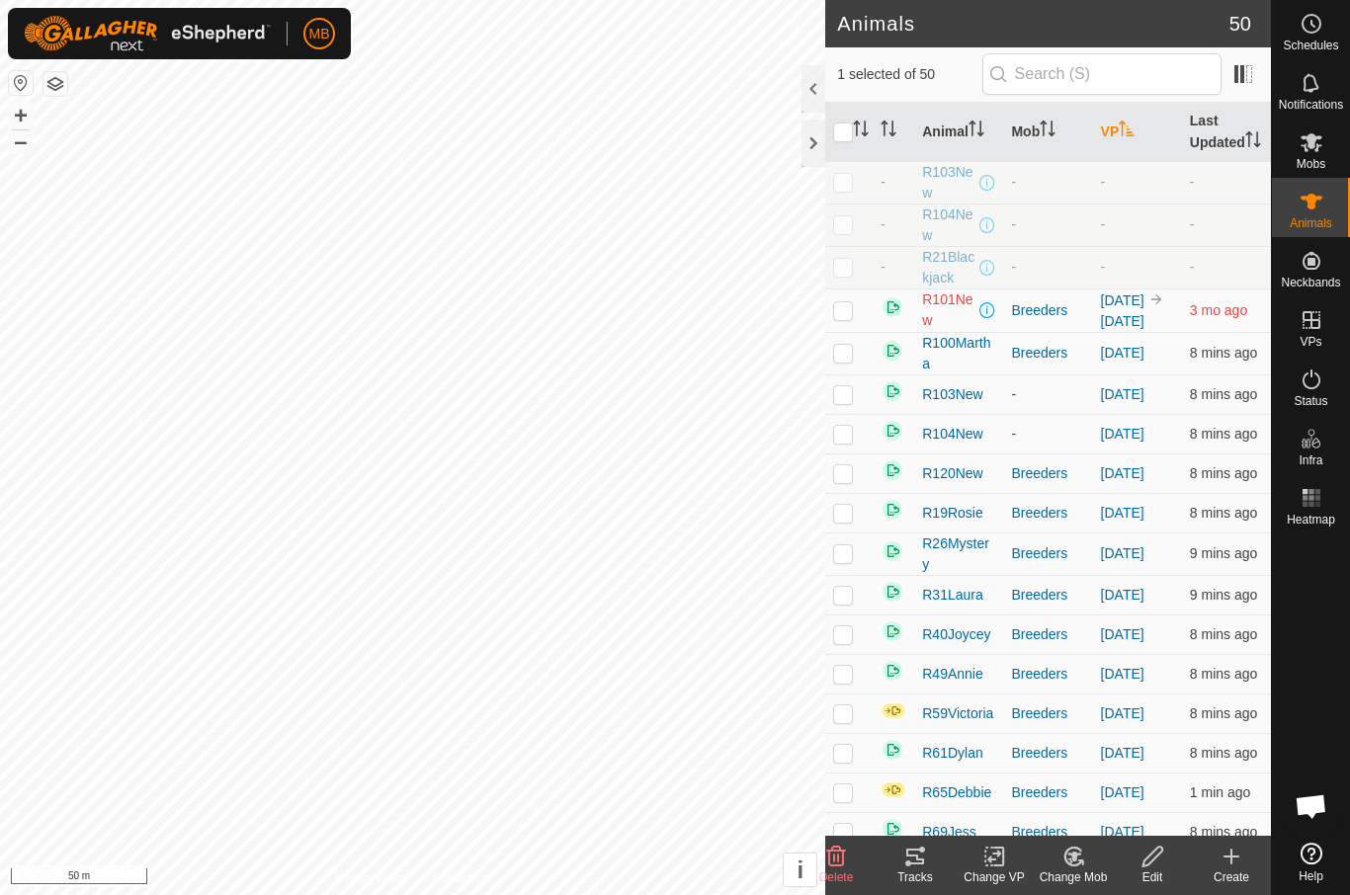
checkbox input "false"
checkbox input "true"
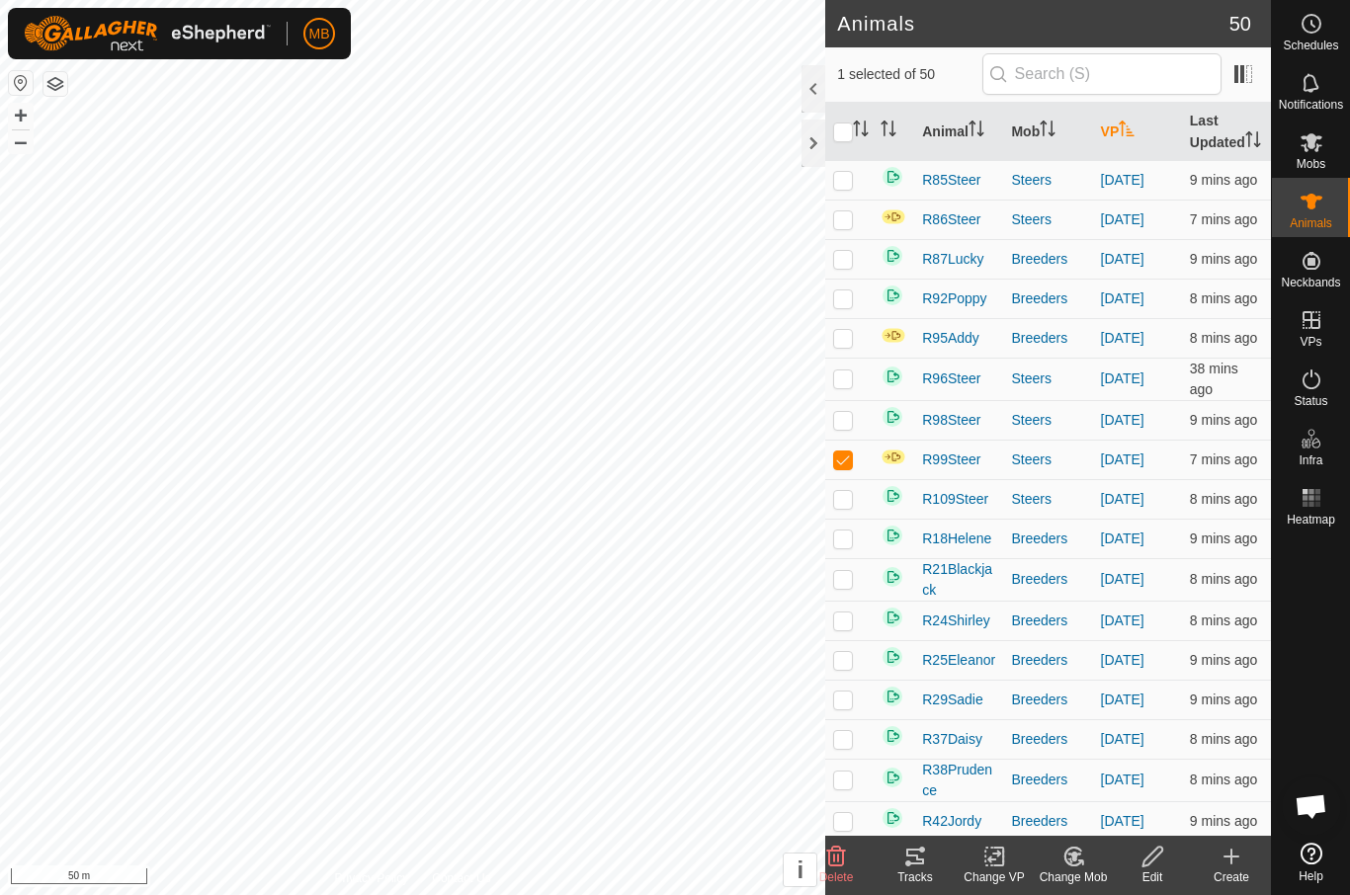
scroll to position [891, 0]
checkbox input "true"
checkbox input "false"
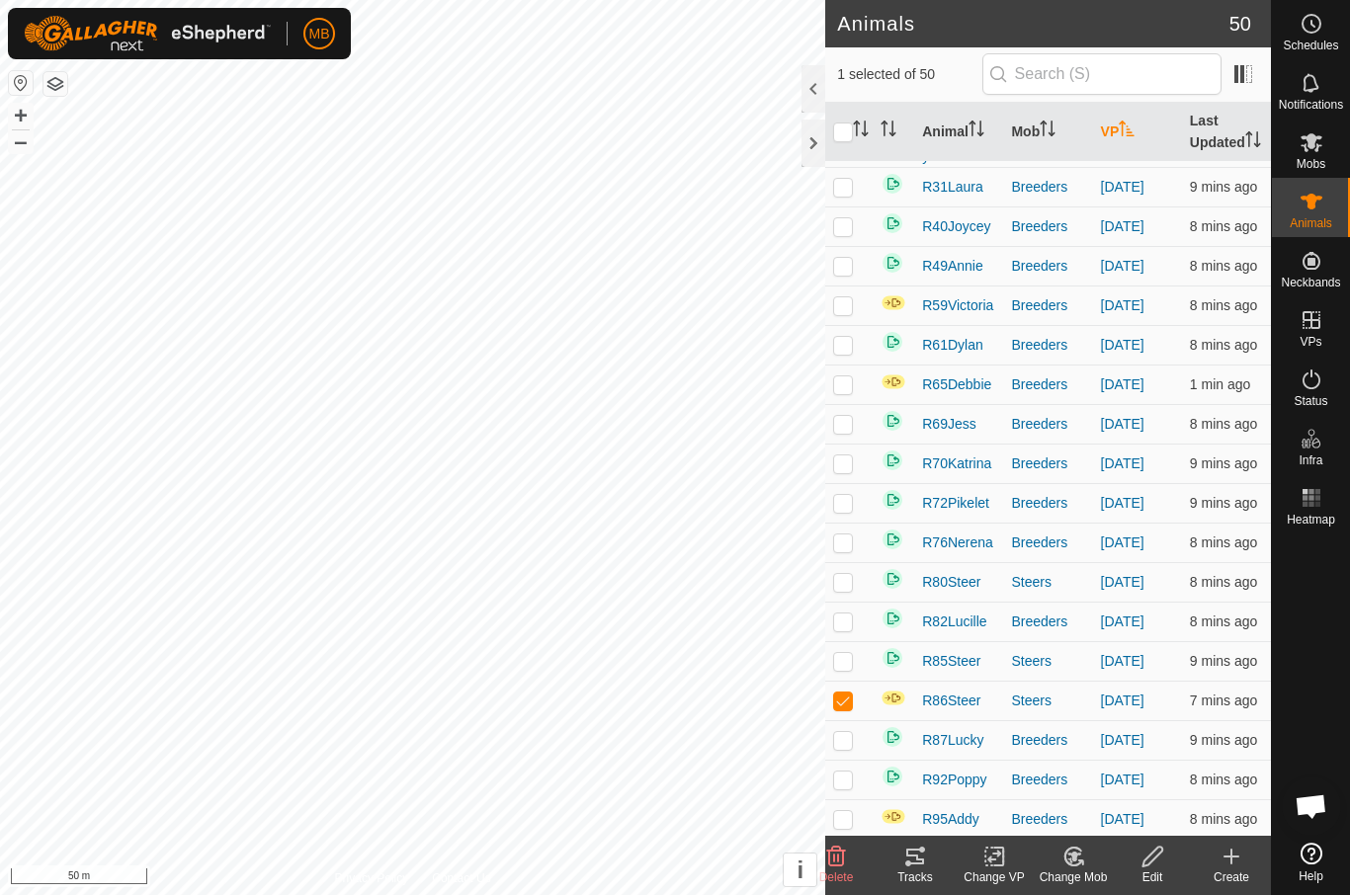
checkbox input "false"
checkbox input "true"
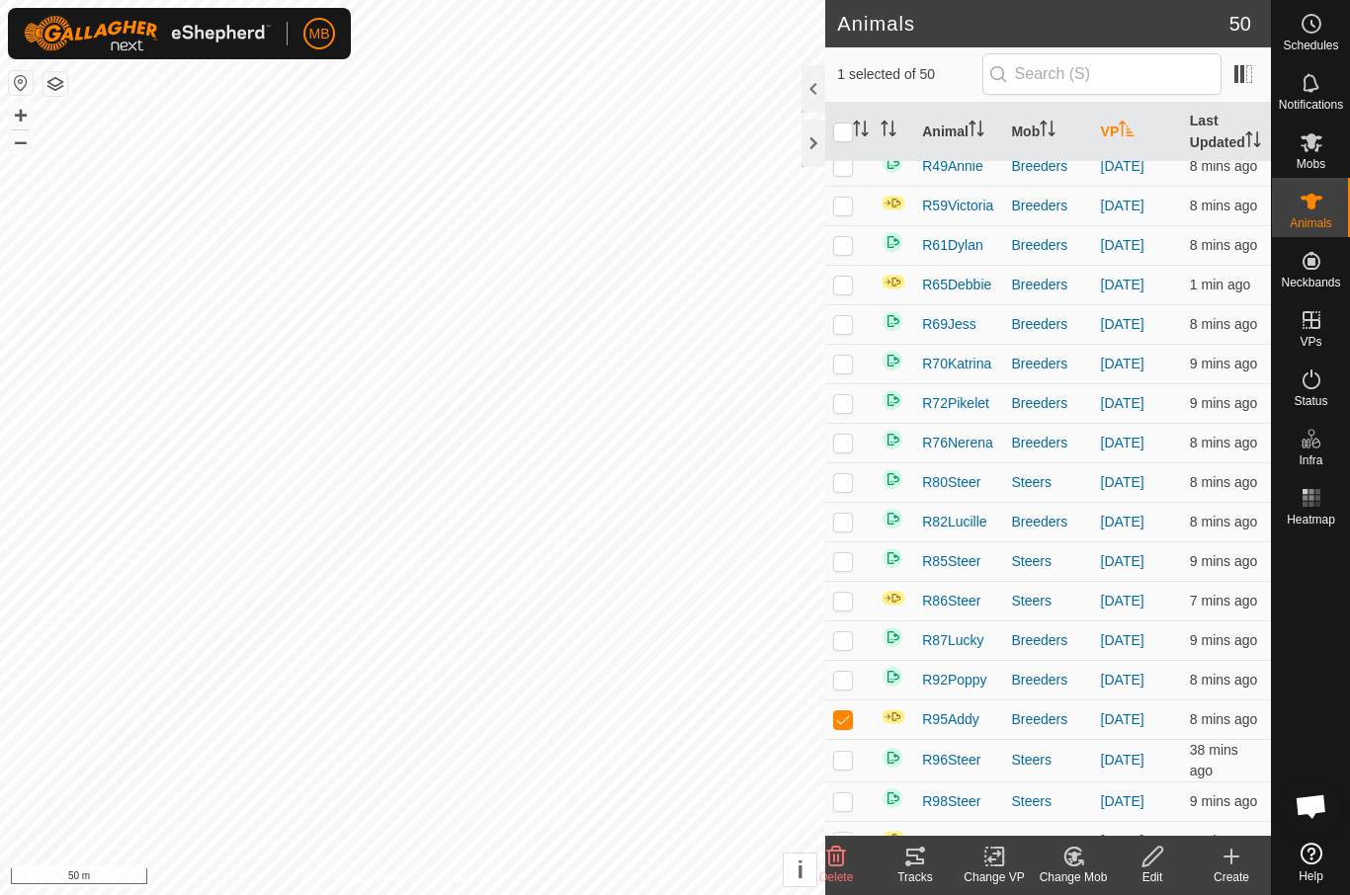
scroll to position [509, 0]
checkbox input "true"
checkbox input "false"
checkbox input "true"
checkbox input "false"
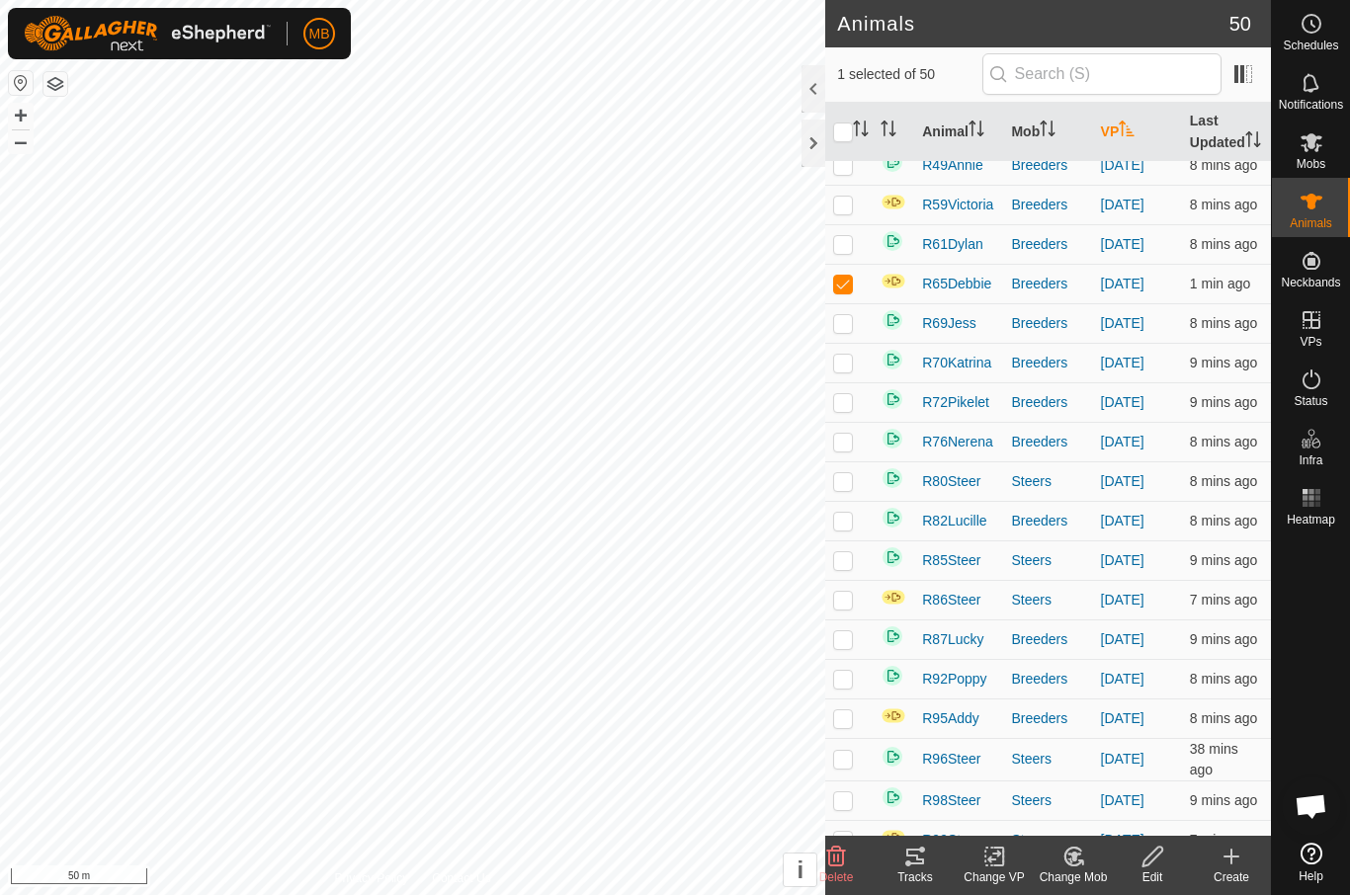
checkbox input "false"
checkbox input "true"
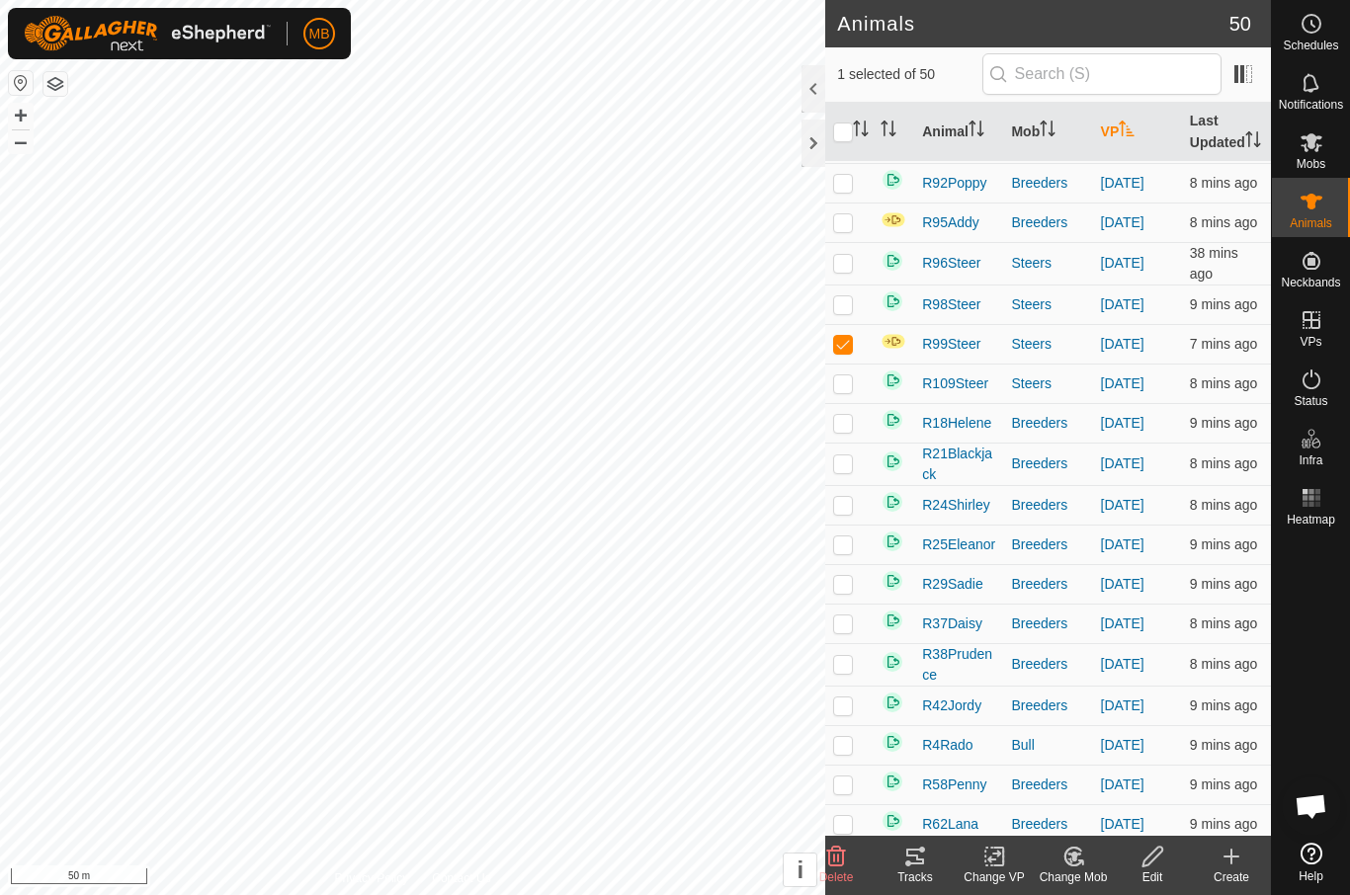
scroll to position [1006, 0]
checkbox input "true"
checkbox input "false"
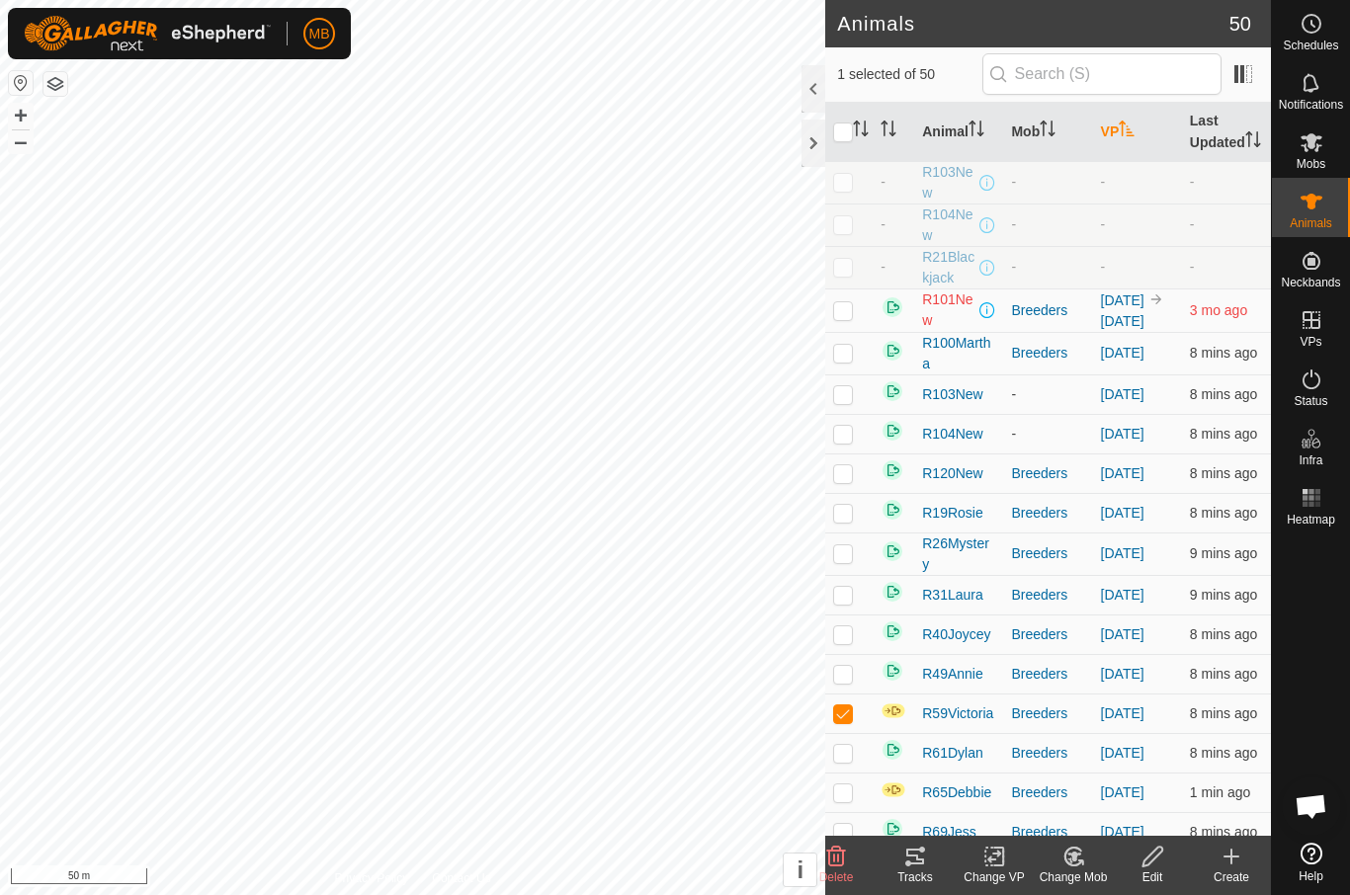
scroll to position [0, 0]
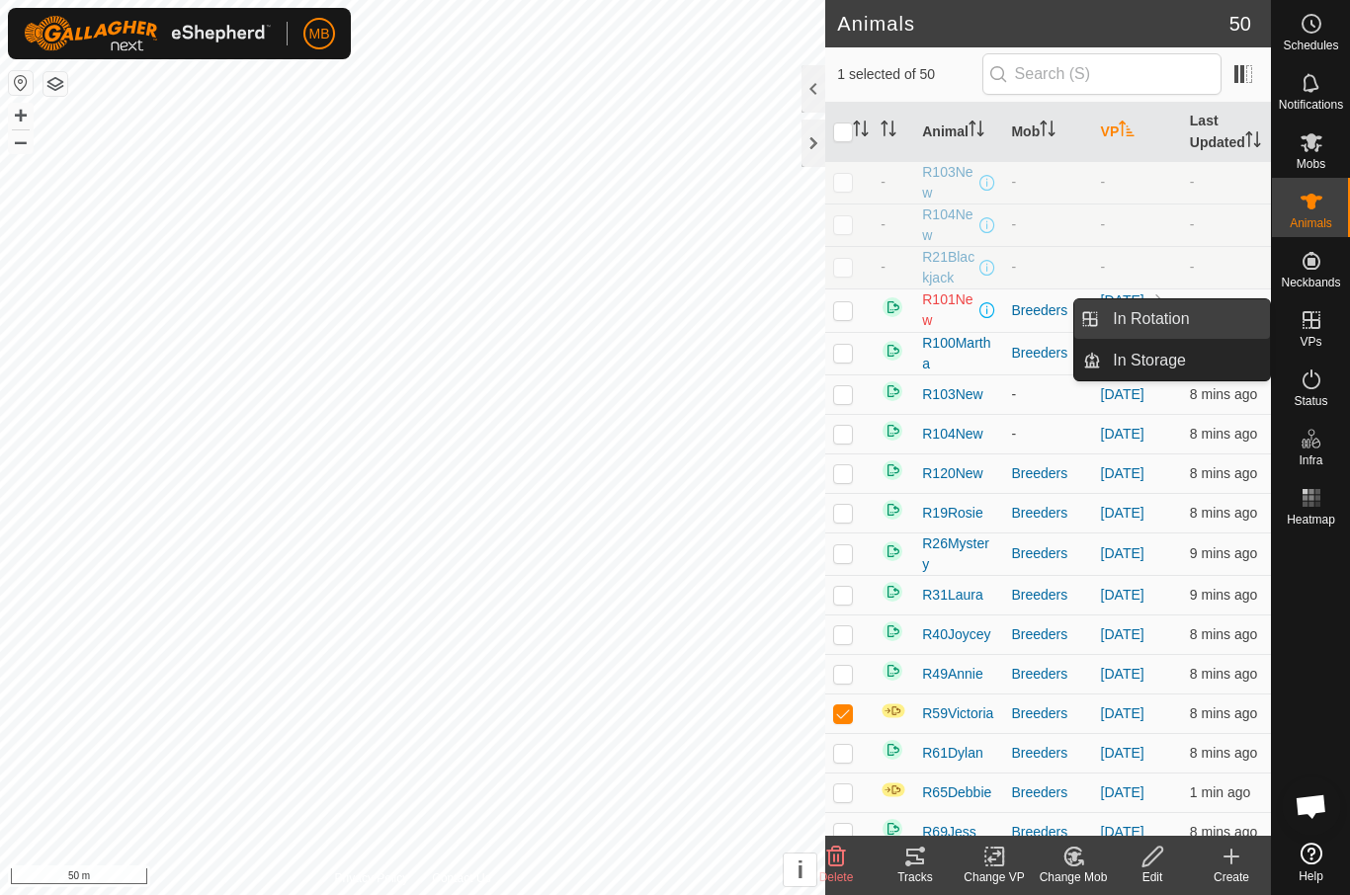
click at [1233, 314] on link "In Rotation" at bounding box center [1185, 319] width 169 height 40
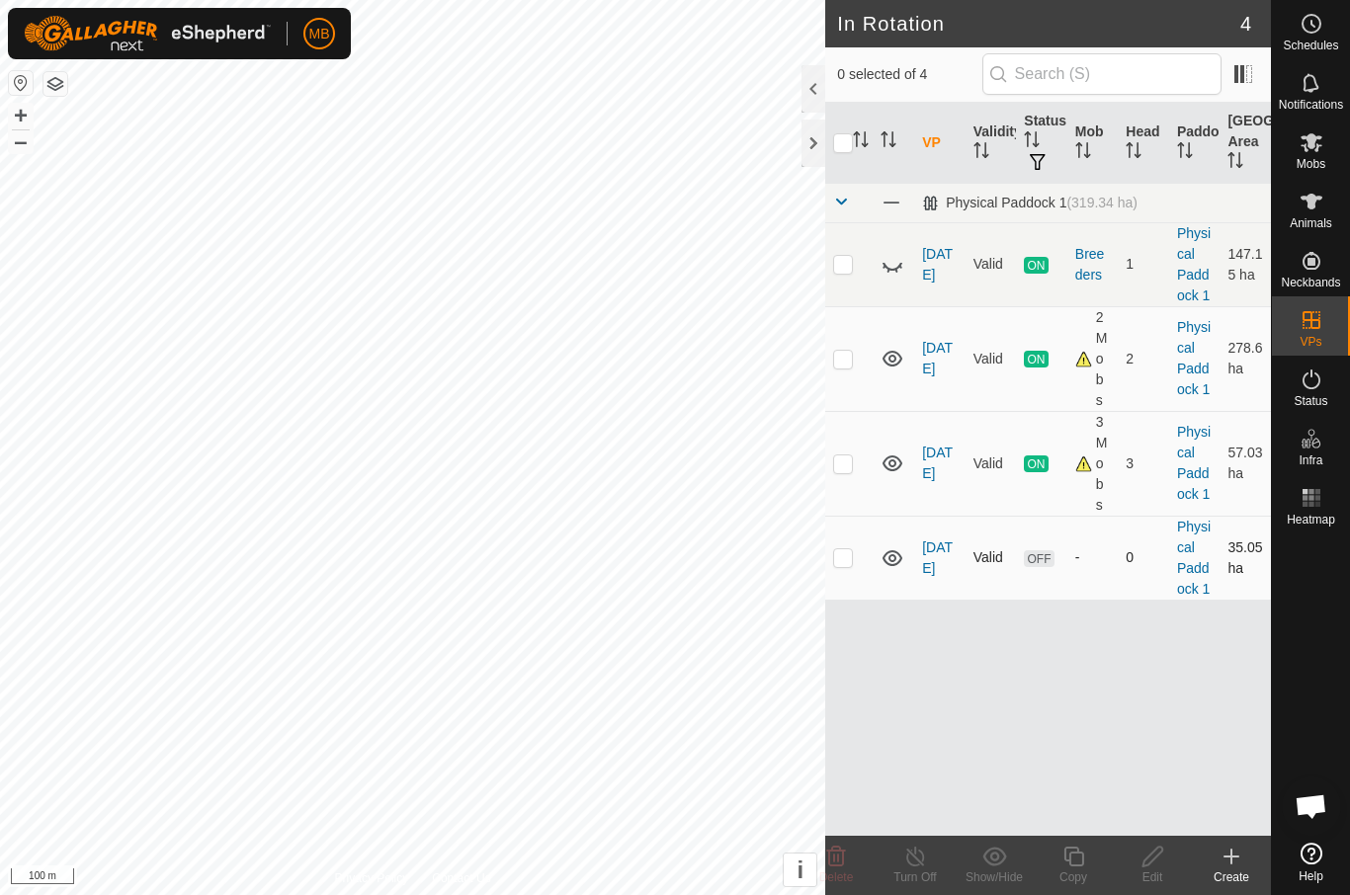
click at [849, 567] on td at bounding box center [848, 558] width 47 height 84
checkbox input "true"
click at [1151, 871] on div "Edit" at bounding box center [1152, 878] width 79 height 18
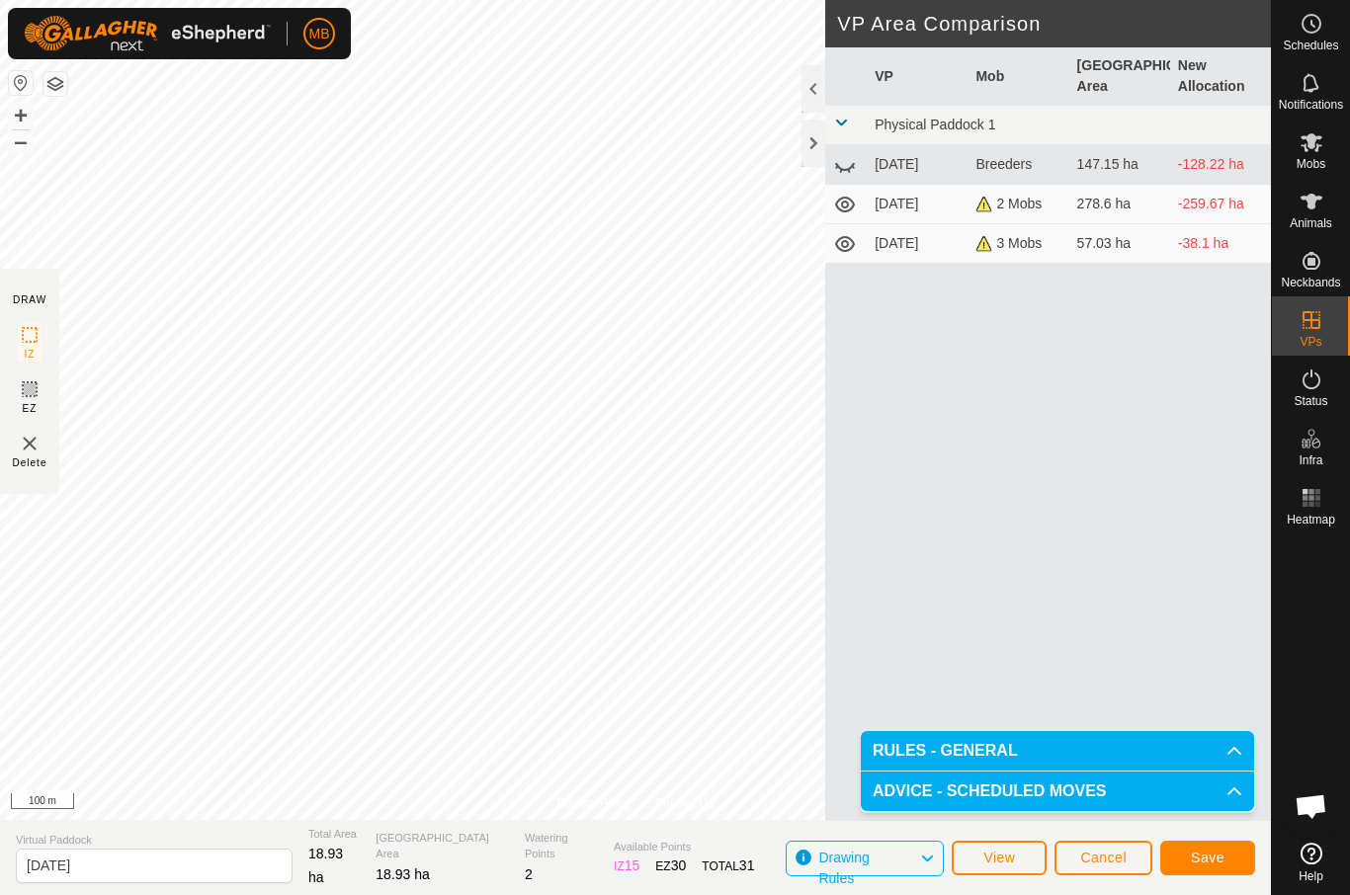
click at [1217, 852] on span "Save" at bounding box center [1208, 858] width 34 height 16
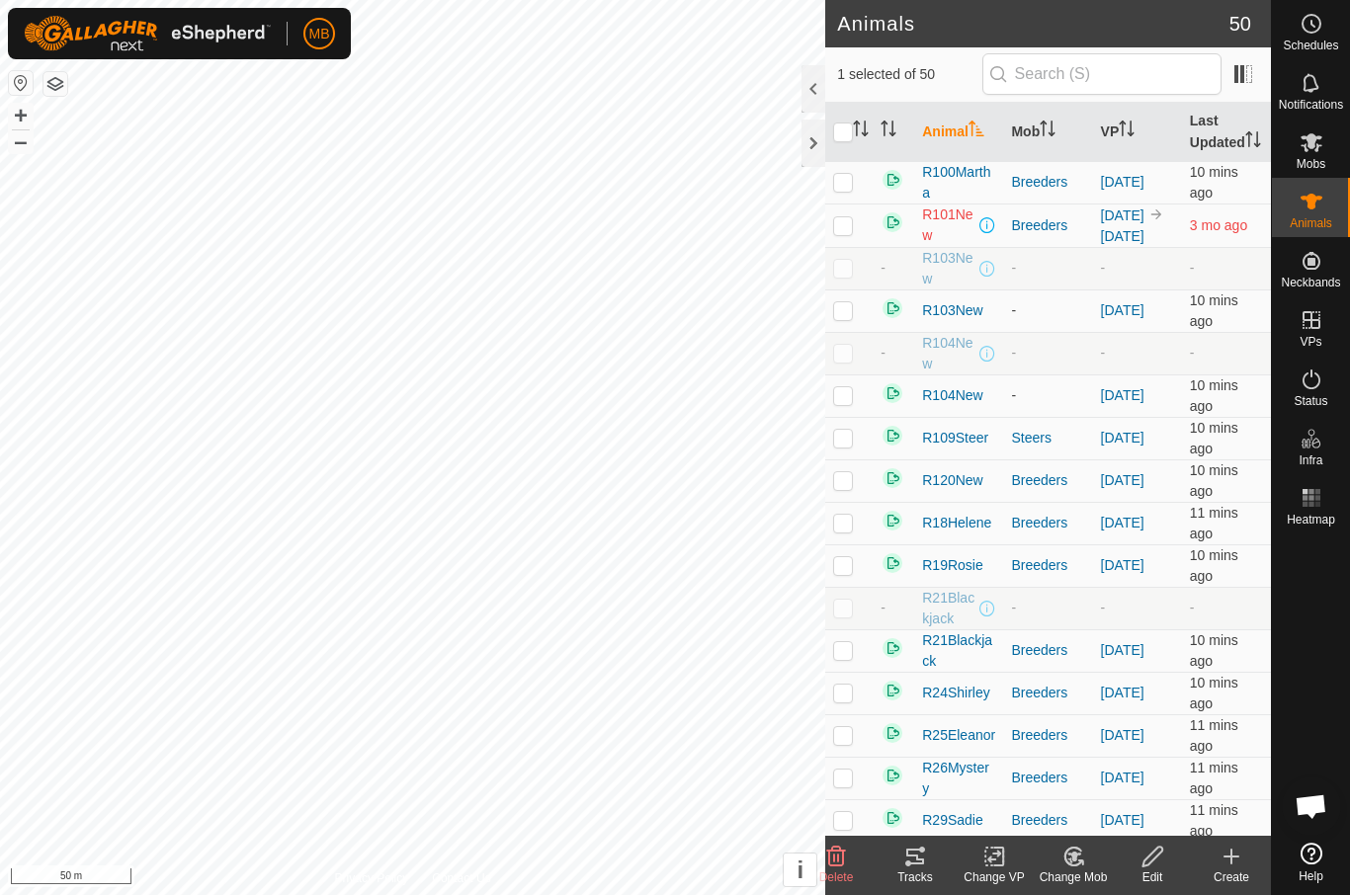
checkbox input "false"
click at [1133, 136] on icon "Activate to sort" at bounding box center [1132, 129] width 2 height 16
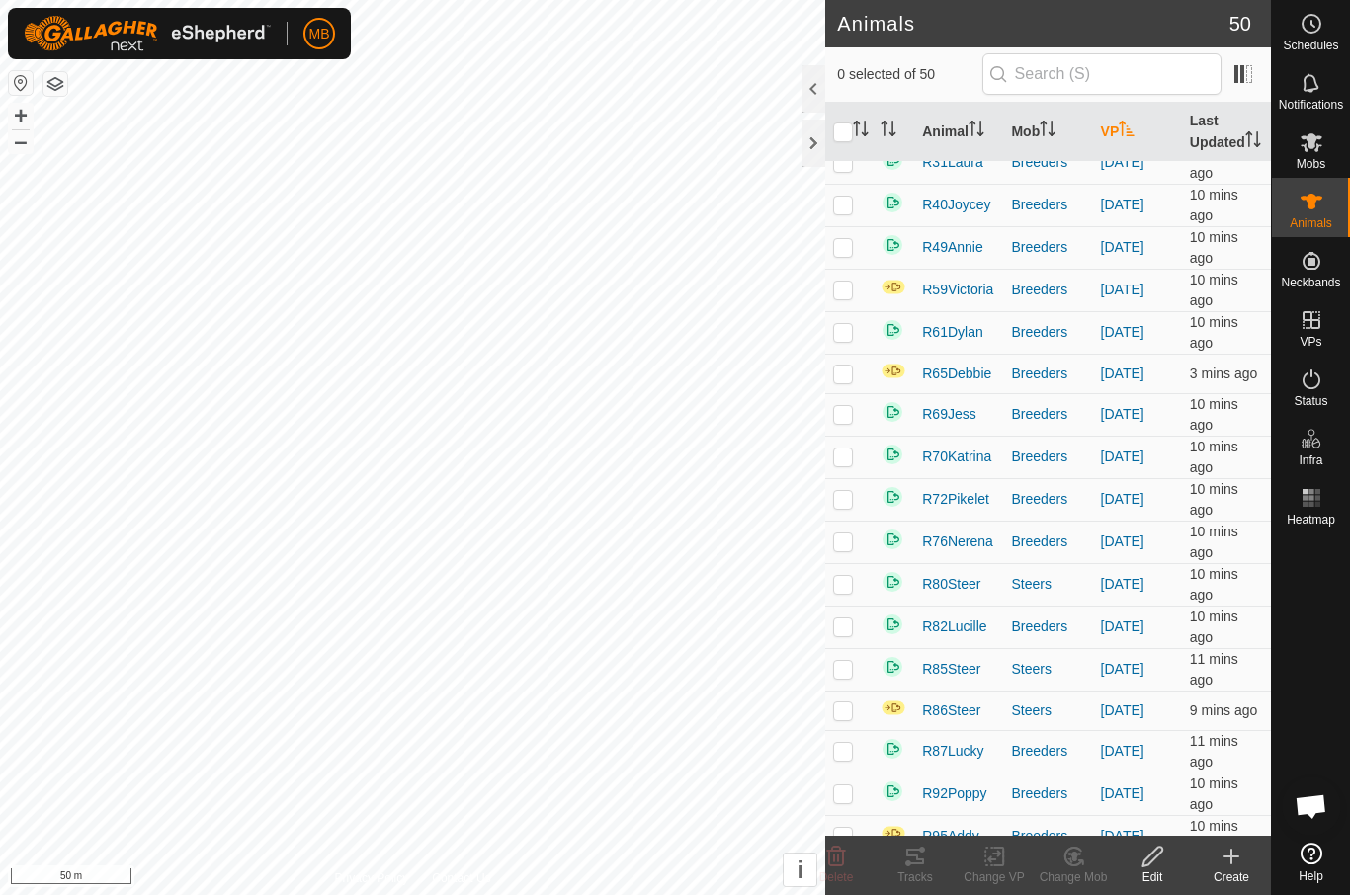
scroll to position [447, 0]
click at [1134, 153] on th "VP" at bounding box center [1137, 132] width 89 height 59
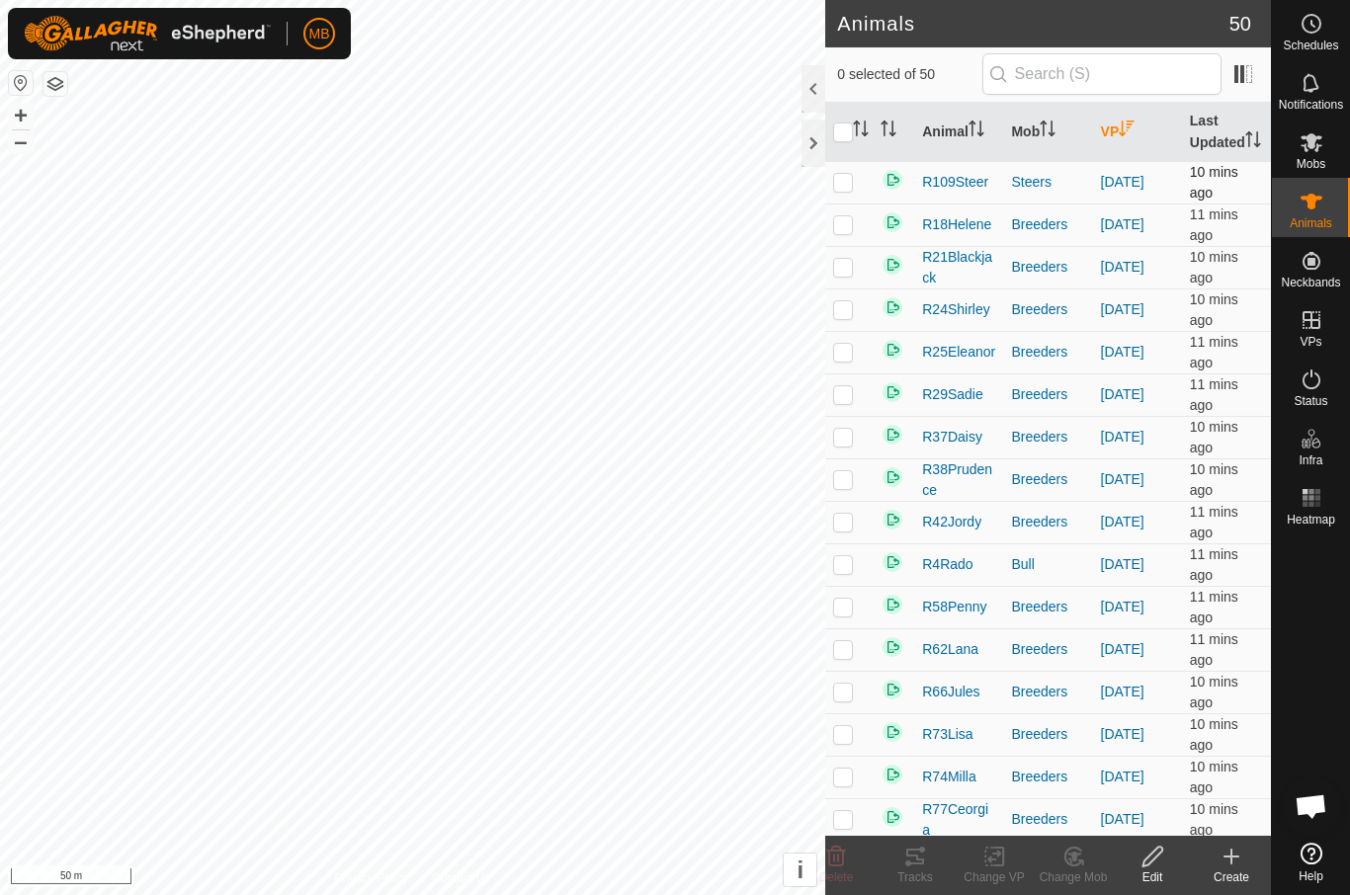
click at [854, 204] on td at bounding box center [848, 182] width 47 height 43
checkbox input "true"
click at [851, 232] on p-checkbox at bounding box center [843, 224] width 20 height 16
checkbox input "true"
click at [850, 275] on p-checkbox at bounding box center [843, 267] width 20 height 16
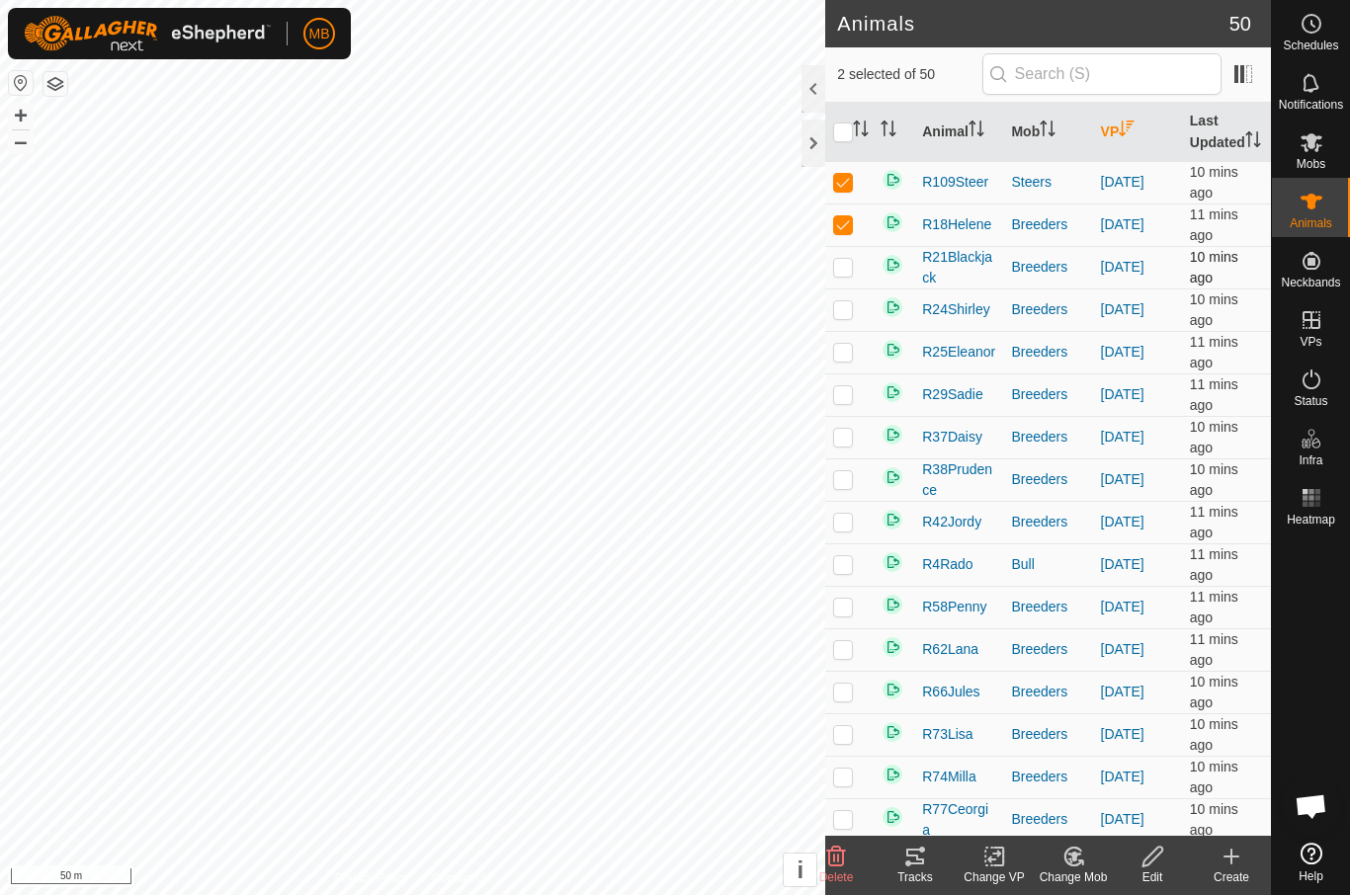
checkbox input "true"
click at [843, 317] on p-checkbox at bounding box center [843, 309] width 20 height 16
checkbox input "true"
click at [846, 360] on p-checkbox at bounding box center [843, 352] width 20 height 16
checkbox input "true"
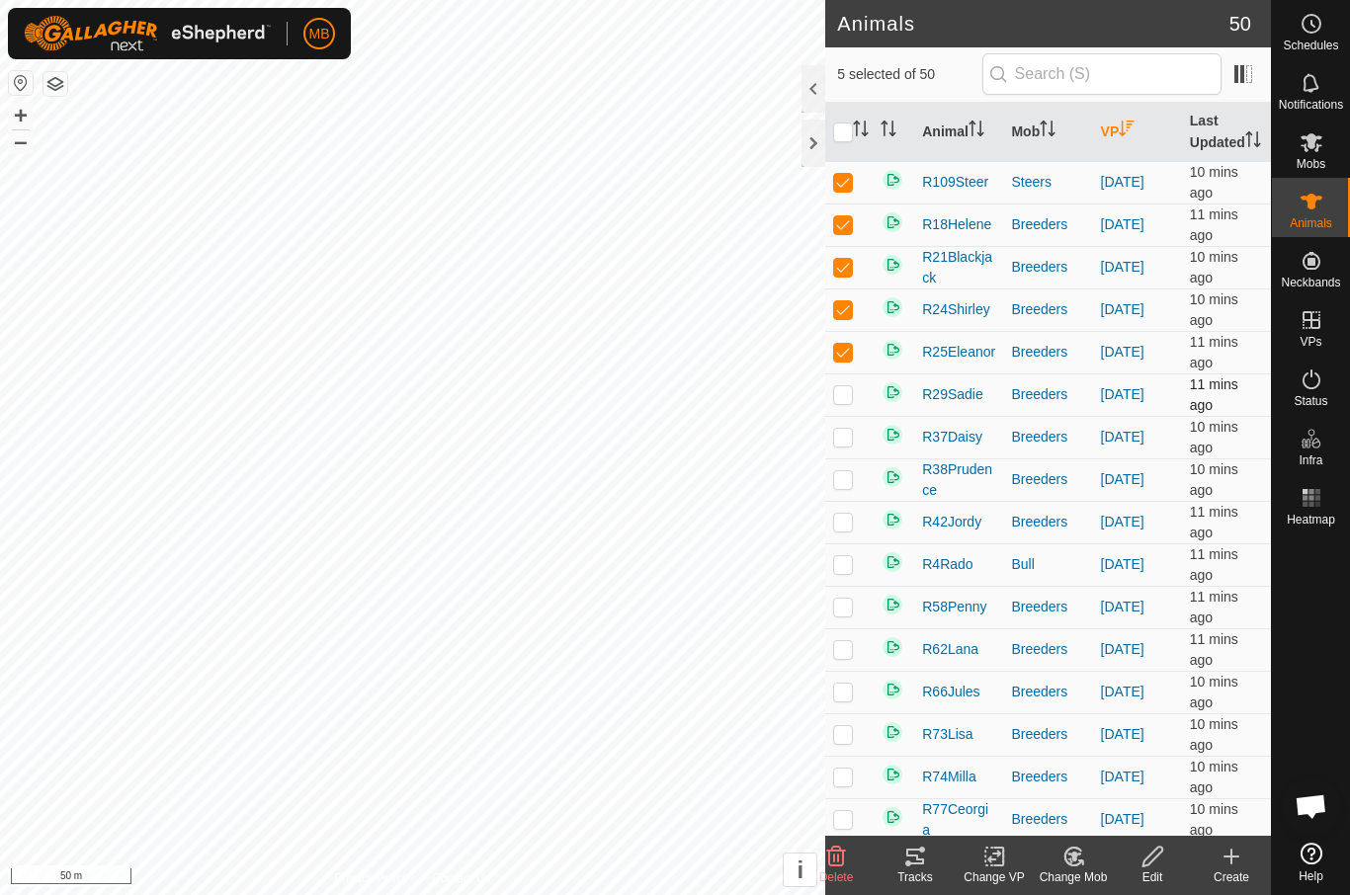
click at [848, 402] on p-checkbox at bounding box center [843, 394] width 20 height 16
checkbox input "true"
click at [848, 445] on p-checkbox at bounding box center [843, 437] width 20 height 16
checkbox input "true"
click at [849, 485] on td at bounding box center [848, 480] width 47 height 43
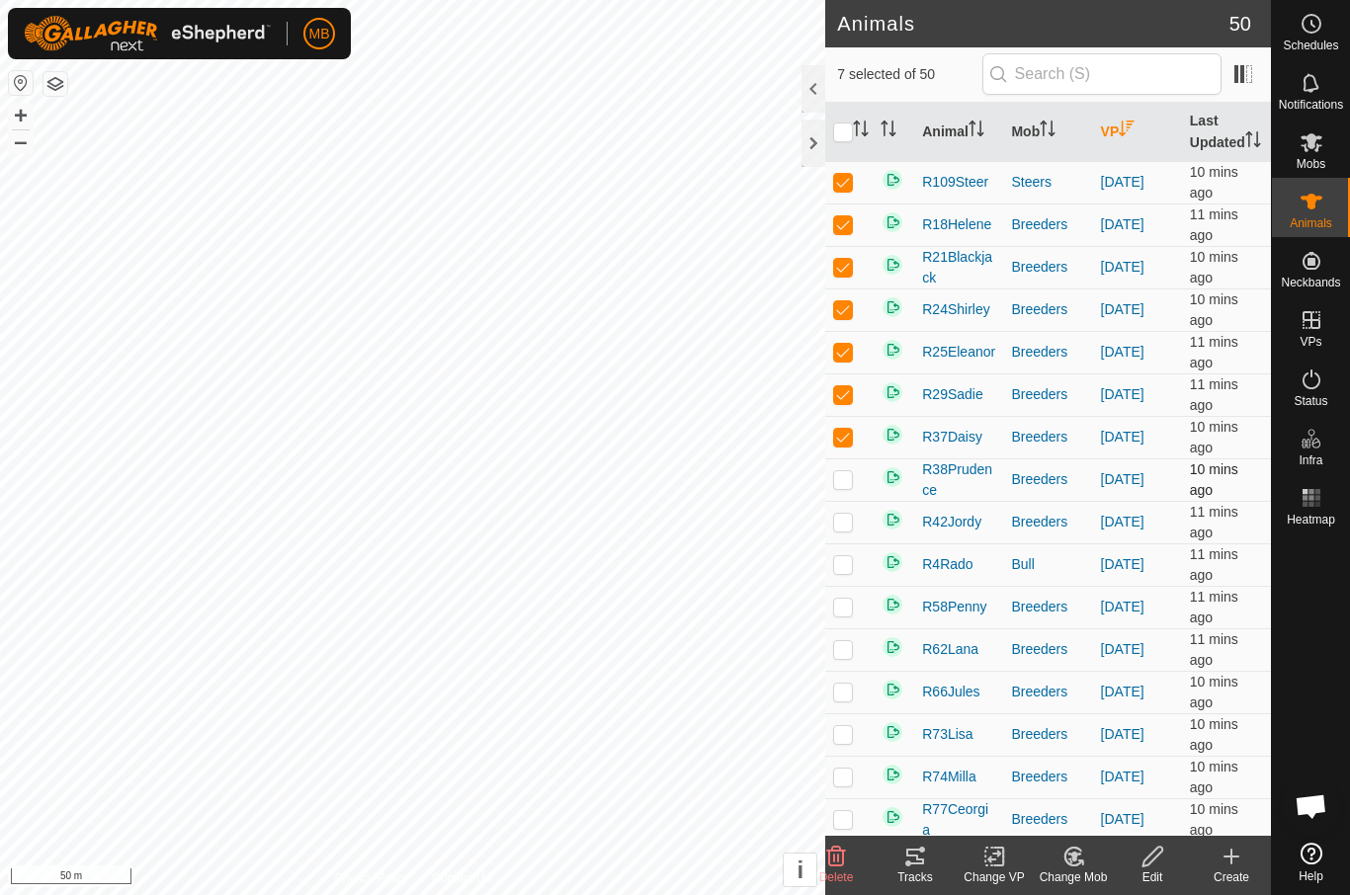
checkbox input "true"
click at [846, 530] on p-checkbox at bounding box center [843, 522] width 20 height 16
checkbox input "true"
click at [837, 572] on p-checkbox at bounding box center [843, 564] width 20 height 16
checkbox input "true"
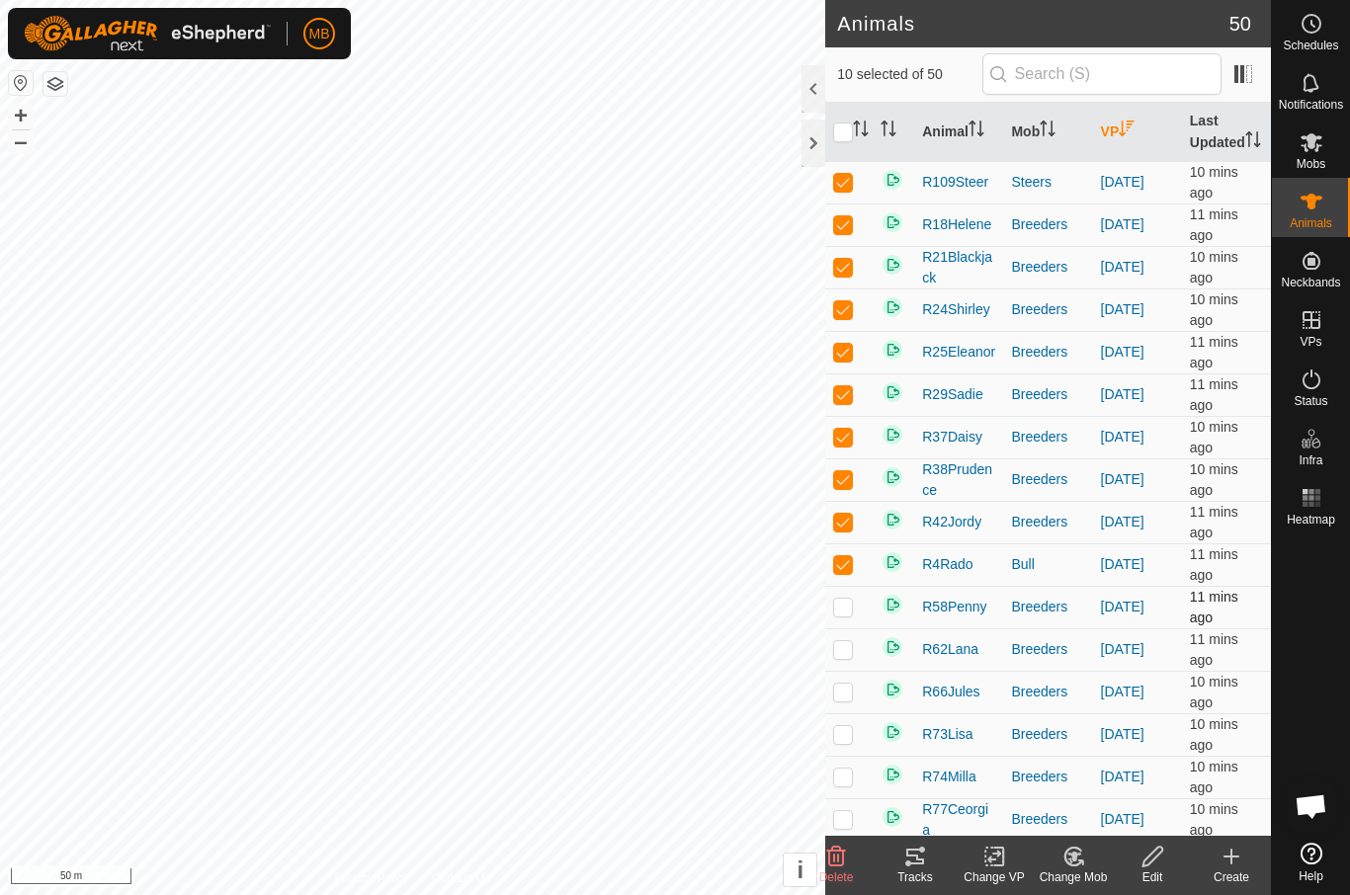
click at [846, 615] on p-checkbox at bounding box center [843, 607] width 20 height 16
checkbox input "true"
click at [854, 671] on td at bounding box center [848, 650] width 47 height 43
checkbox input "true"
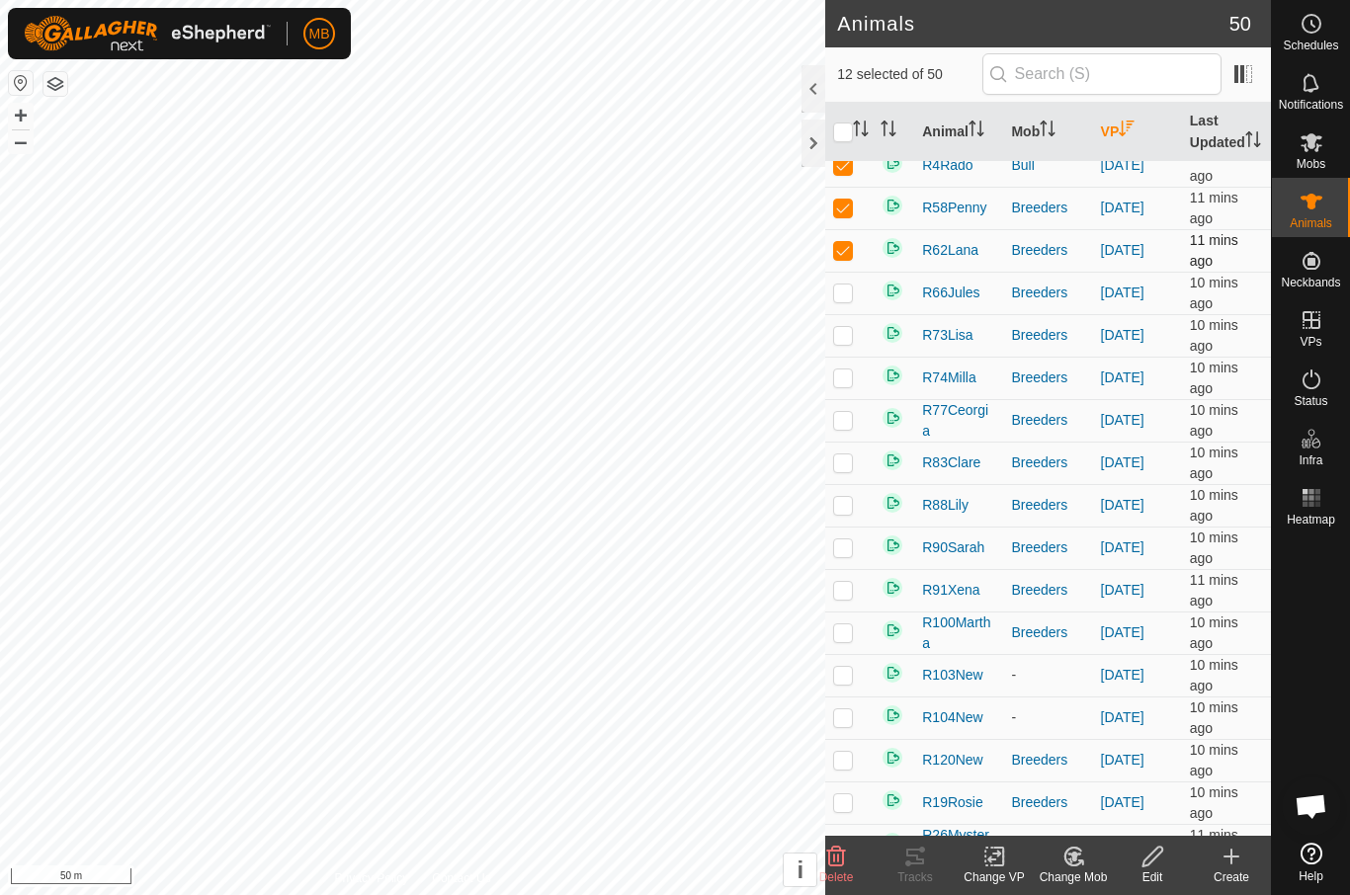
scroll to position [396, 0]
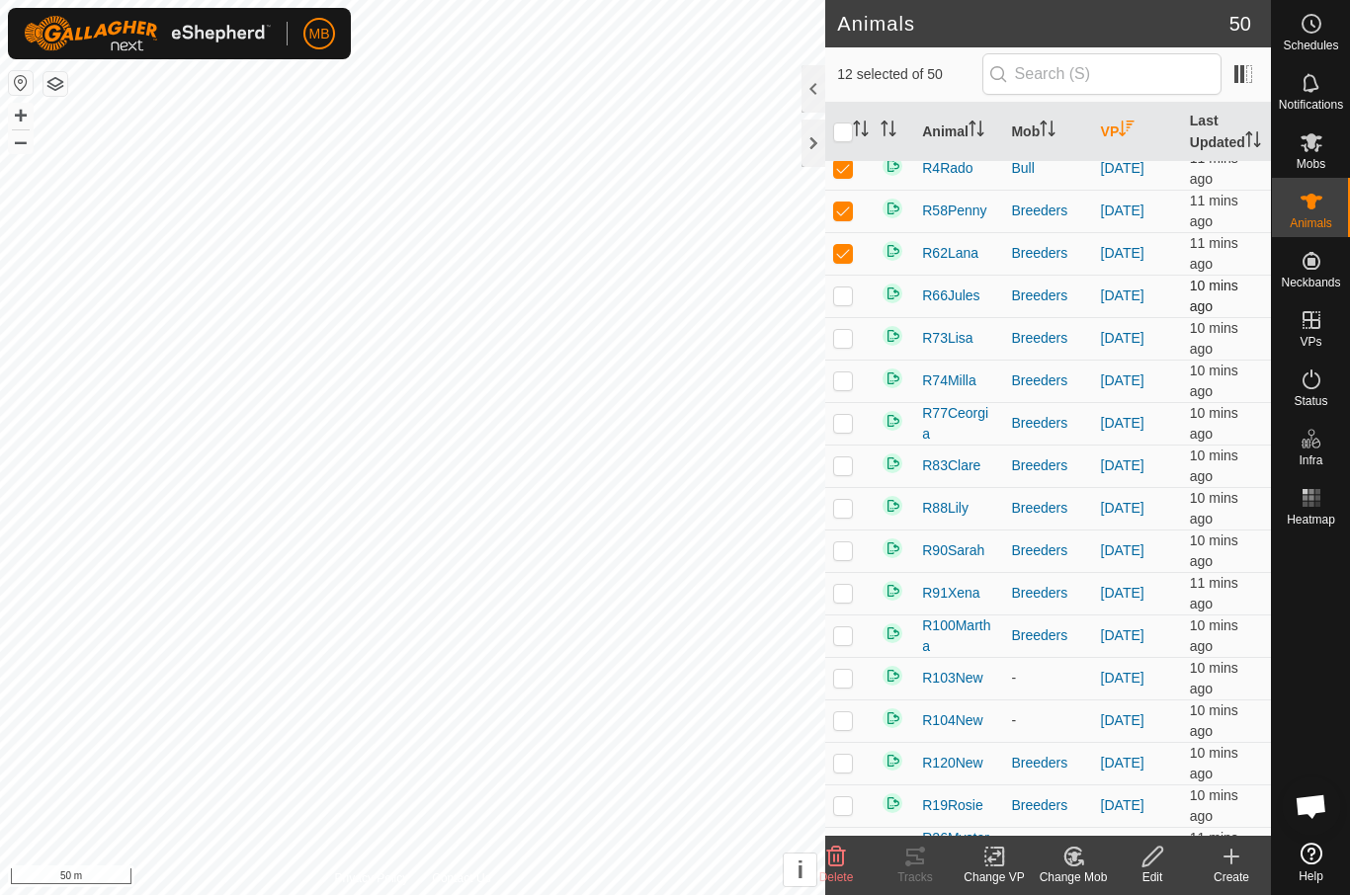
click at [854, 317] on td at bounding box center [848, 296] width 47 height 43
checkbox input "true"
click at [845, 360] on td at bounding box center [848, 338] width 47 height 43
checkbox input "true"
click at [845, 388] on p-checkbox at bounding box center [843, 381] width 20 height 16
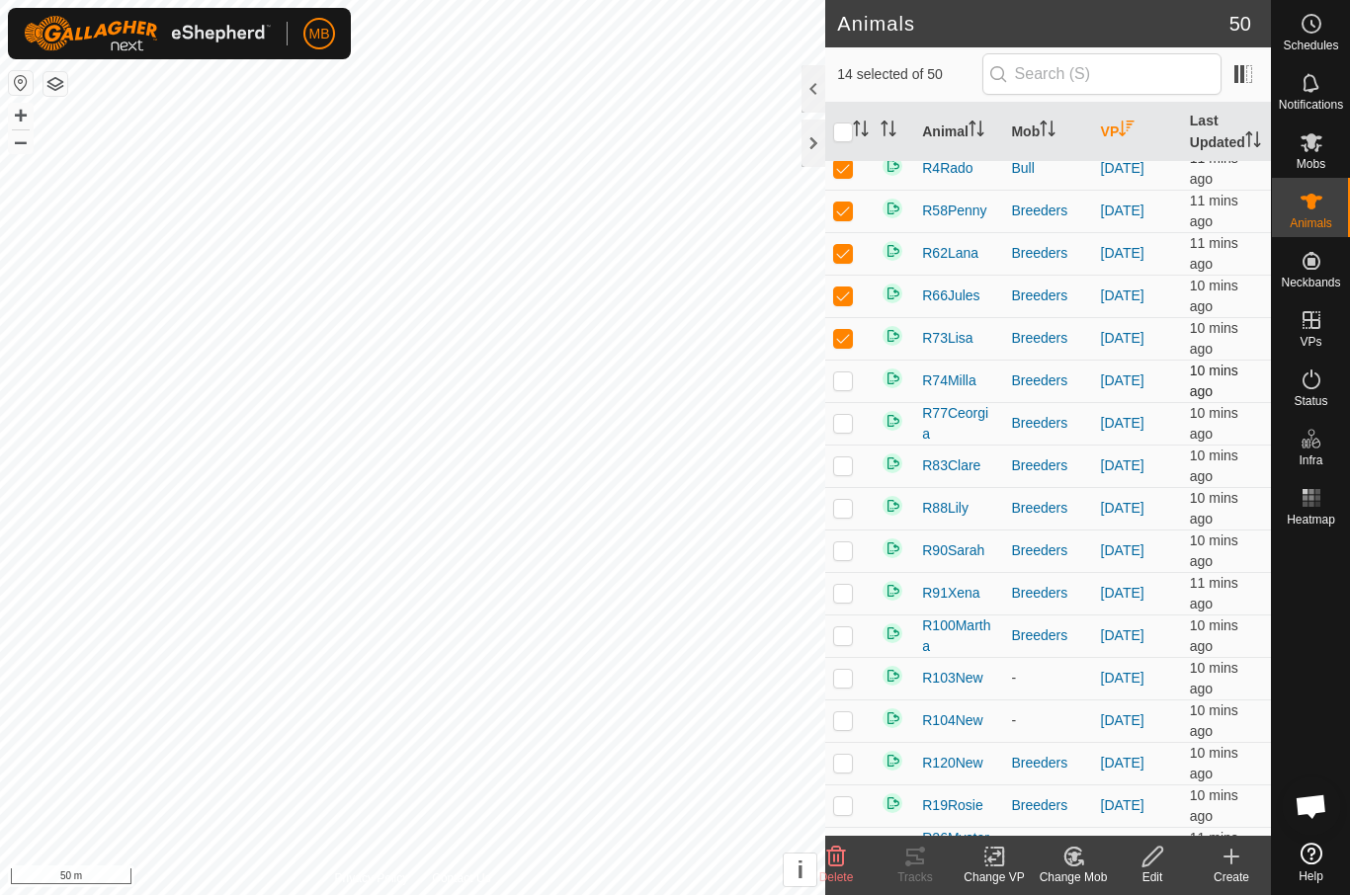
checkbox input "true"
click at [855, 445] on td at bounding box center [848, 423] width 47 height 43
checkbox input "true"
click at [852, 473] on p-checkbox at bounding box center [843, 466] width 20 height 16
checkbox input "true"
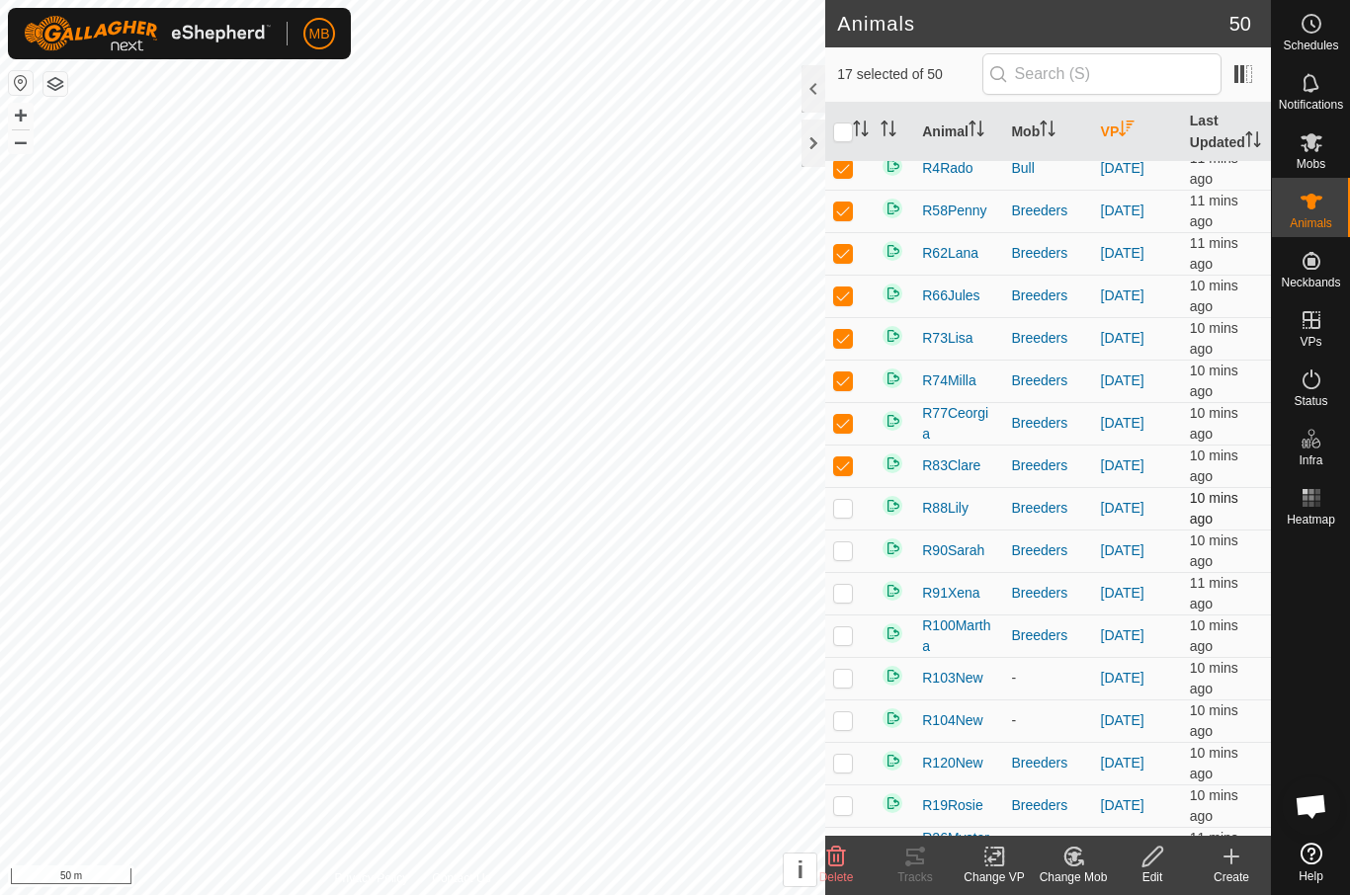
click at [846, 516] on p-checkbox at bounding box center [843, 508] width 20 height 16
checkbox input "true"
click at [846, 572] on td at bounding box center [848, 551] width 47 height 43
checkbox input "true"
click at [850, 615] on td at bounding box center [848, 593] width 47 height 43
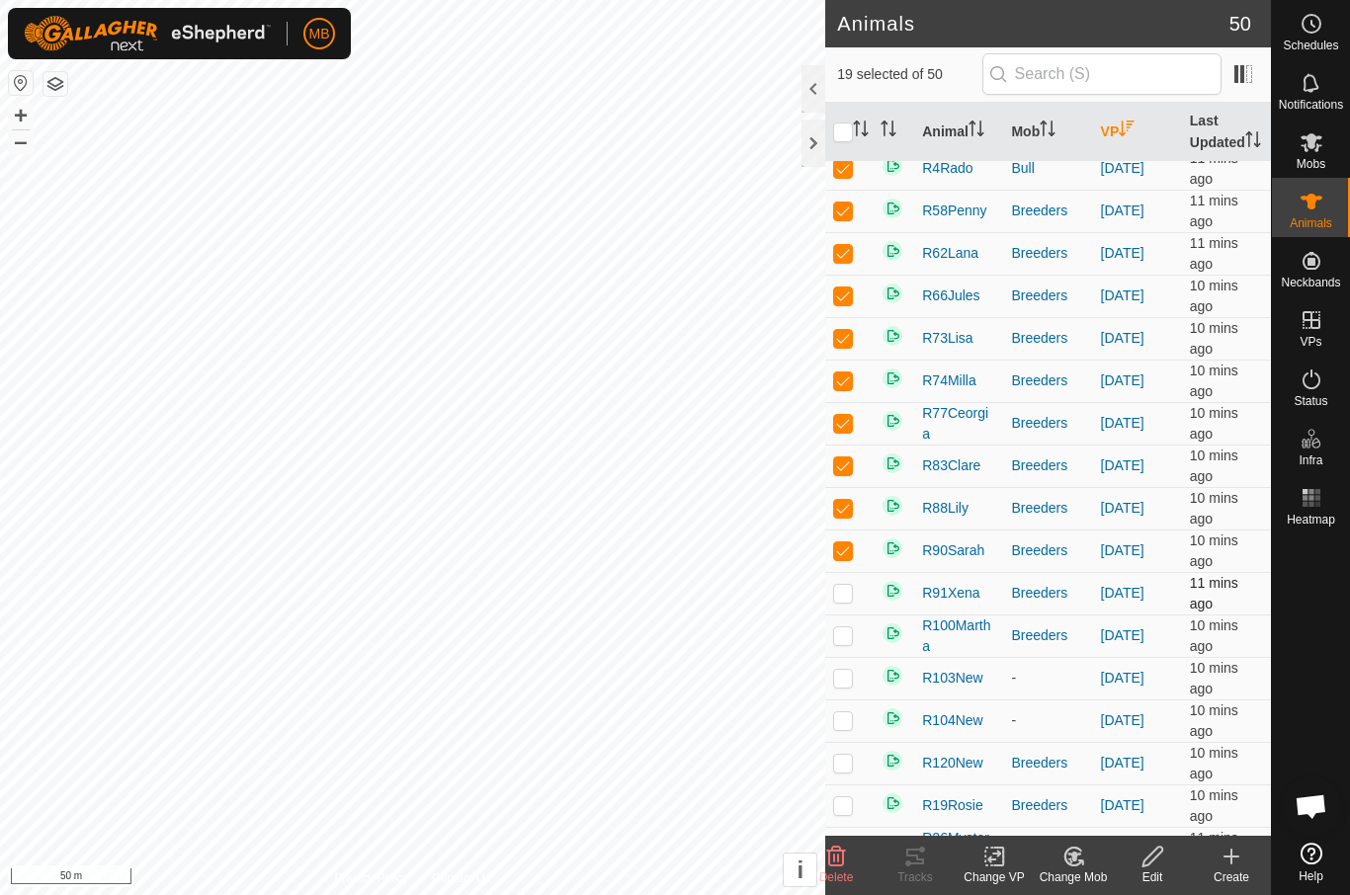
checkbox input "true"
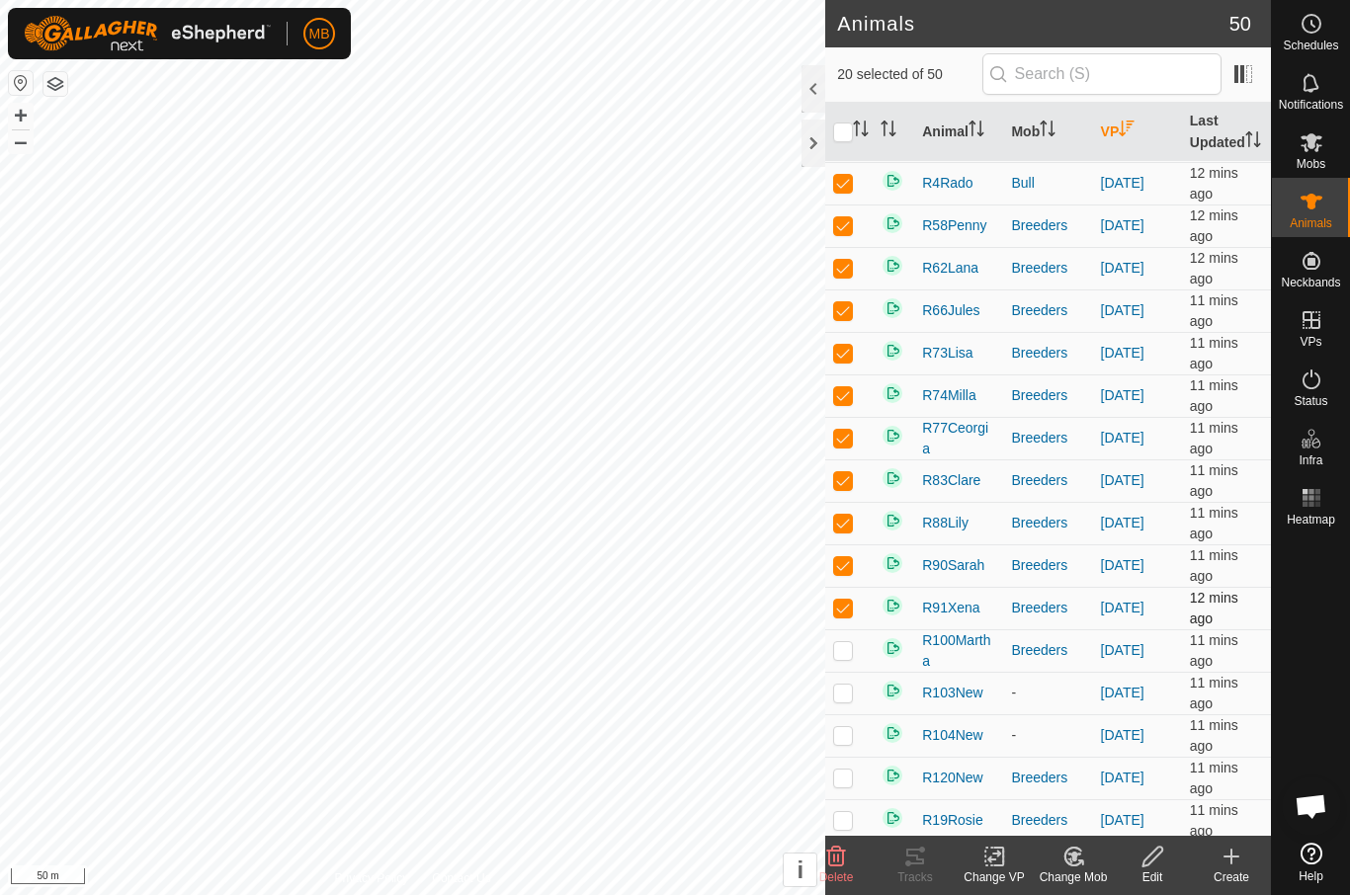
scroll to position [392, 0]
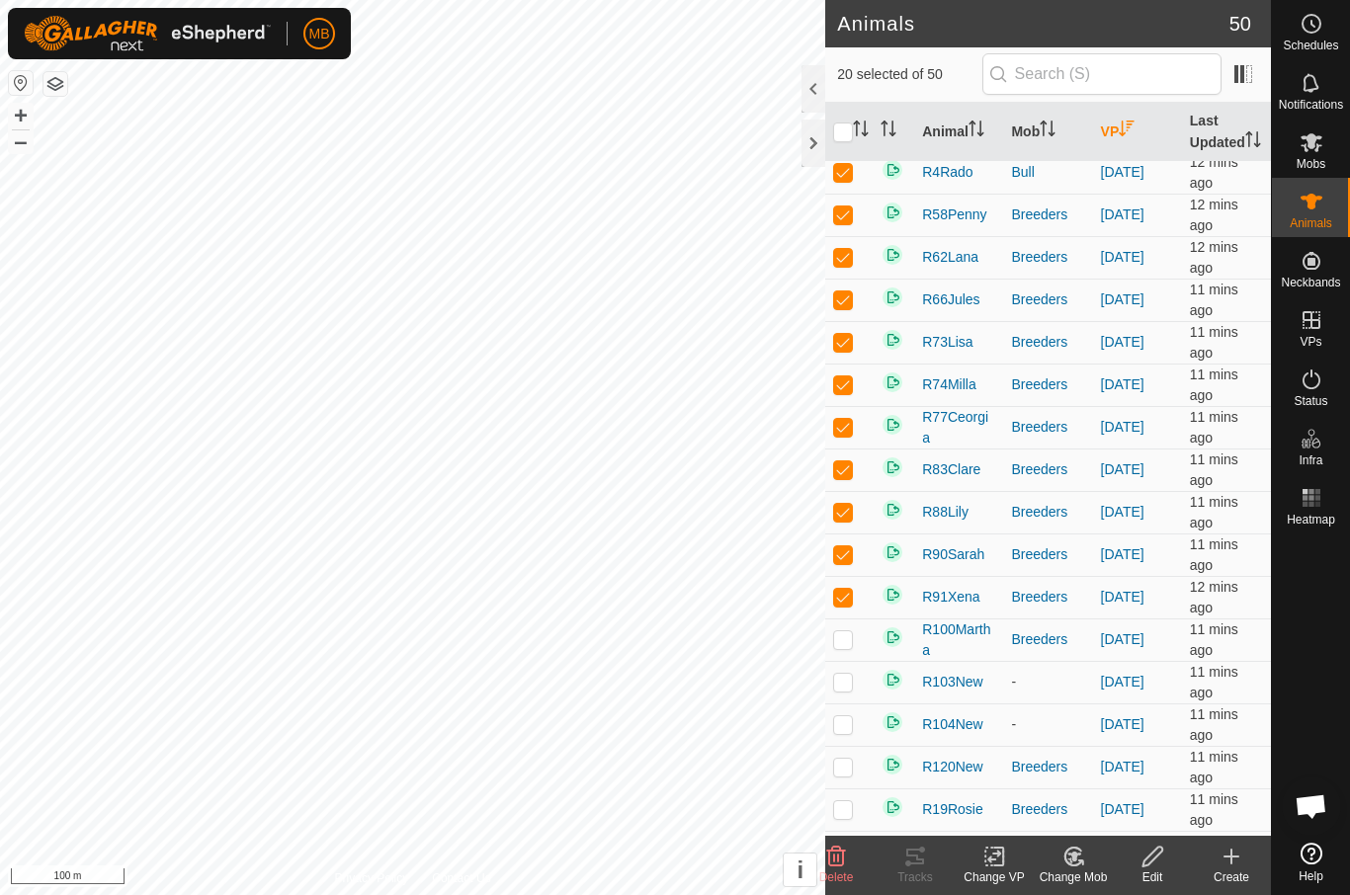
click at [993, 865] on icon at bounding box center [994, 857] width 25 height 24
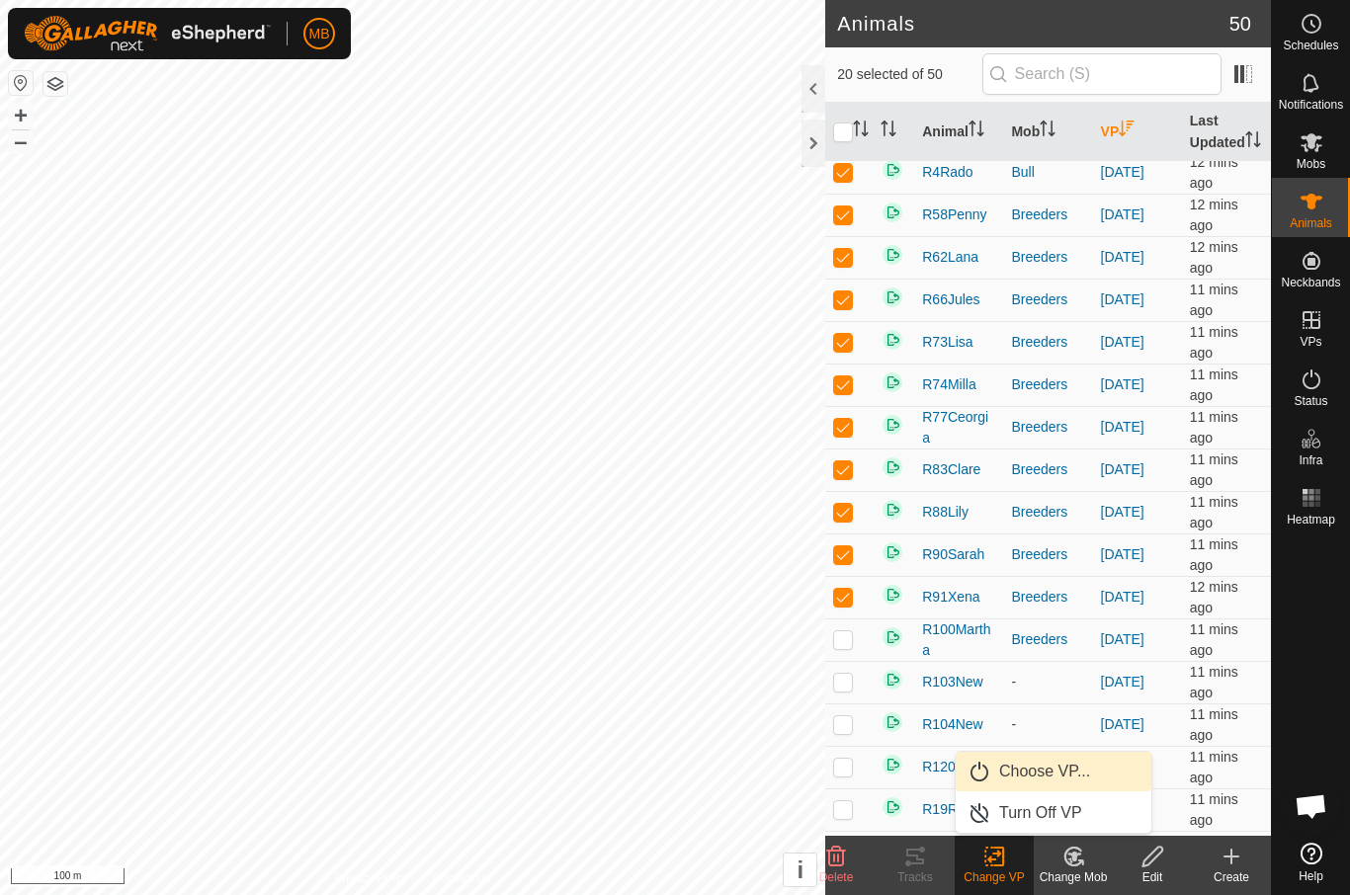
click at [1072, 771] on span "Choose VP..." at bounding box center [1044, 772] width 91 height 24
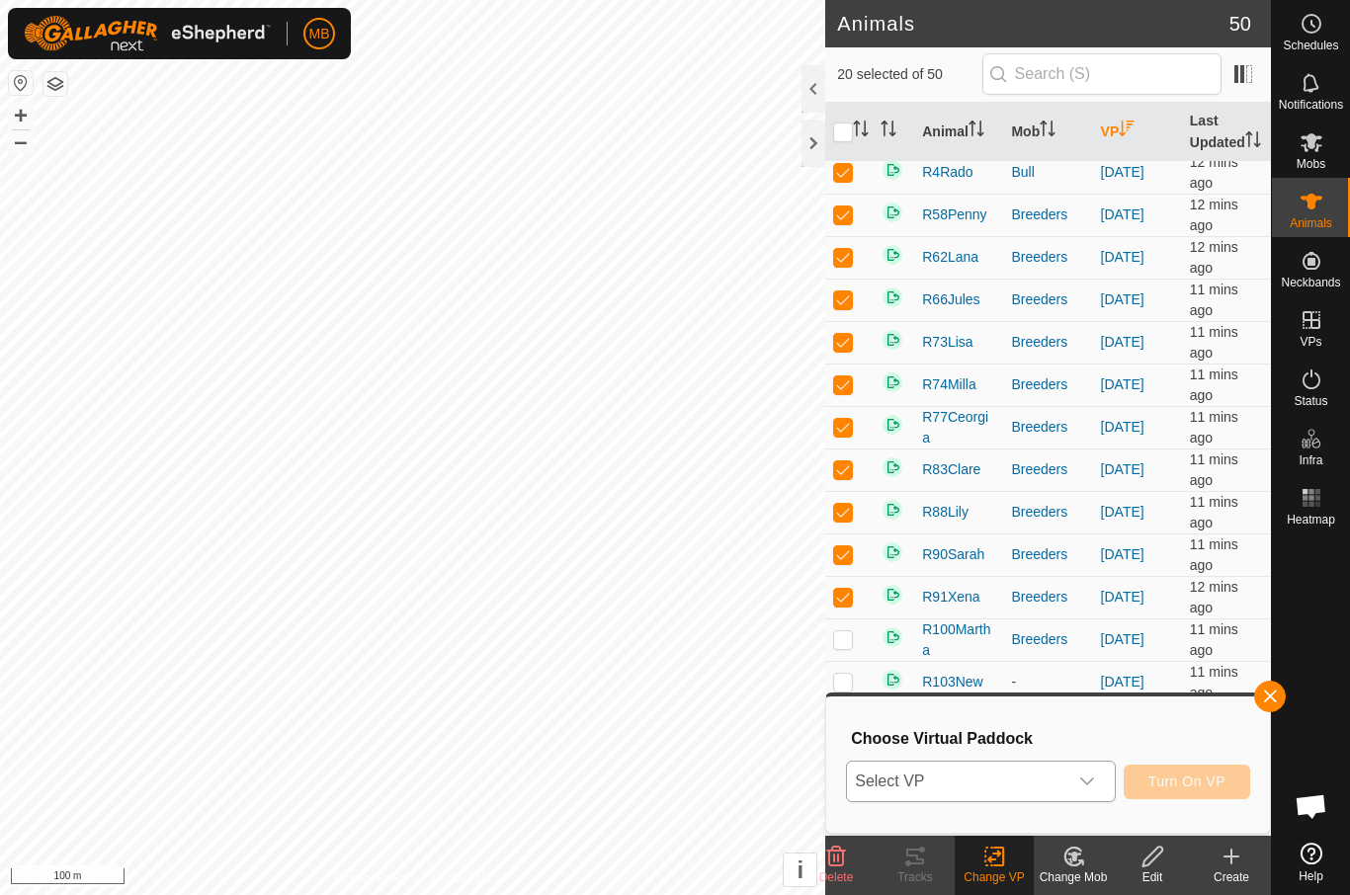
click at [1065, 780] on span "Select VP" at bounding box center [956, 782] width 219 height 40
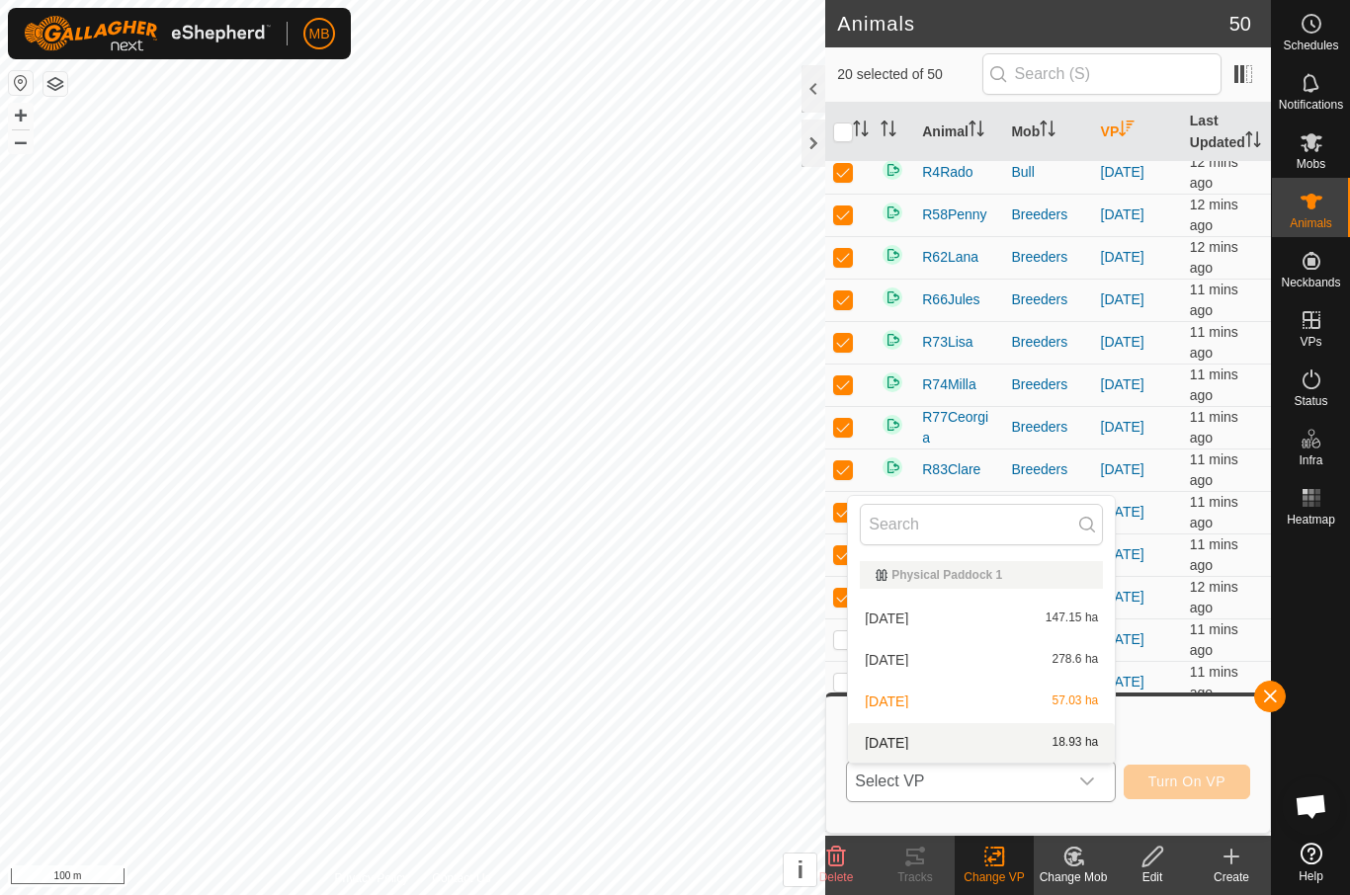
click at [1033, 744] on div "25 September 18.93 ha" at bounding box center [981, 743] width 243 height 24
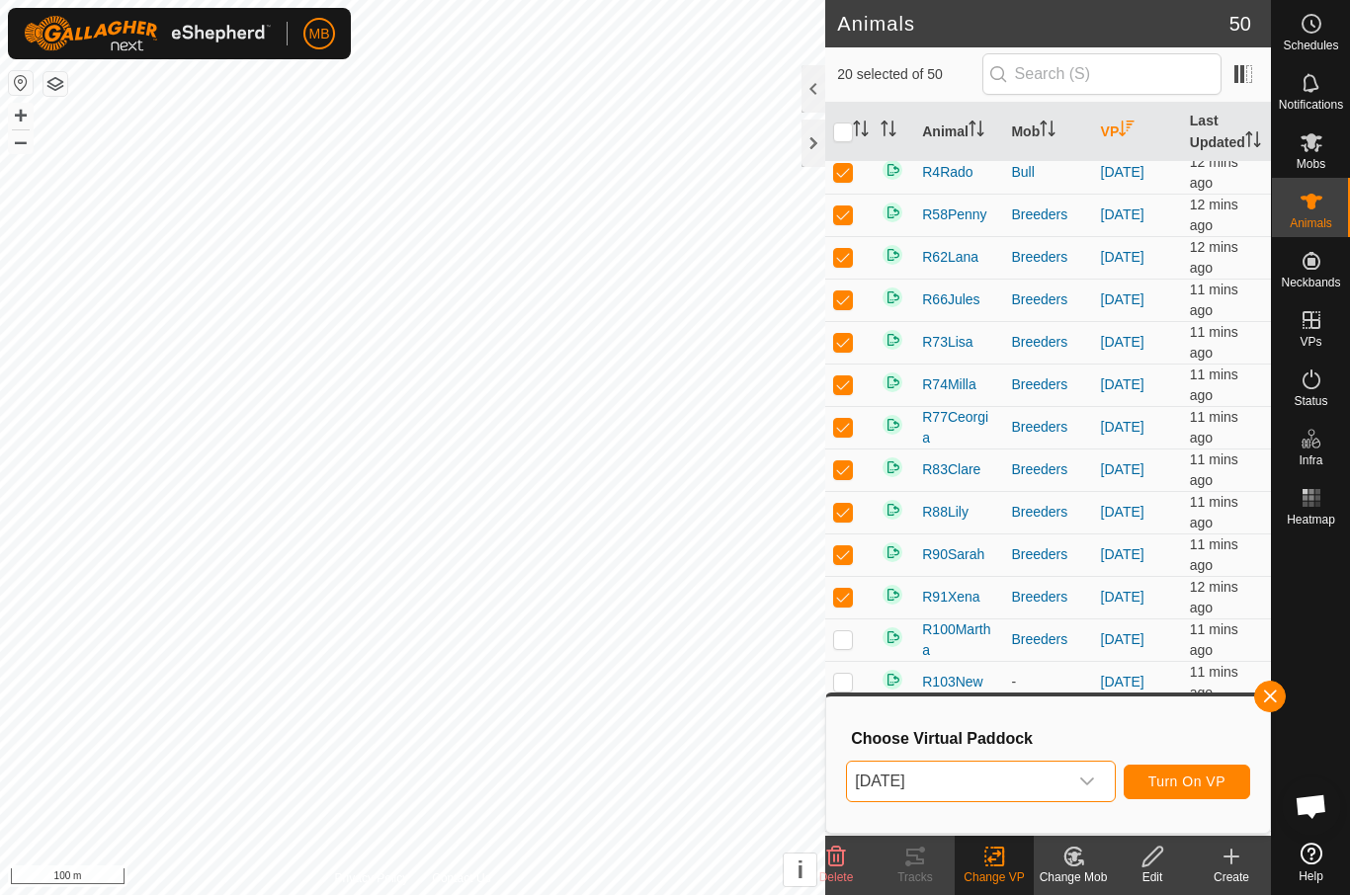
click at [1215, 781] on span "Turn On VP" at bounding box center [1187, 782] width 77 height 16
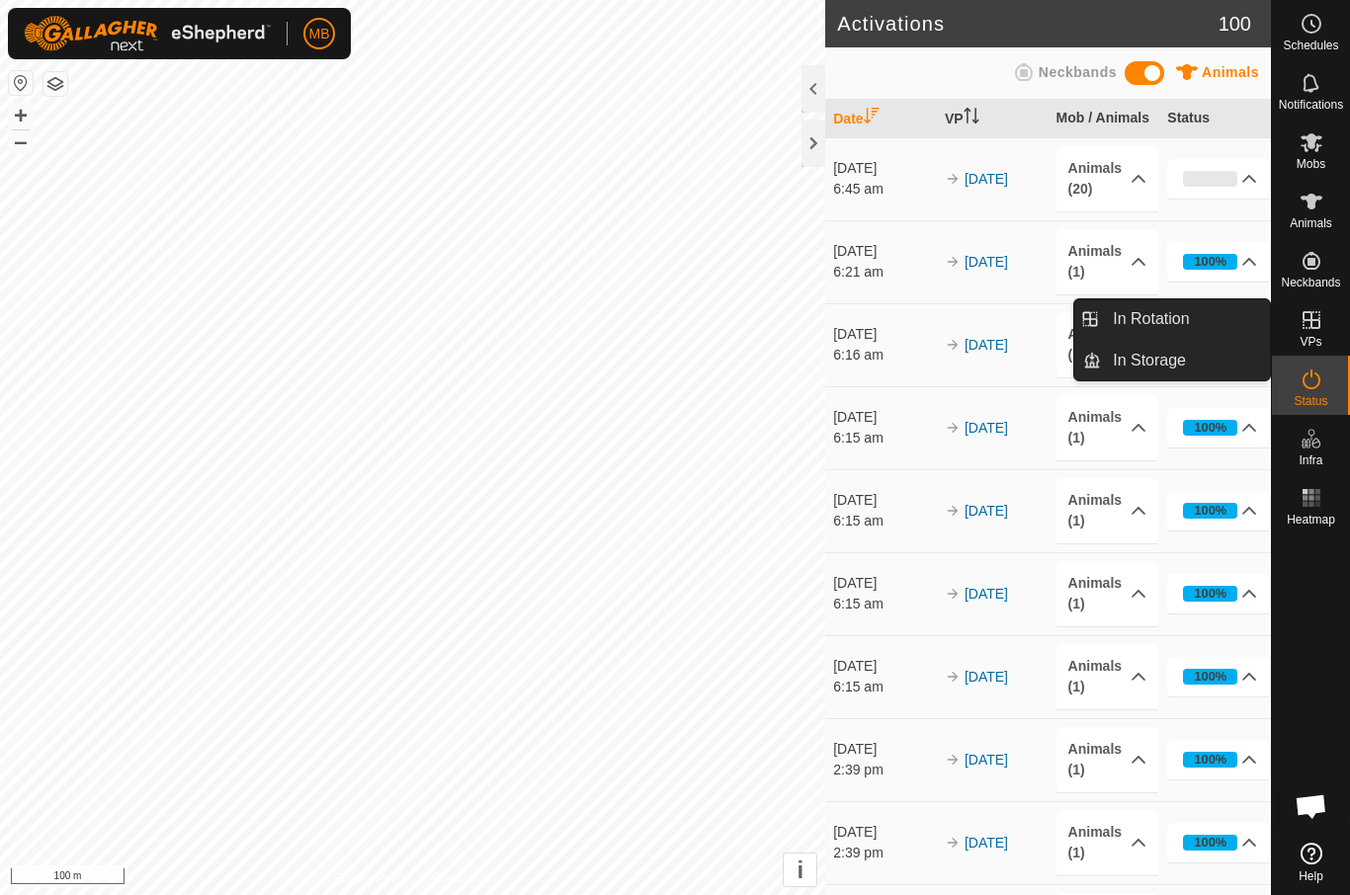
click at [1311, 333] on es-virtualpaddocks-svg-icon at bounding box center [1312, 320] width 36 height 32
click at [1308, 315] on icon at bounding box center [1312, 320] width 24 height 24
click at [1302, 309] on icon at bounding box center [1312, 320] width 24 height 24
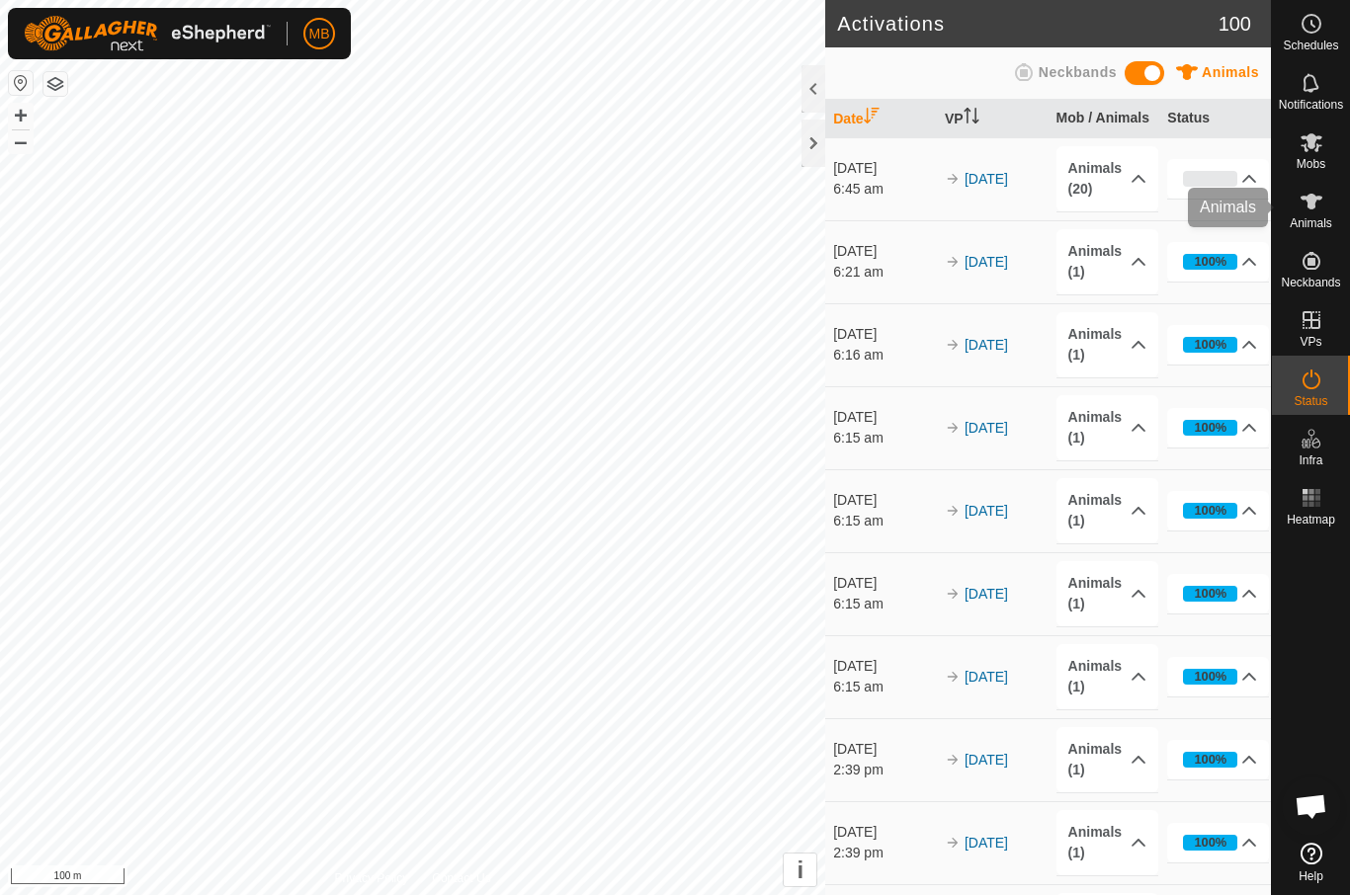
click at [1328, 196] on es-animals-svg-icon at bounding box center [1312, 202] width 36 height 32
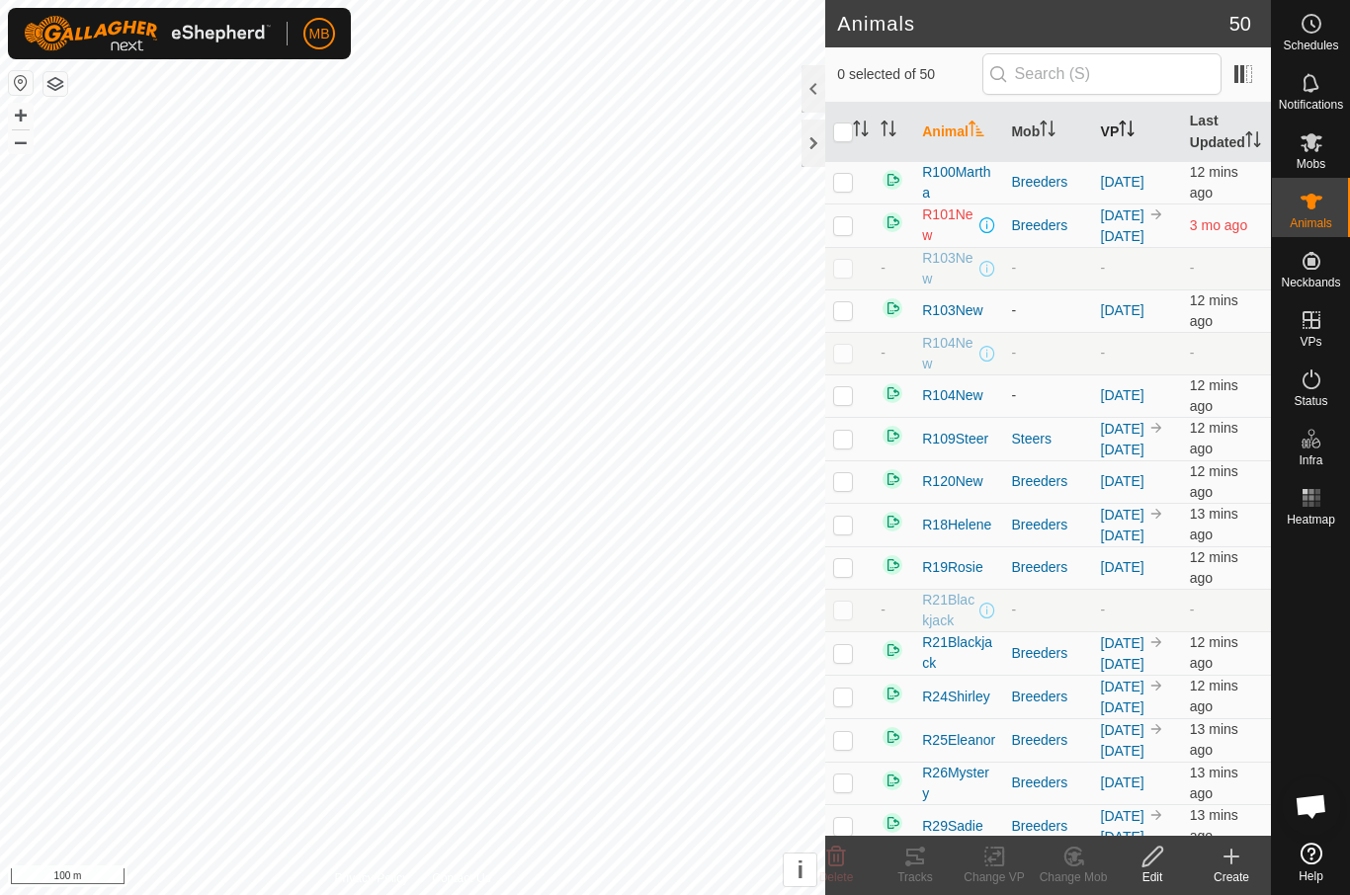
click at [1133, 135] on icon "Activate to sort" at bounding box center [1127, 129] width 16 height 16
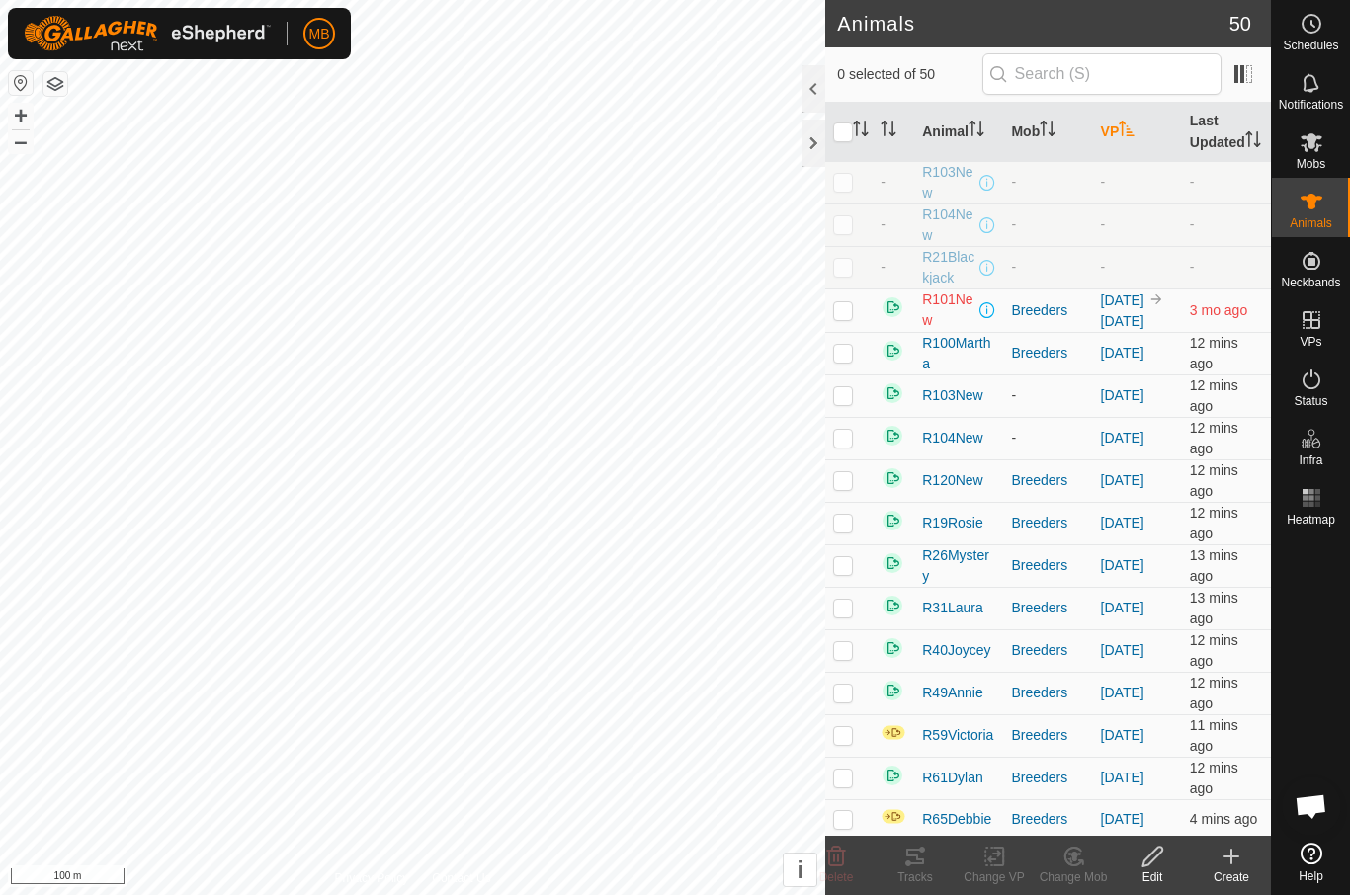
click at [1135, 136] on icon "Activate to sort" at bounding box center [1127, 129] width 16 height 16
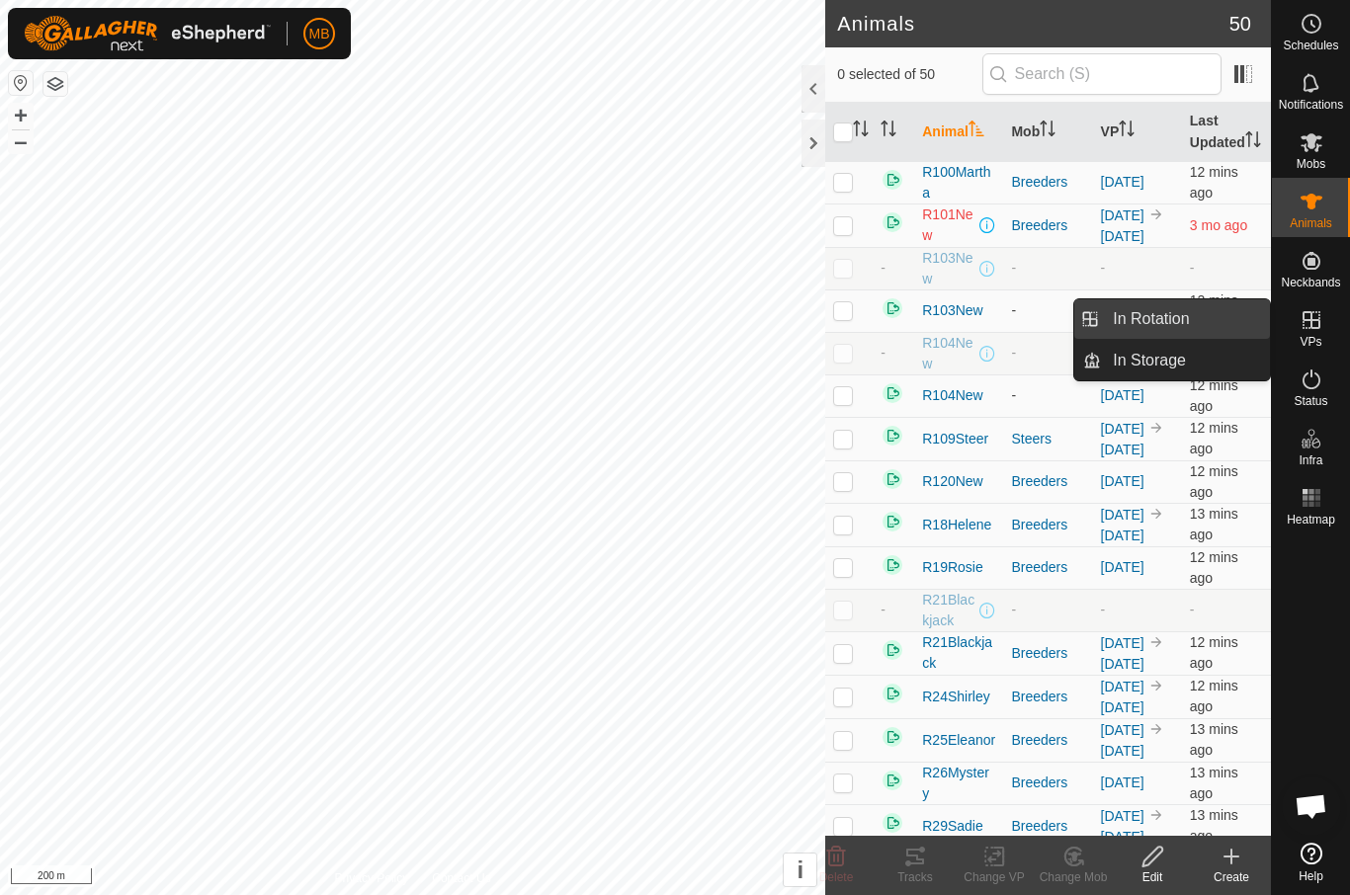
click at [1189, 320] on span "In Rotation" at bounding box center [1151, 319] width 76 height 24
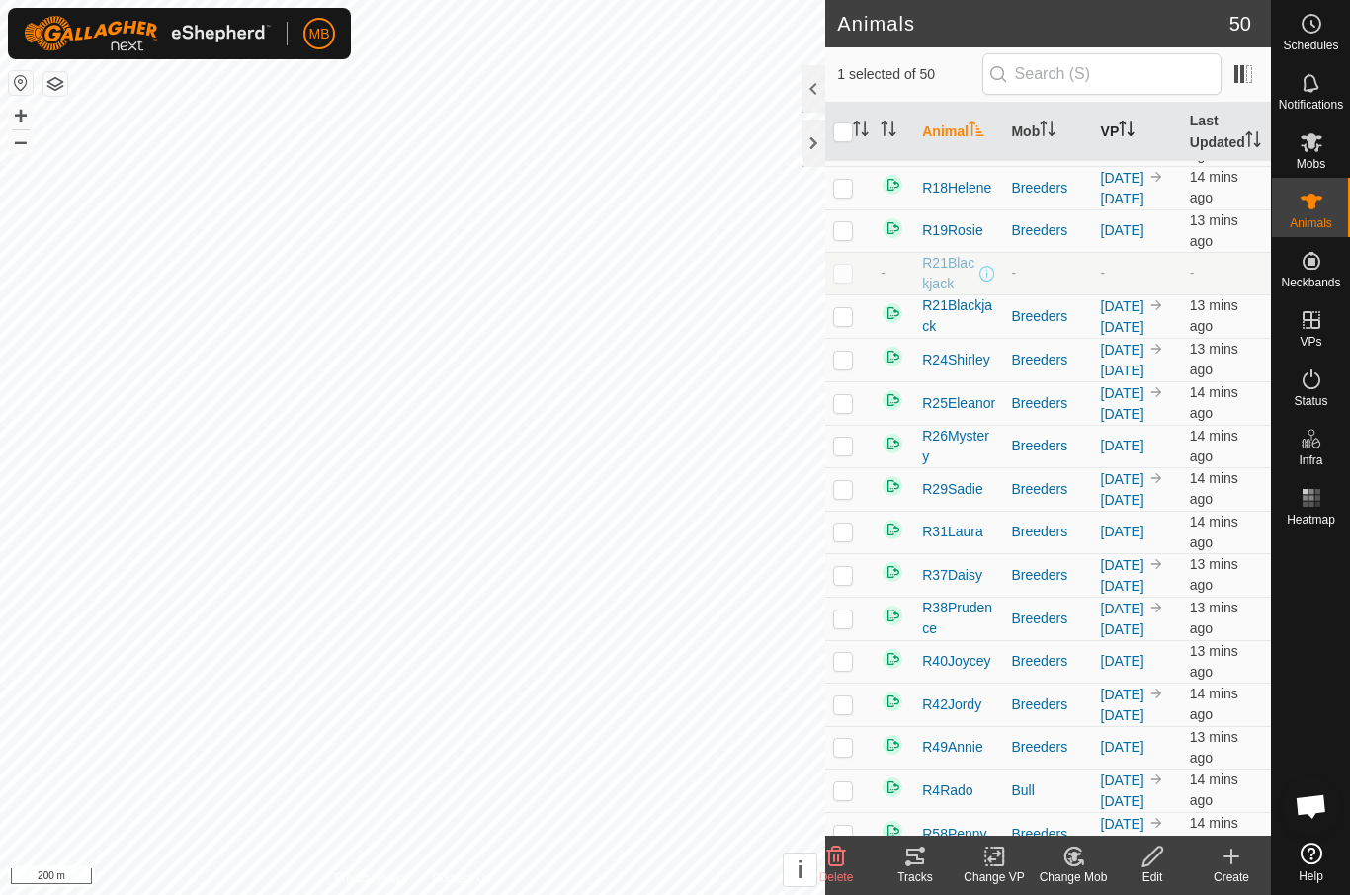
scroll to position [30, 0]
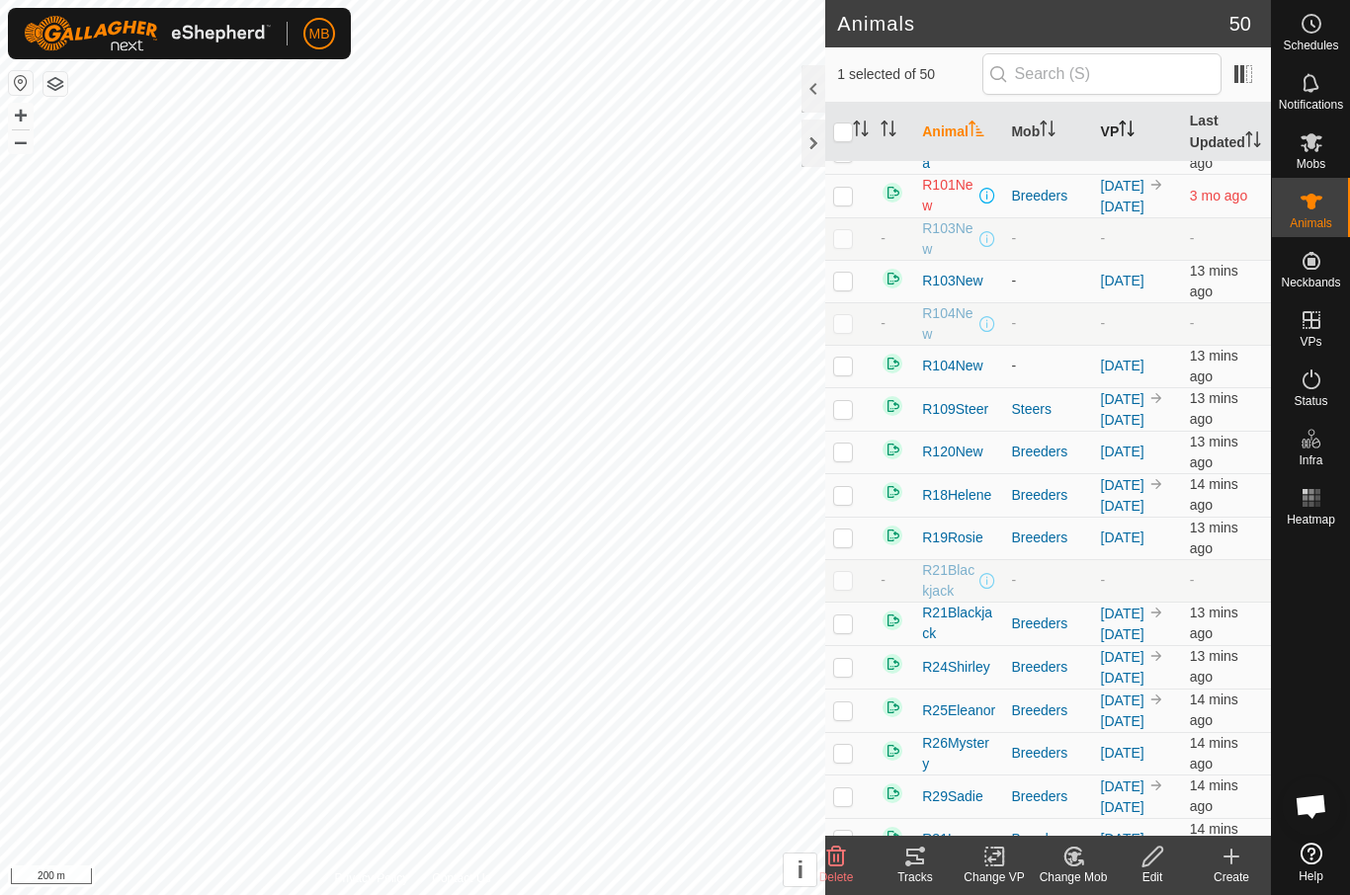
click at [1134, 134] on icon "Activate to sort" at bounding box center [1127, 129] width 16 height 16
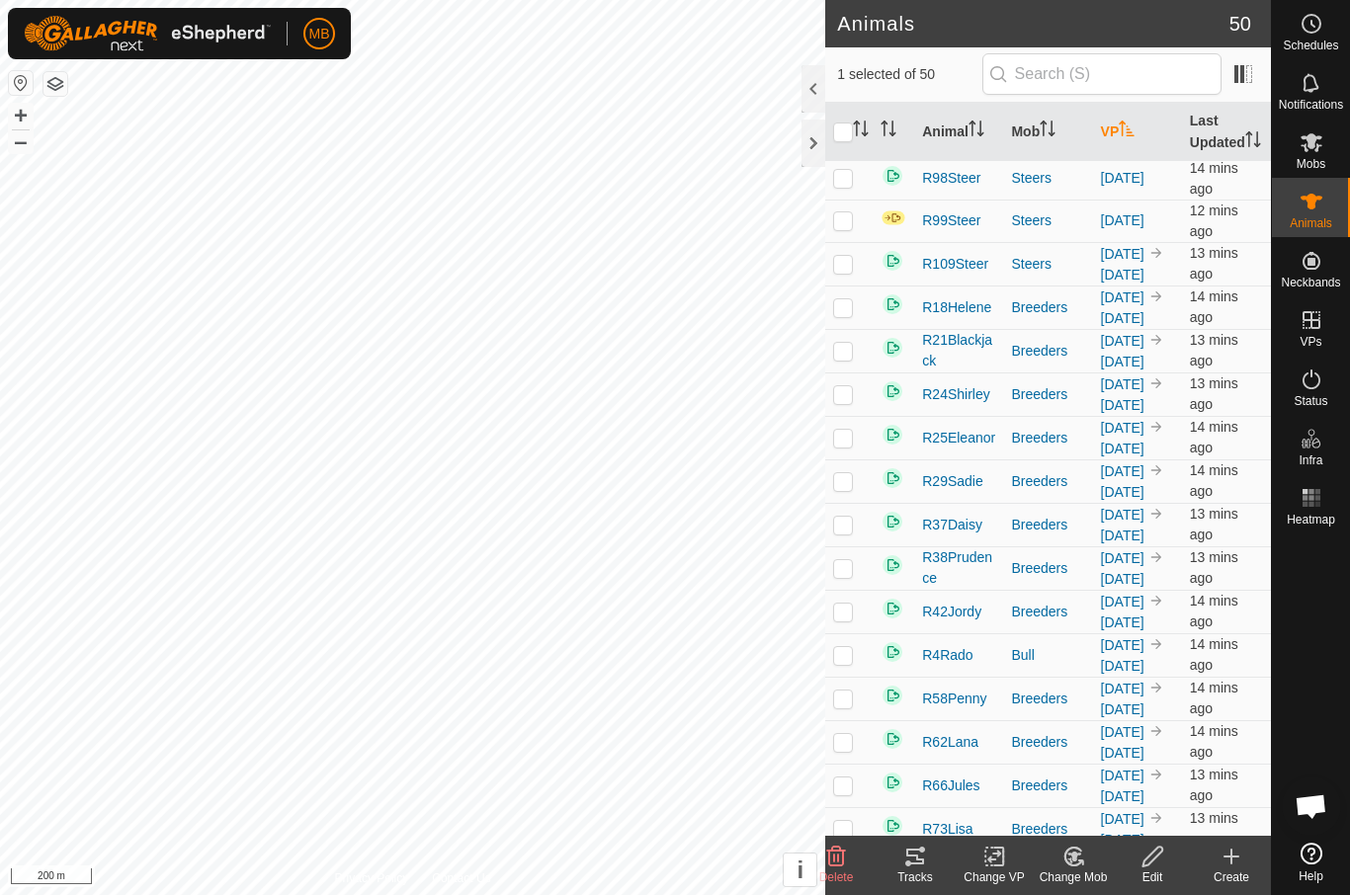
scroll to position [1194, 0]
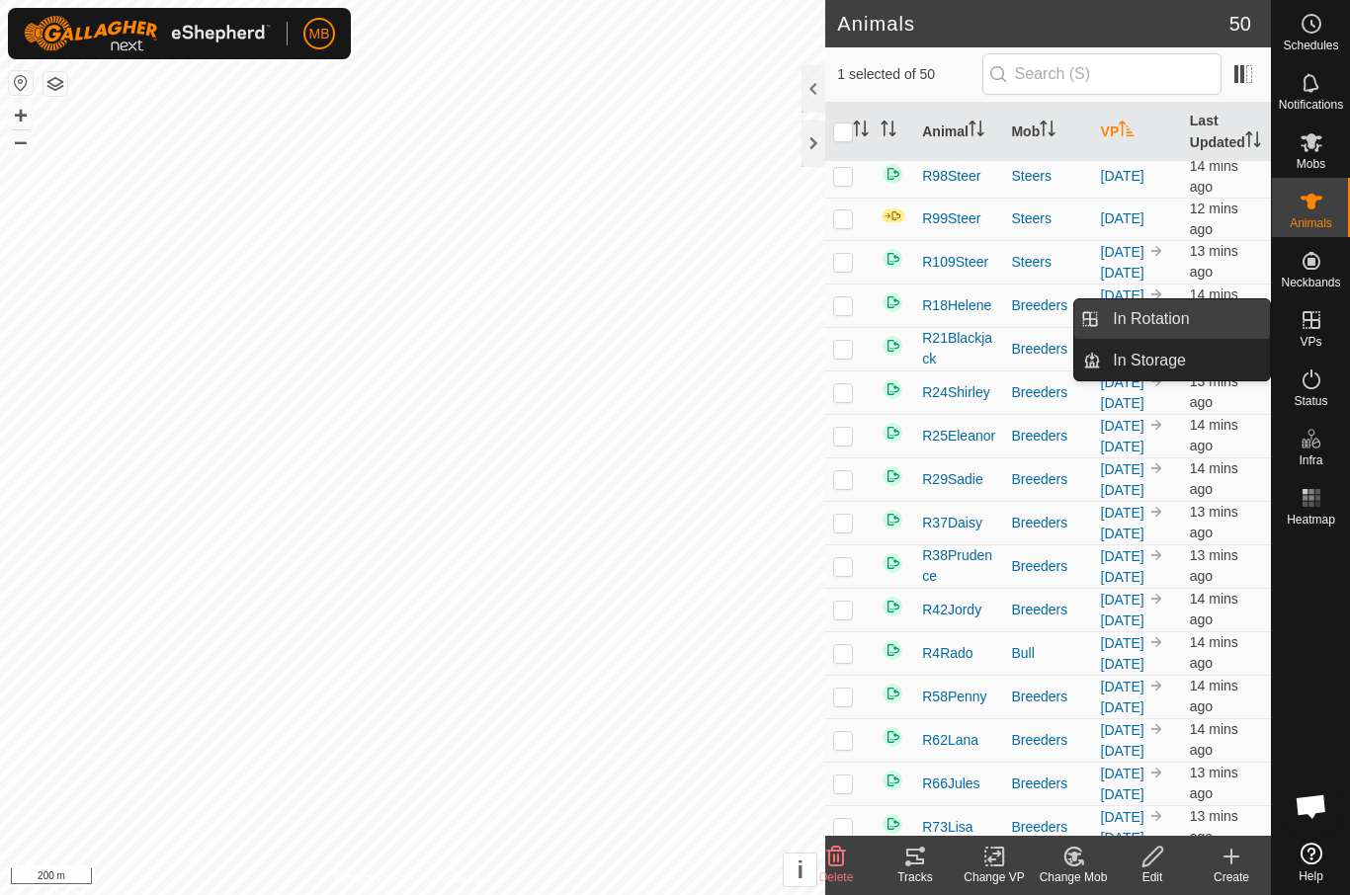
click at [1195, 311] on link "In Rotation" at bounding box center [1185, 319] width 169 height 40
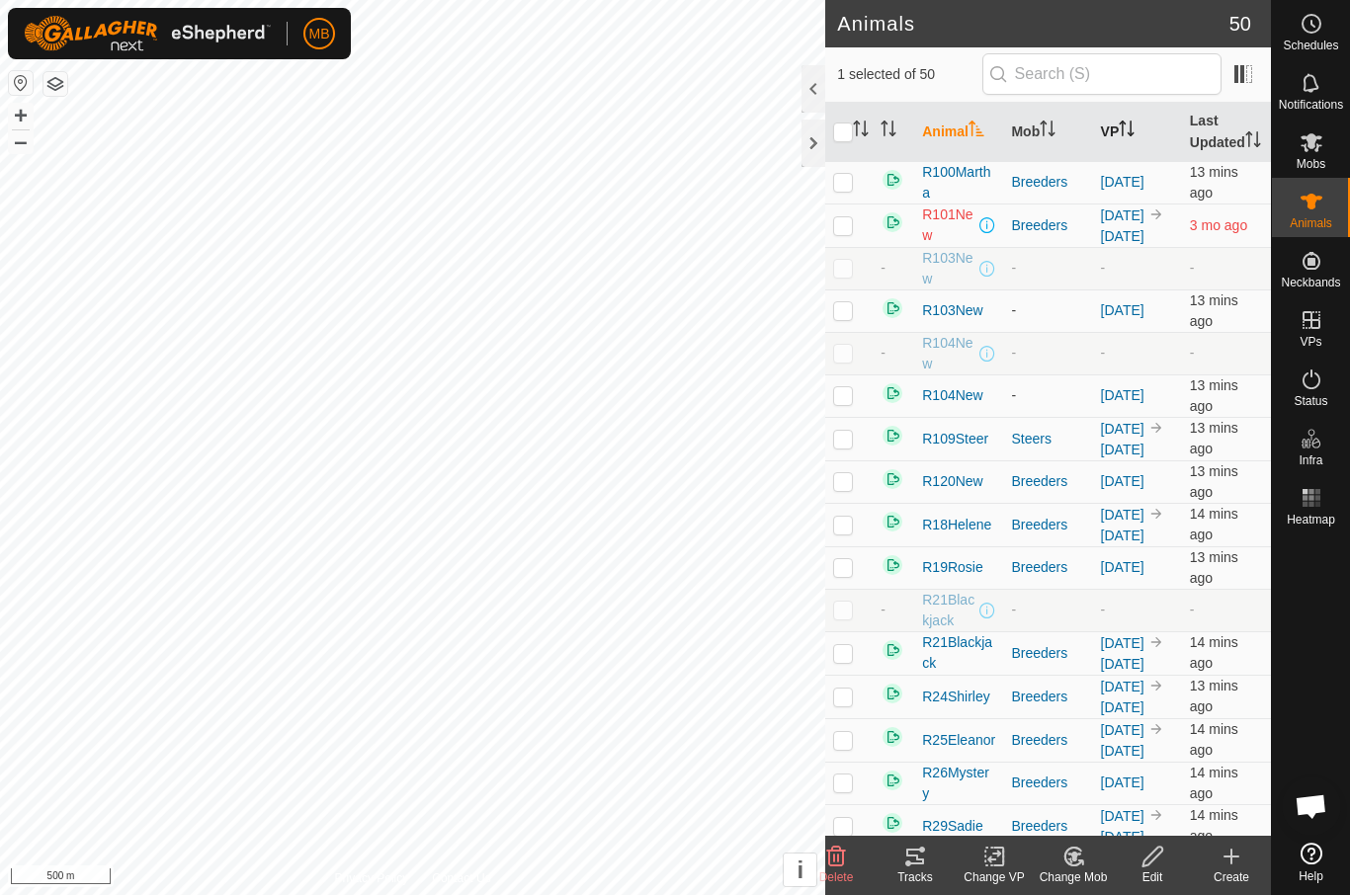
click at [1127, 139] on p-sorticon "Activate to sort" at bounding box center [1127, 132] width 16 height 16
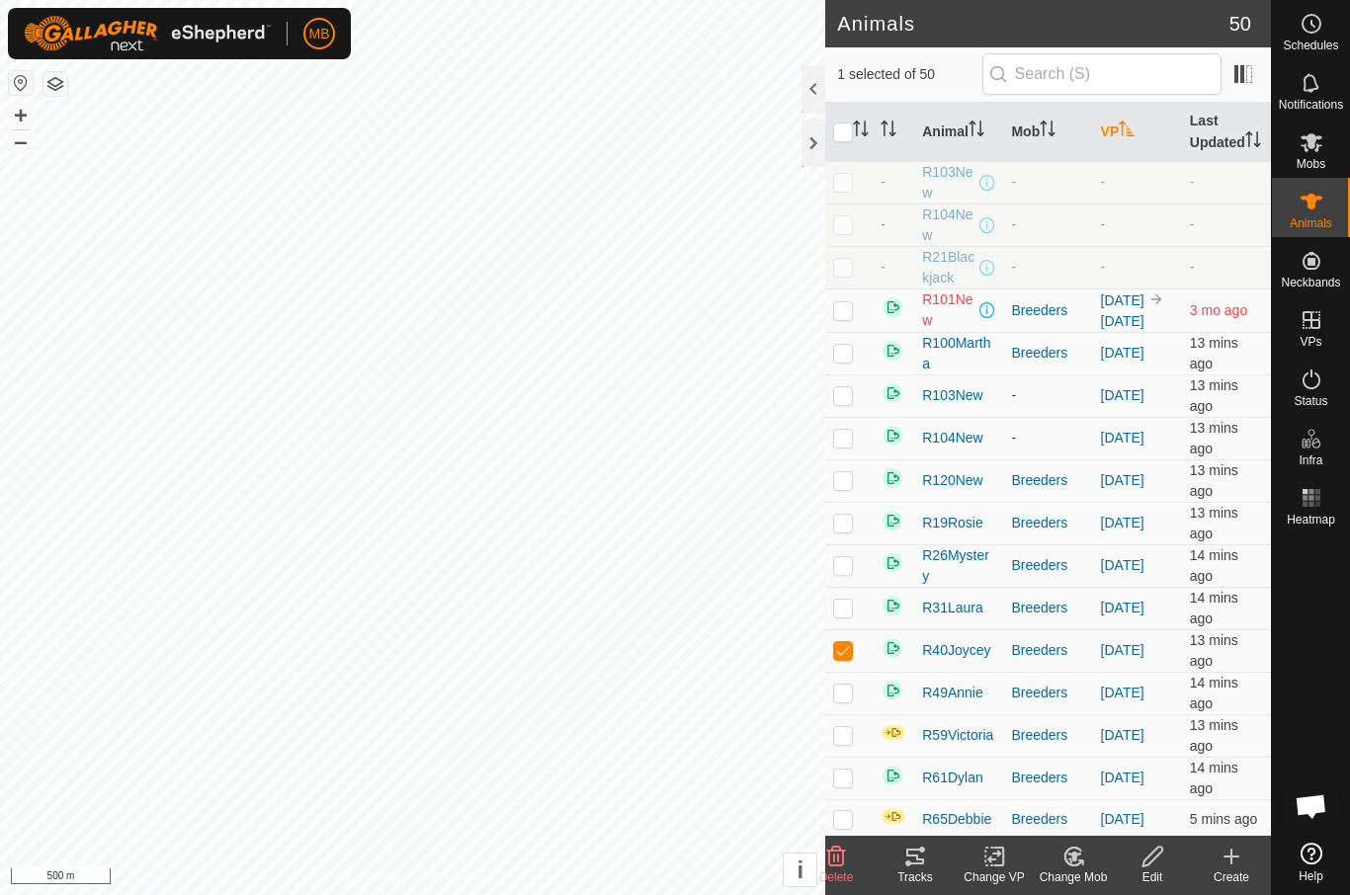
click at [1143, 143] on th "VP" at bounding box center [1137, 132] width 89 height 59
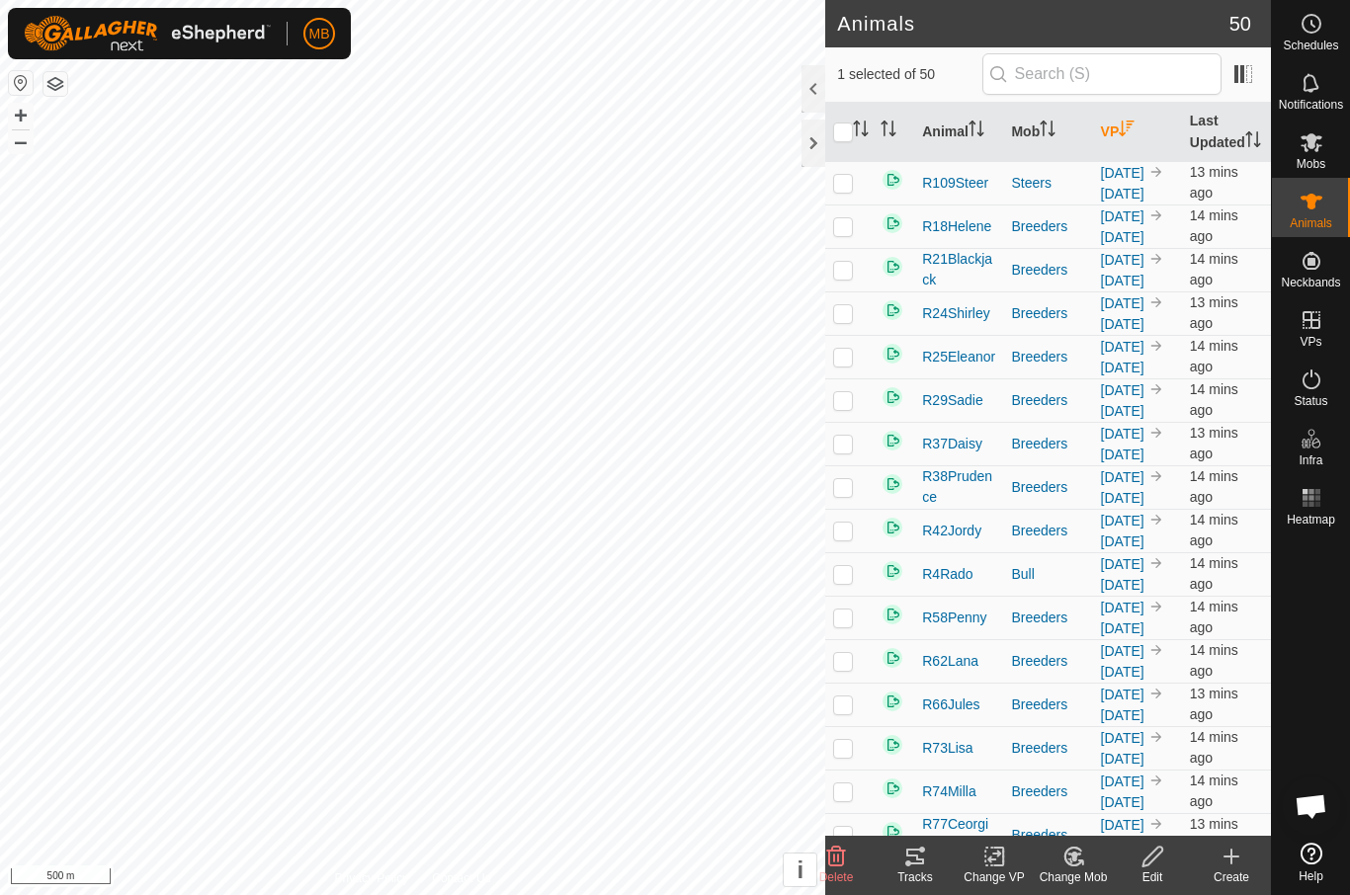
click at [1122, 160] on th "VP" at bounding box center [1137, 132] width 89 height 59
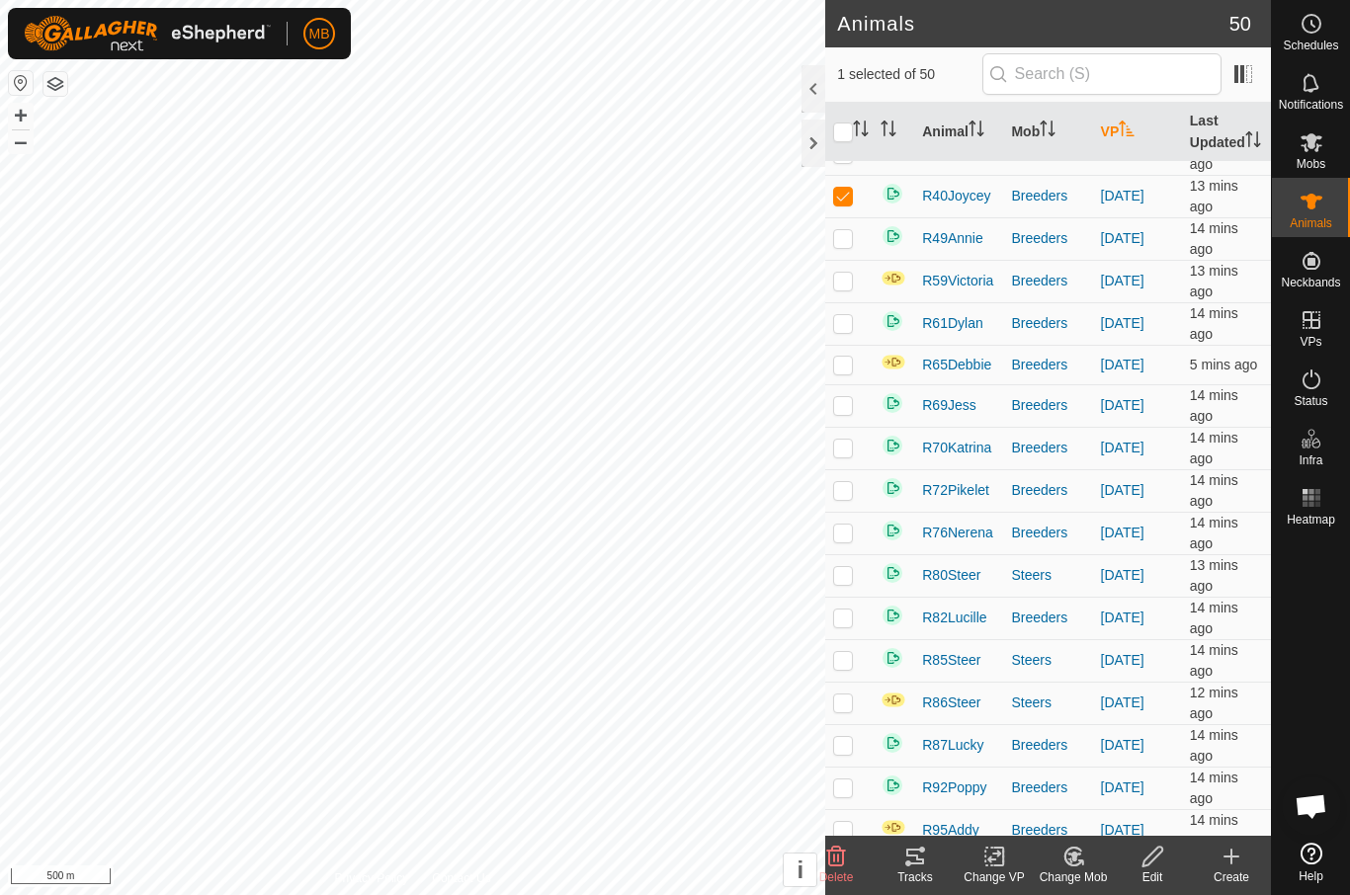
scroll to position [457, 0]
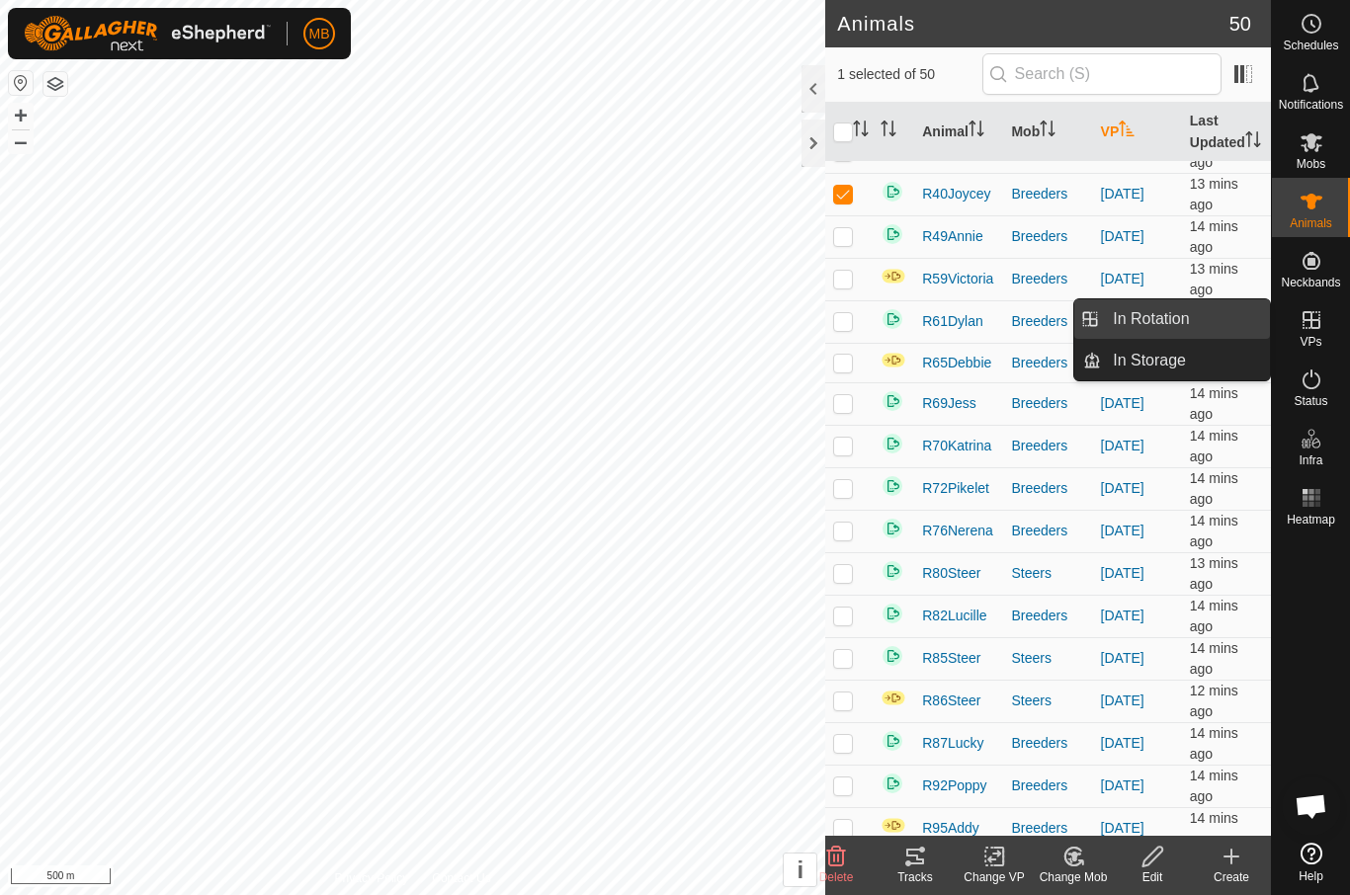
click at [1213, 321] on link "In Rotation" at bounding box center [1185, 319] width 169 height 40
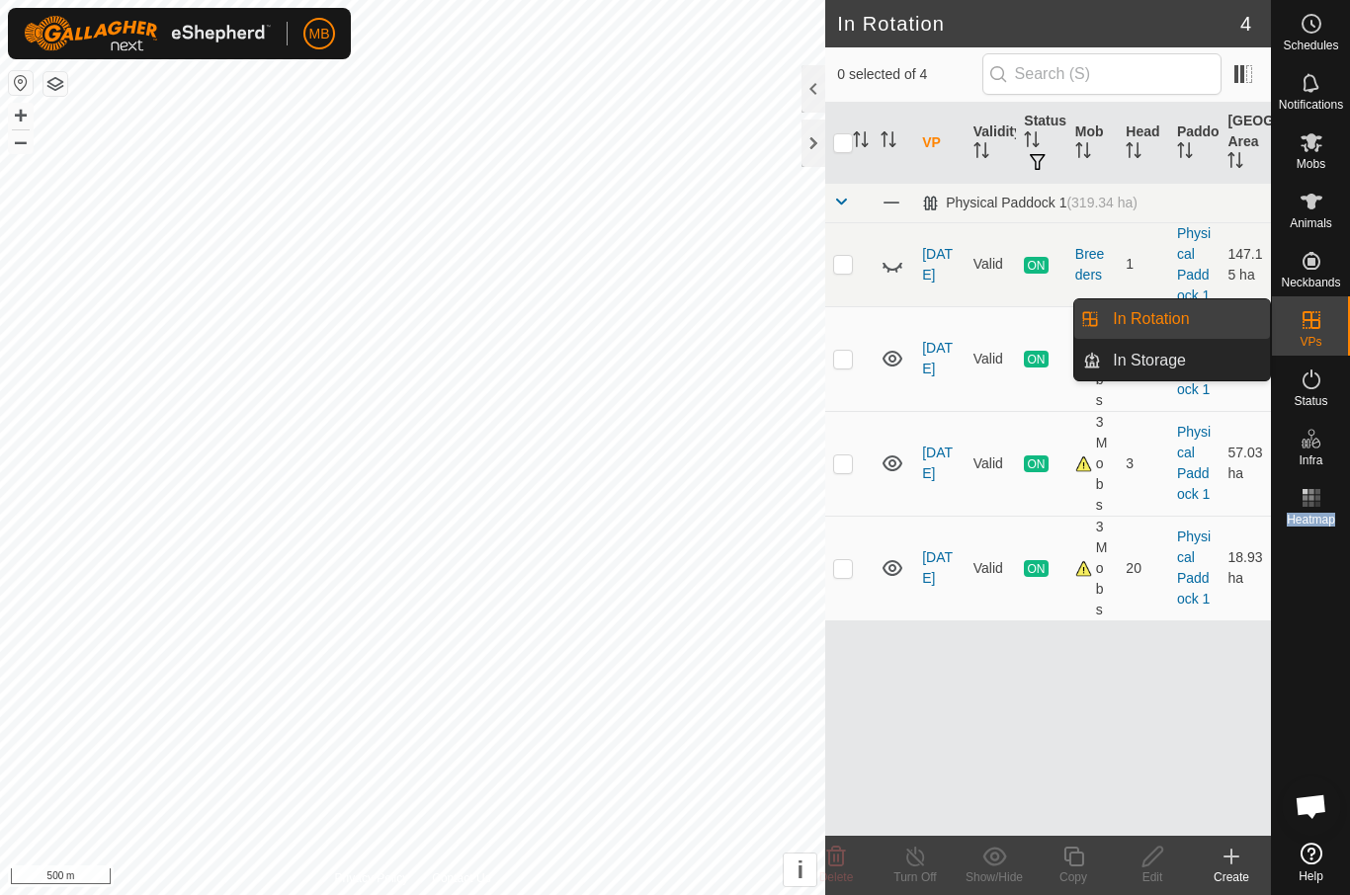
click at [1321, 320] on icon at bounding box center [1312, 320] width 24 height 24
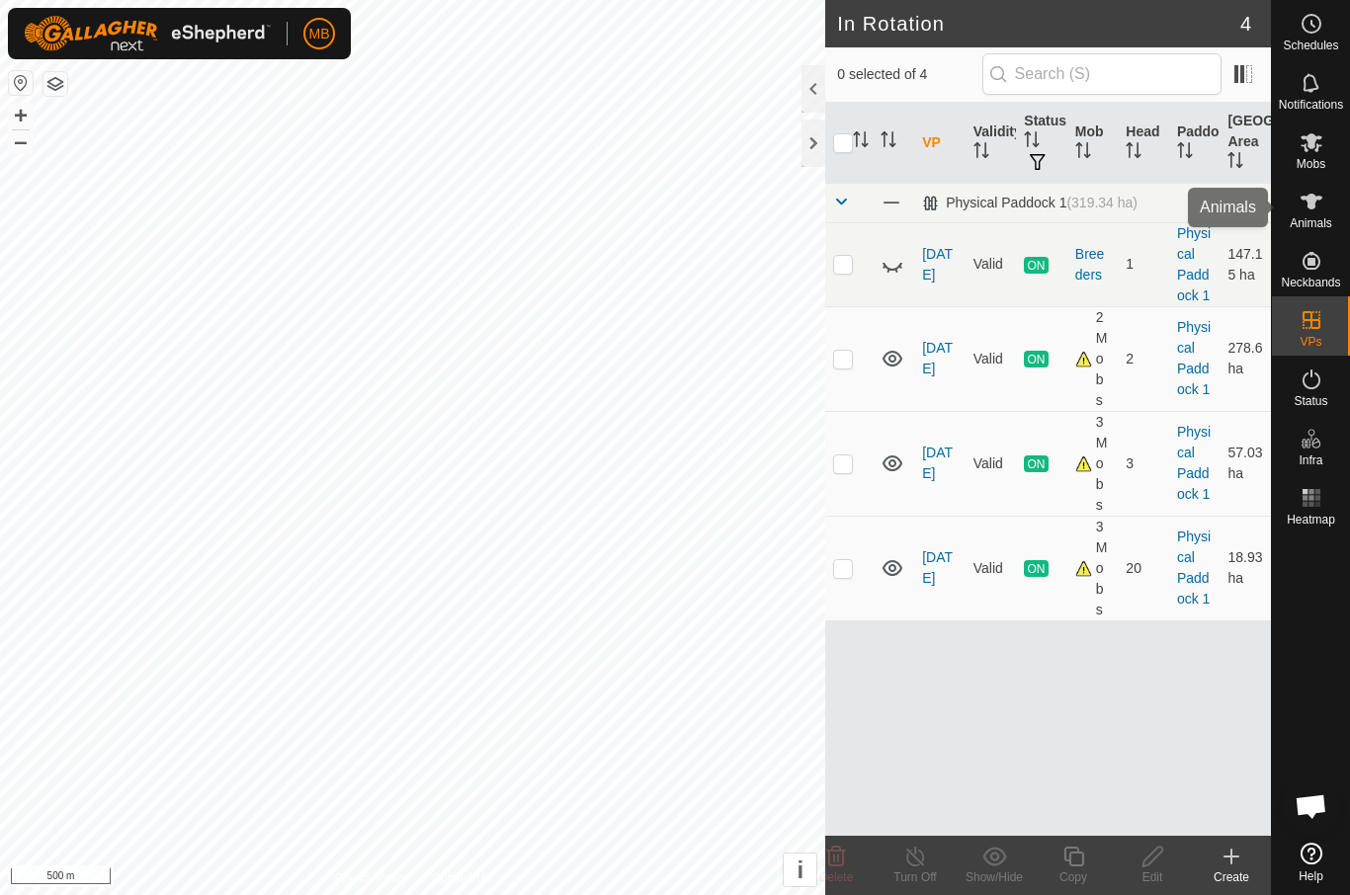
click at [1316, 204] on icon at bounding box center [1312, 202] width 24 height 24
